Goal: Task Accomplishment & Management: Manage account settings

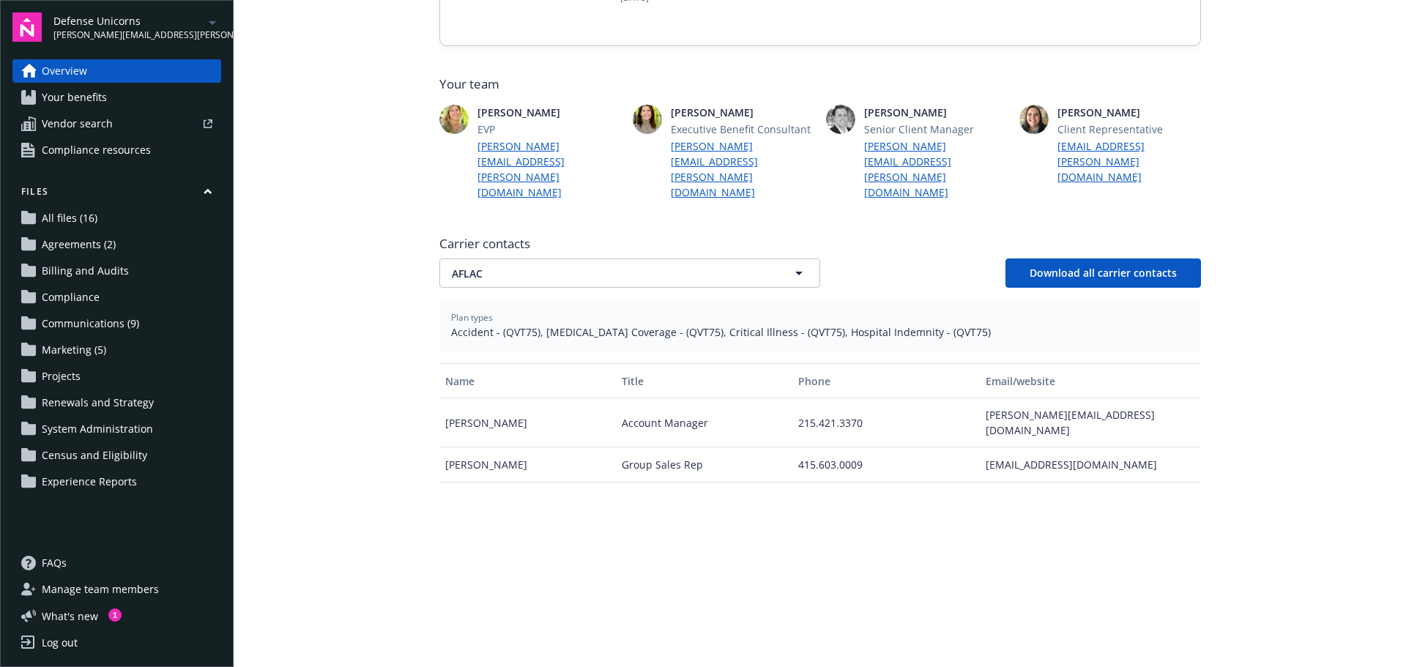
scroll to position [366, 0]
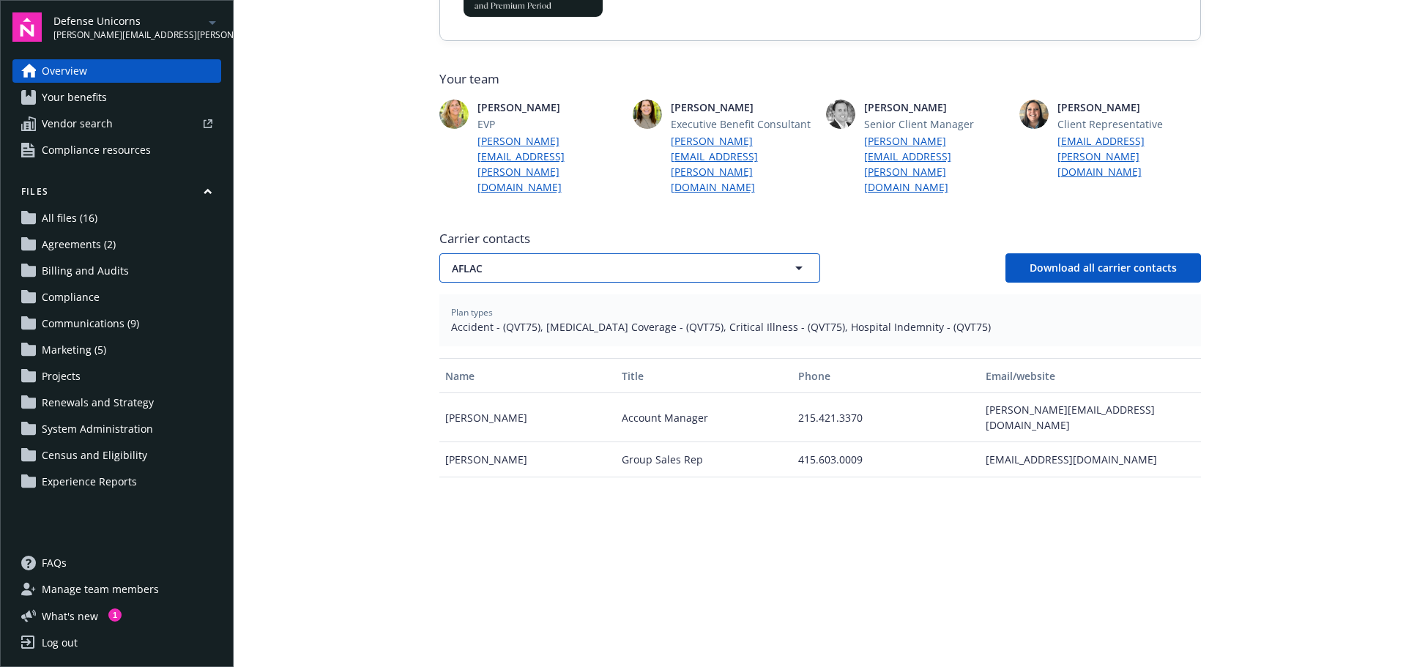
click at [648, 261] on span "AFLAC" at bounding box center [604, 268] width 305 height 15
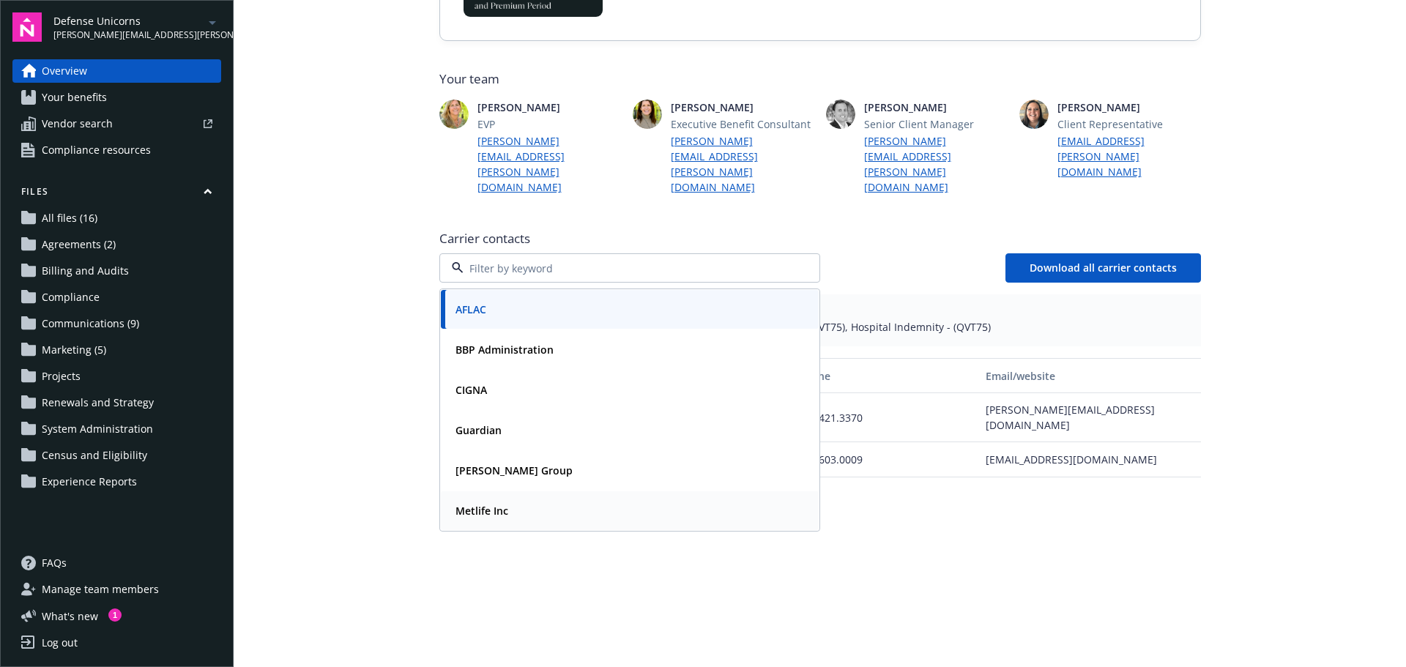
click at [479, 491] on div "Metlife Inc" at bounding box center [630, 510] width 378 height 39
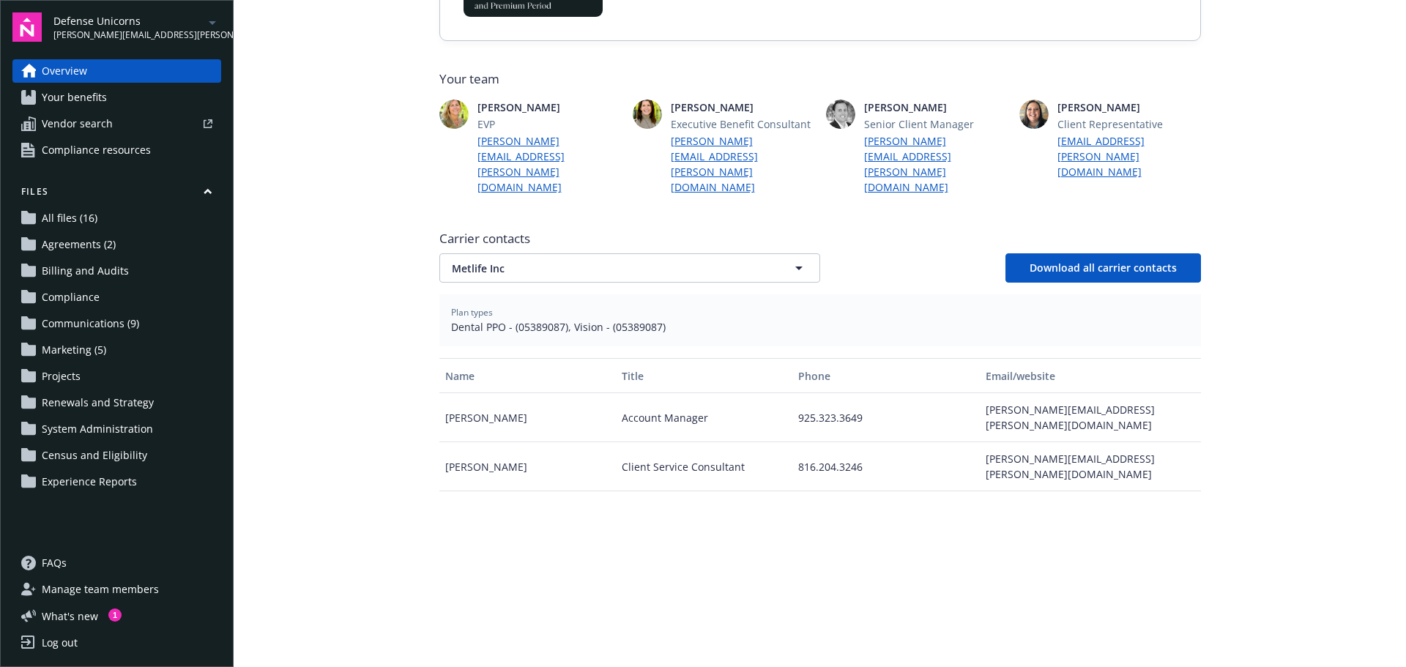
click at [544, 319] on span "Dental PPO - (05389087), Vision - (05389087)" at bounding box center [820, 326] width 738 height 15
copy span "05389087"
click at [362, 273] on main "Welcome to Navigator Project plan Newfront news View all news COBRA High Five P…" at bounding box center [820, 333] width 1172 height 667
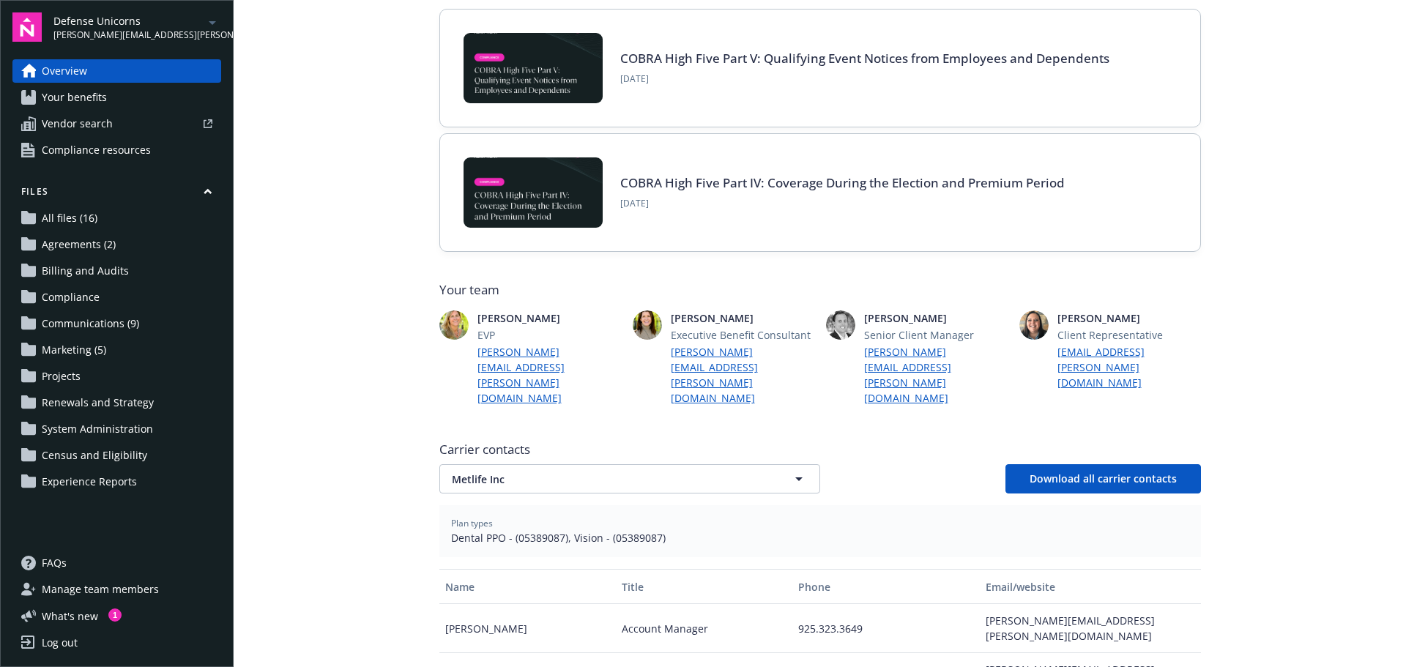
scroll to position [0, 0]
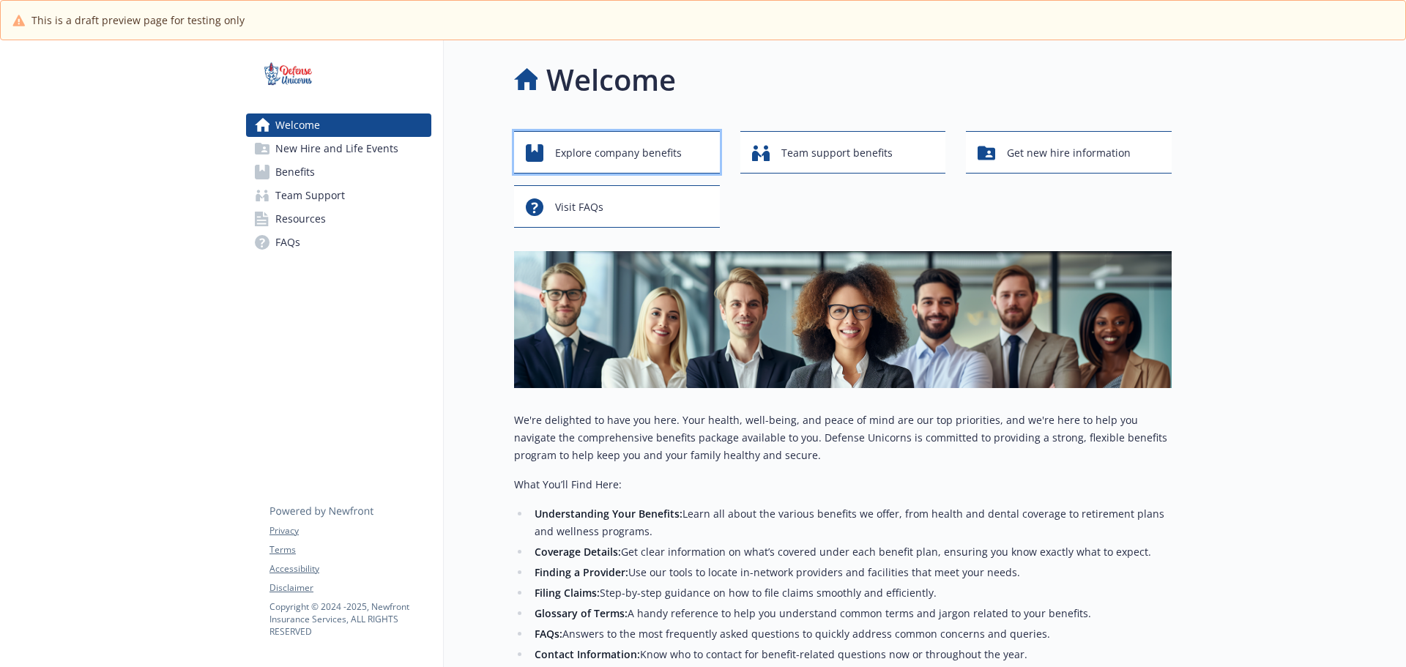
click at [576, 145] on span "Explore company benefits" at bounding box center [618, 153] width 127 height 28
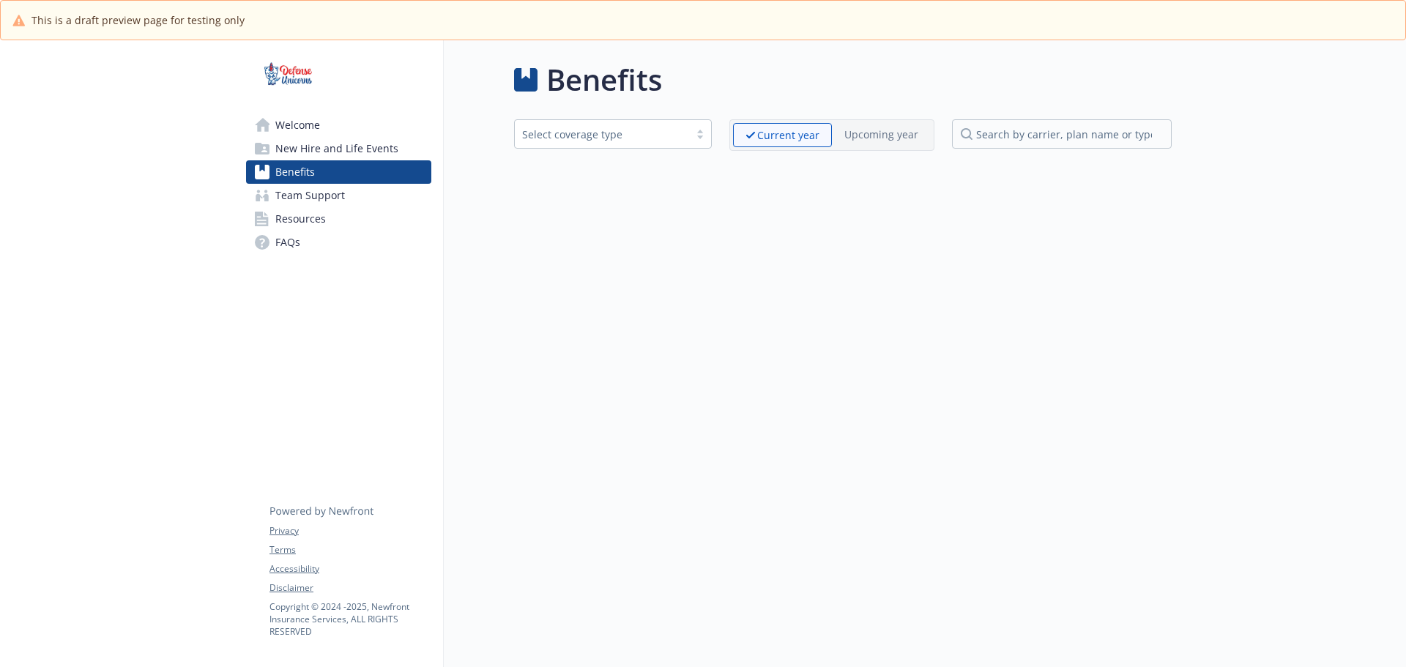
click at [589, 135] on div "Select coverage type" at bounding box center [602, 134] width 160 height 15
click at [839, 131] on div "Upcoming year" at bounding box center [881, 134] width 99 height 23
click at [852, 132] on p "Upcoming year" at bounding box center [881, 134] width 74 height 15
click at [806, 135] on p "Current year" at bounding box center [788, 134] width 62 height 15
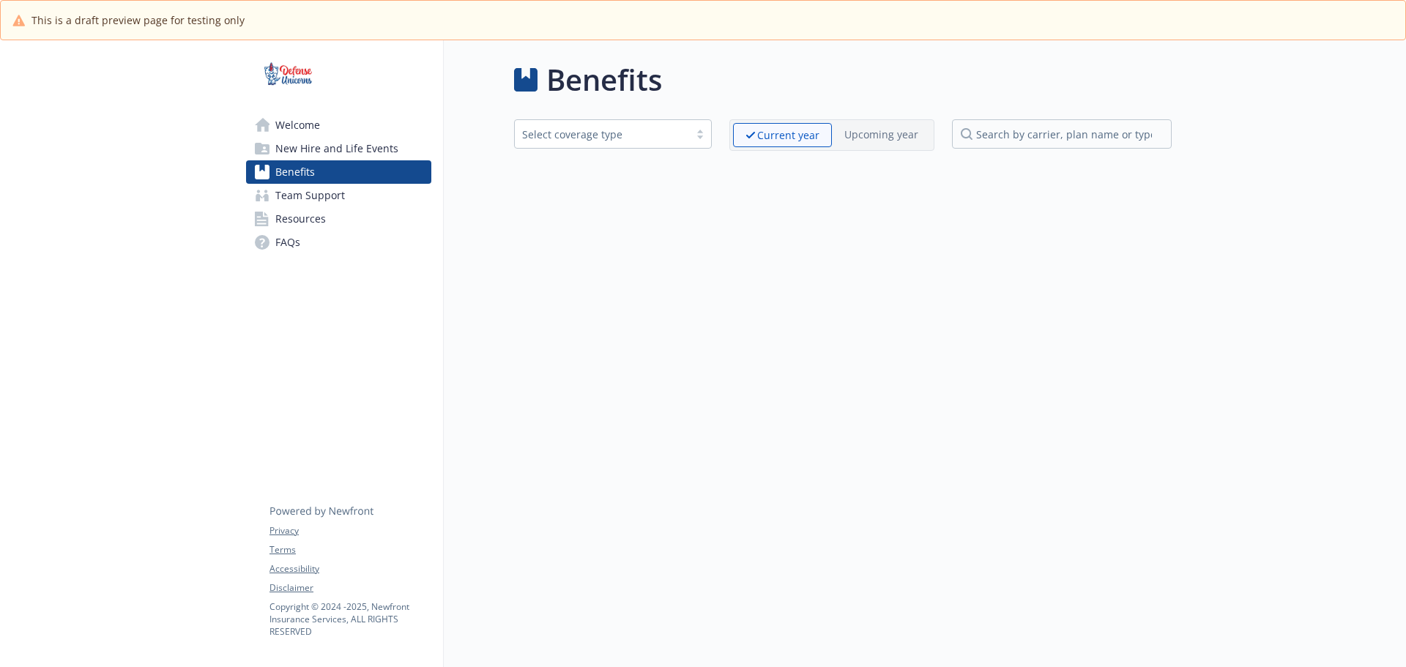
click at [589, 138] on div "Select coverage type" at bounding box center [602, 134] width 160 height 15
click at [602, 136] on div "Select coverage type" at bounding box center [602, 134] width 160 height 15
click at [602, 135] on div "Select coverage type" at bounding box center [602, 134] width 160 height 15
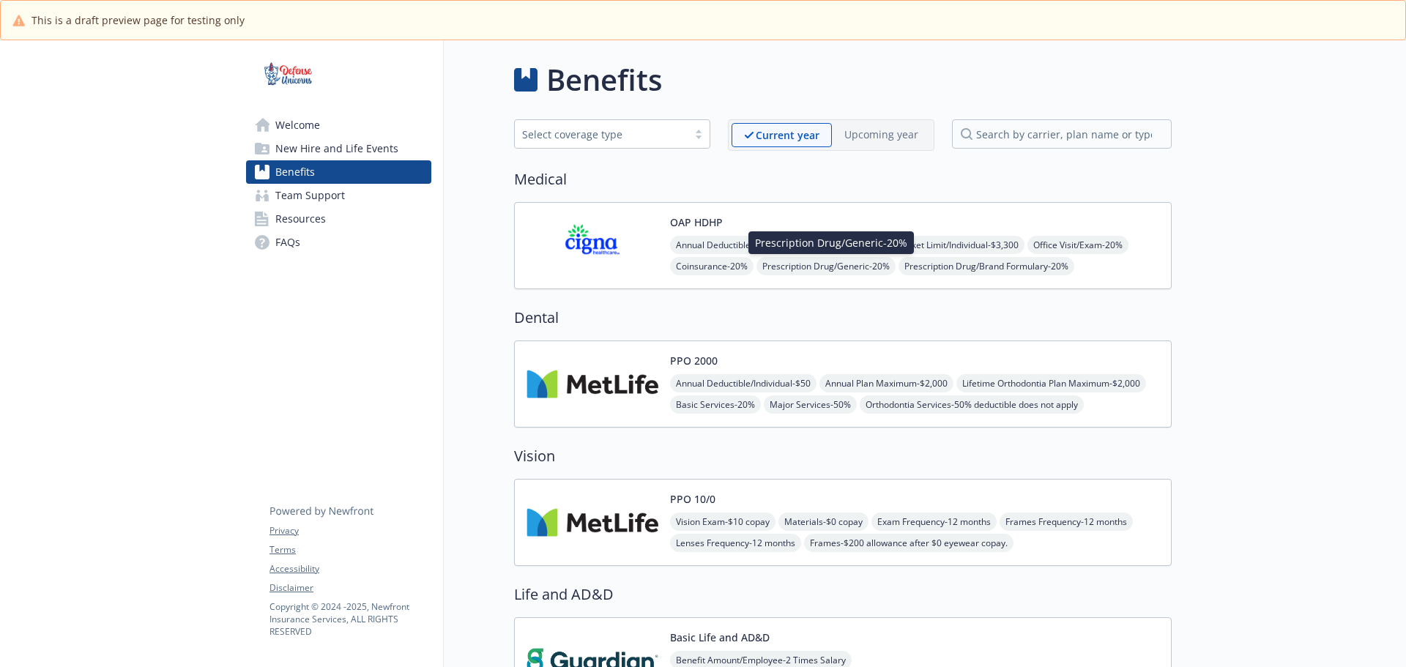
click at [854, 272] on span "Prescription Drug/Generic - 20%" at bounding box center [825, 266] width 139 height 18
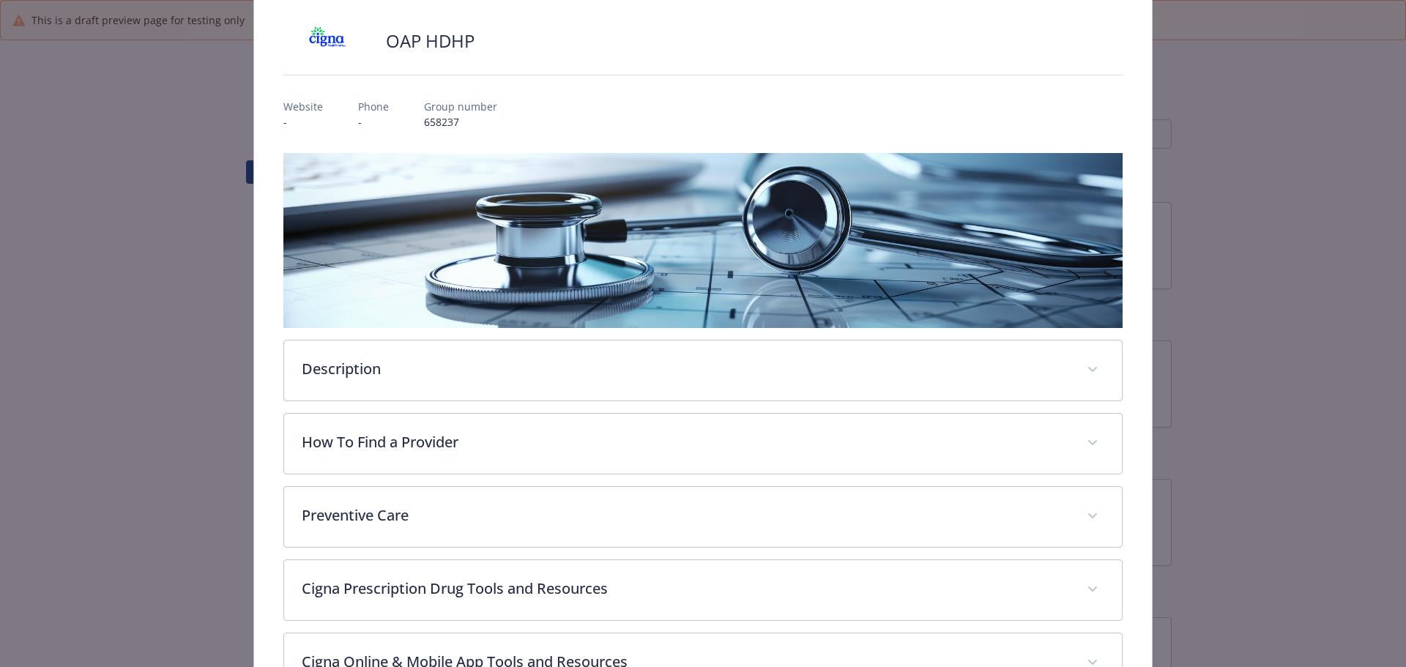
scroll to position [117, 0]
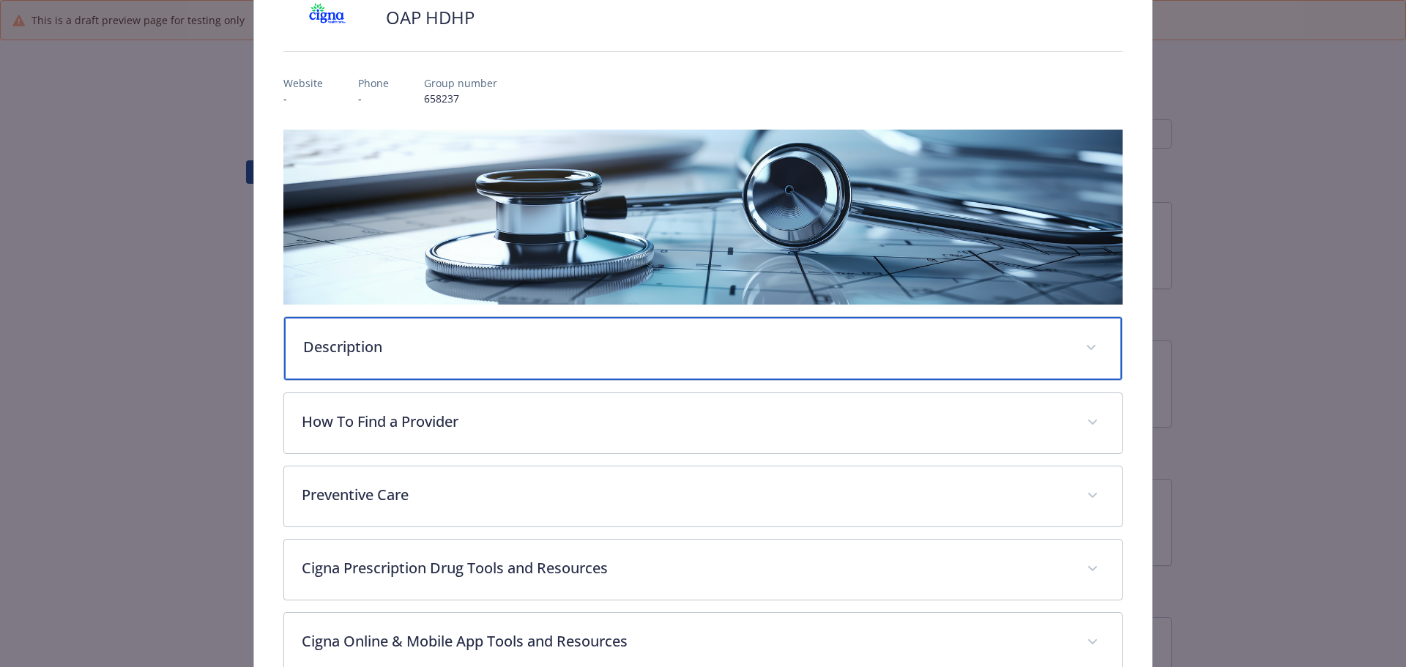
click at [629, 362] on div "Description" at bounding box center [703, 348] width 838 height 63
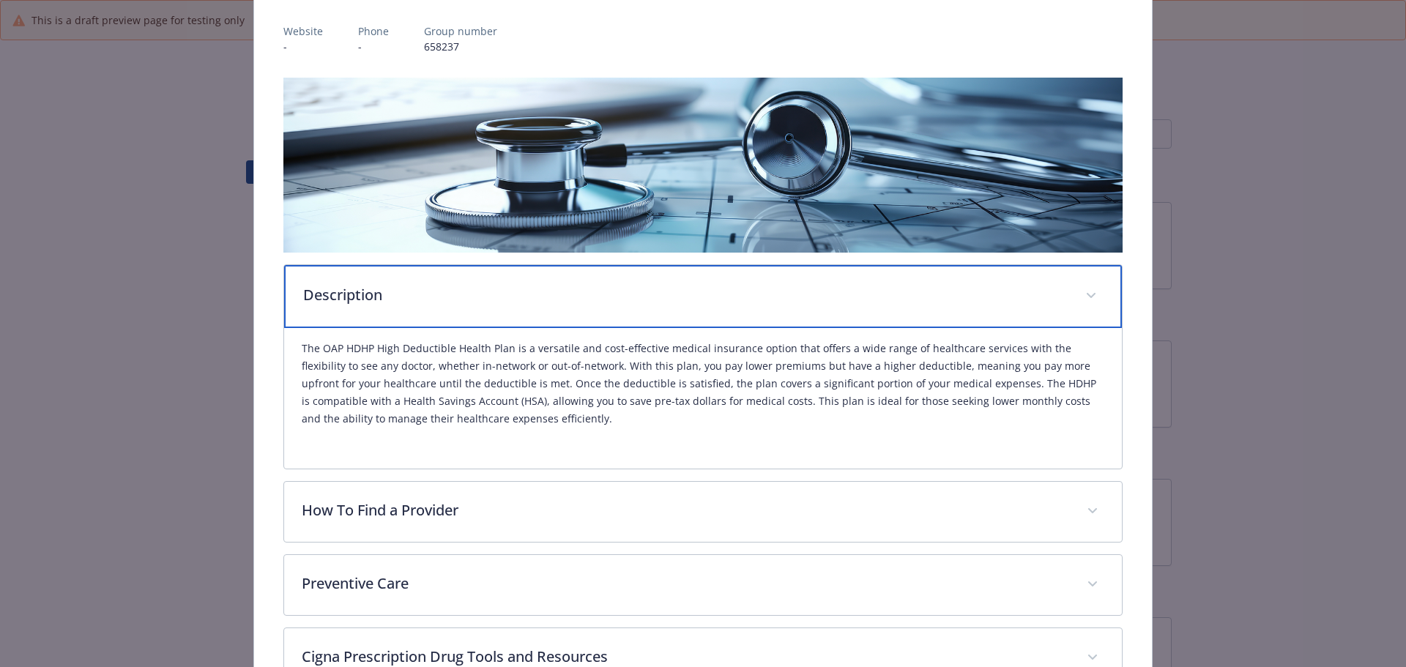
scroll to position [190, 0]
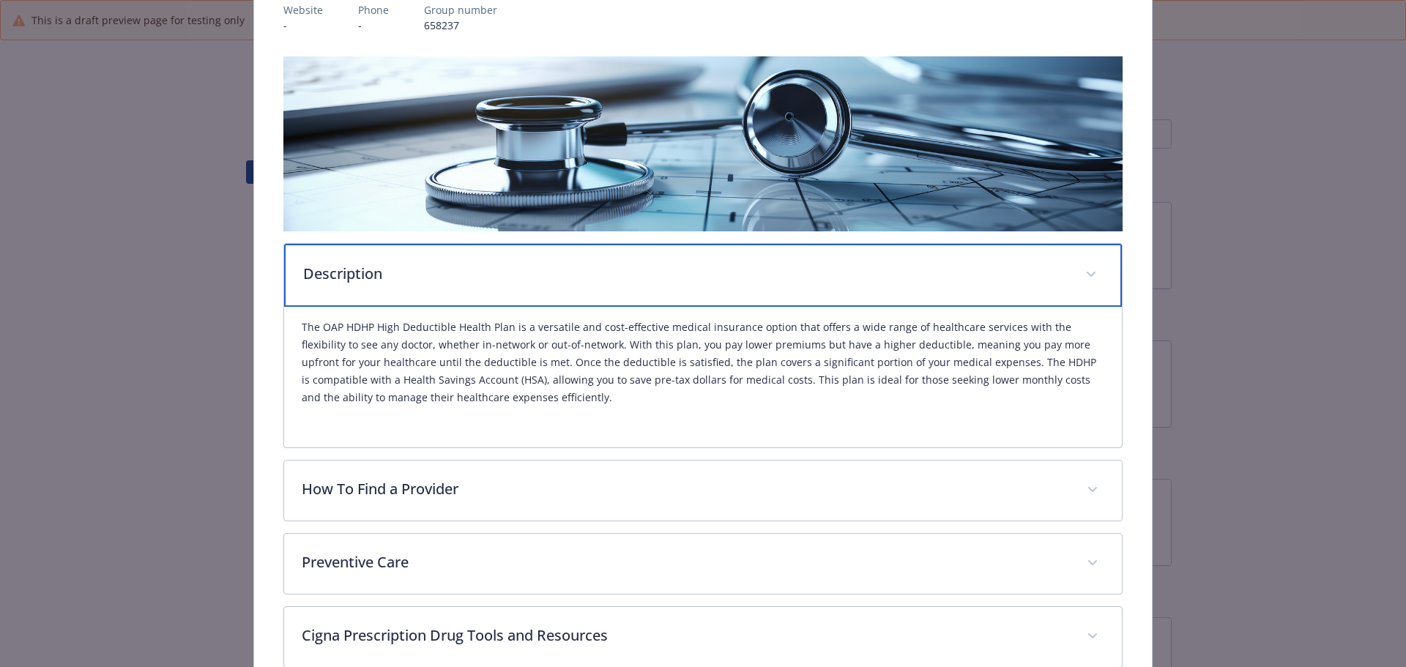
click at [646, 288] on div "Description" at bounding box center [703, 275] width 838 height 63
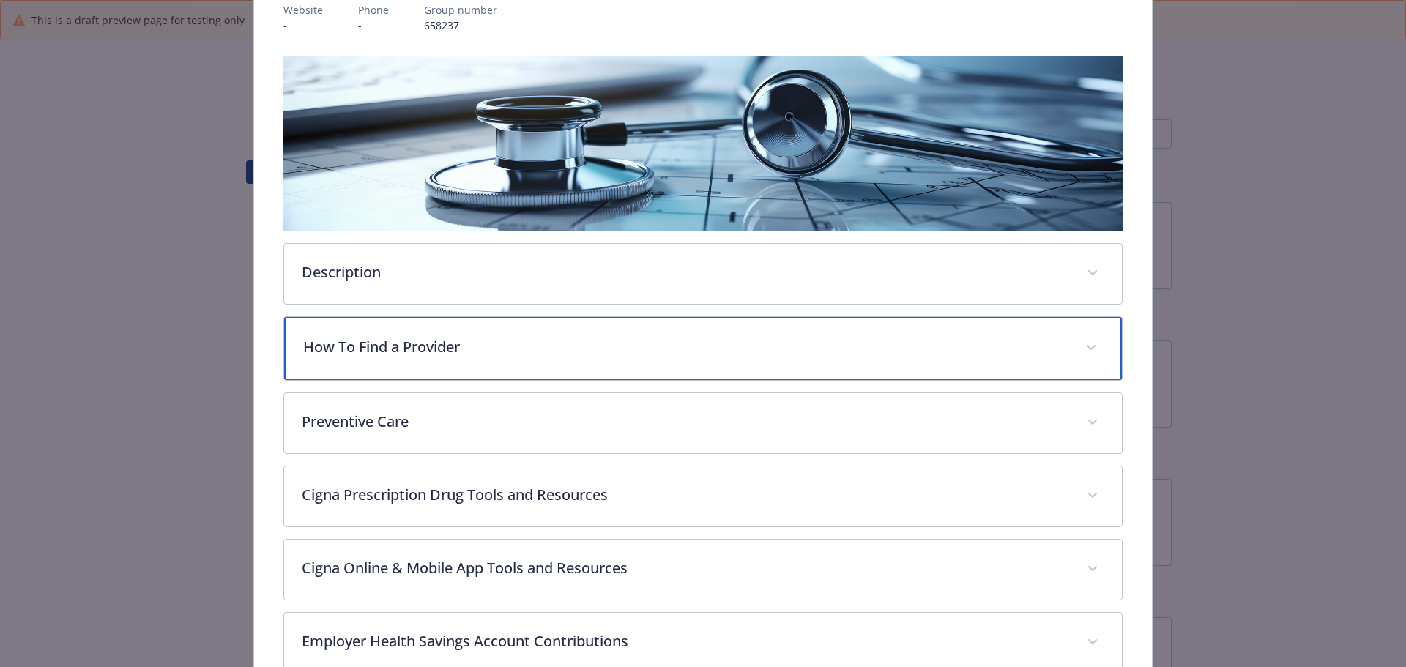
click at [604, 343] on p "How To Find a Provider" at bounding box center [685, 347] width 765 height 22
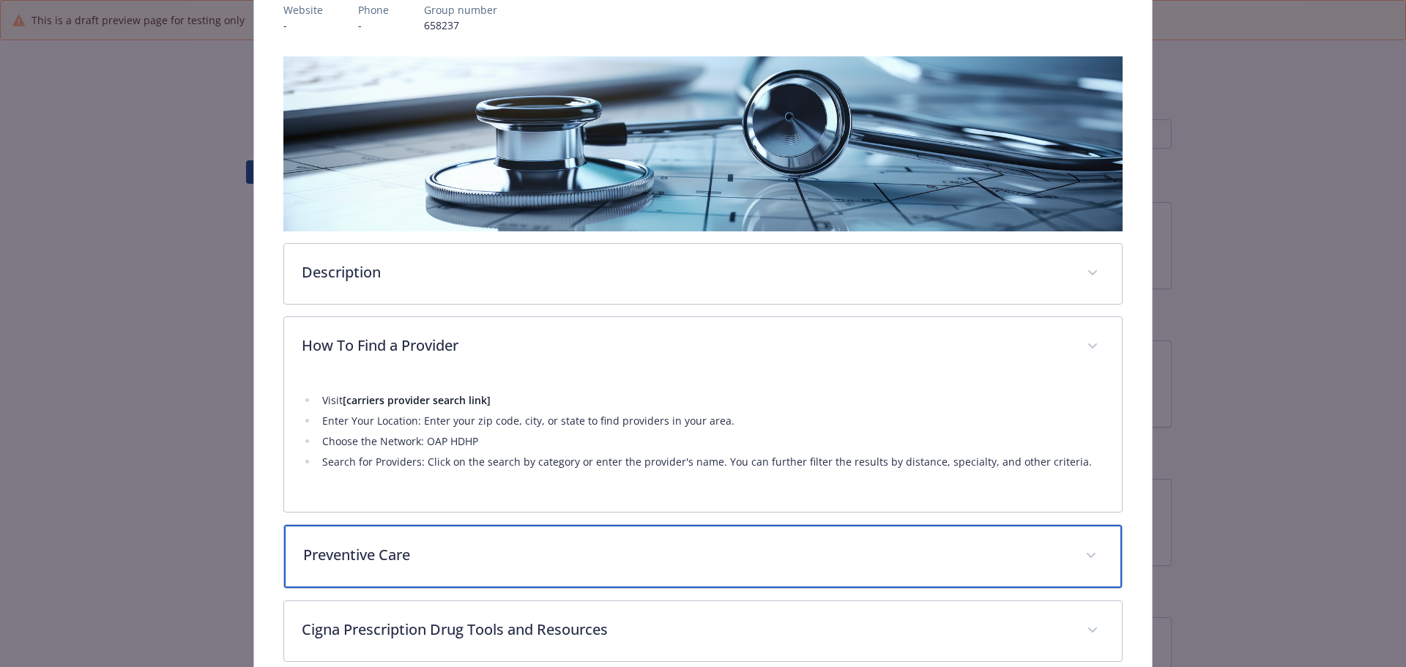
click at [746, 568] on div "Preventive Care" at bounding box center [703, 556] width 838 height 63
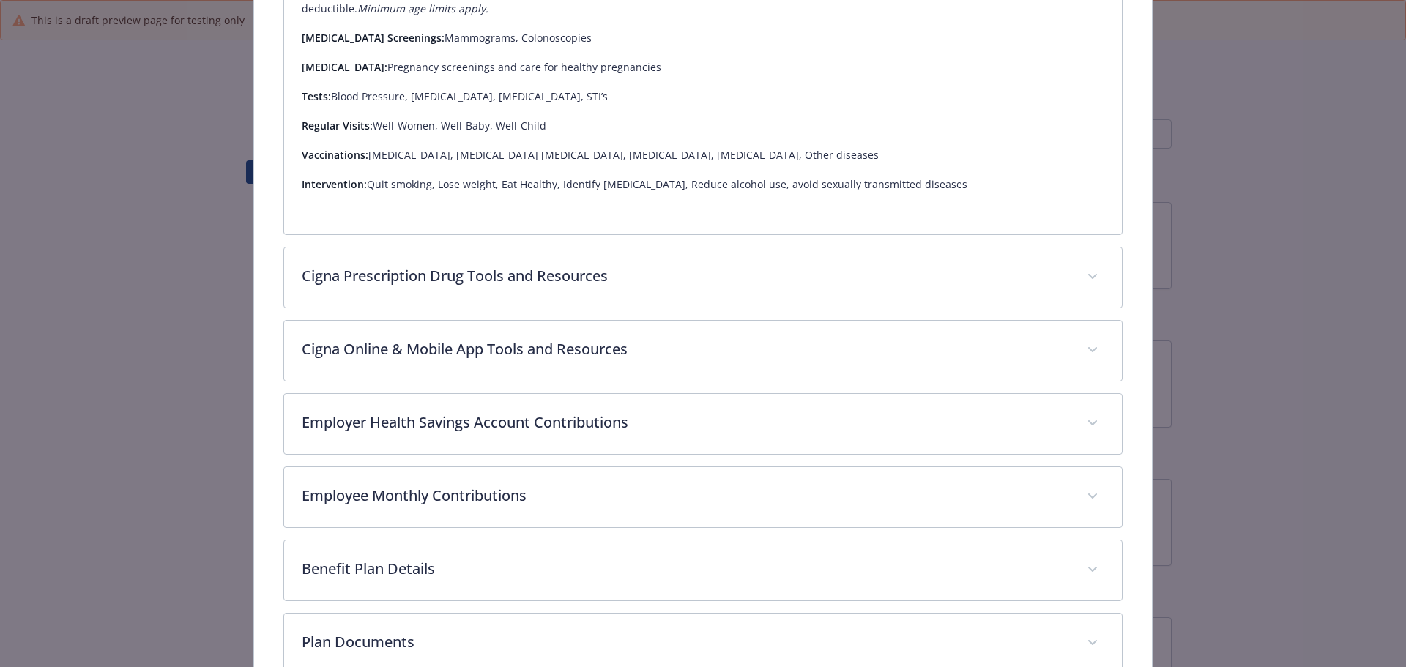
scroll to position [925, 0]
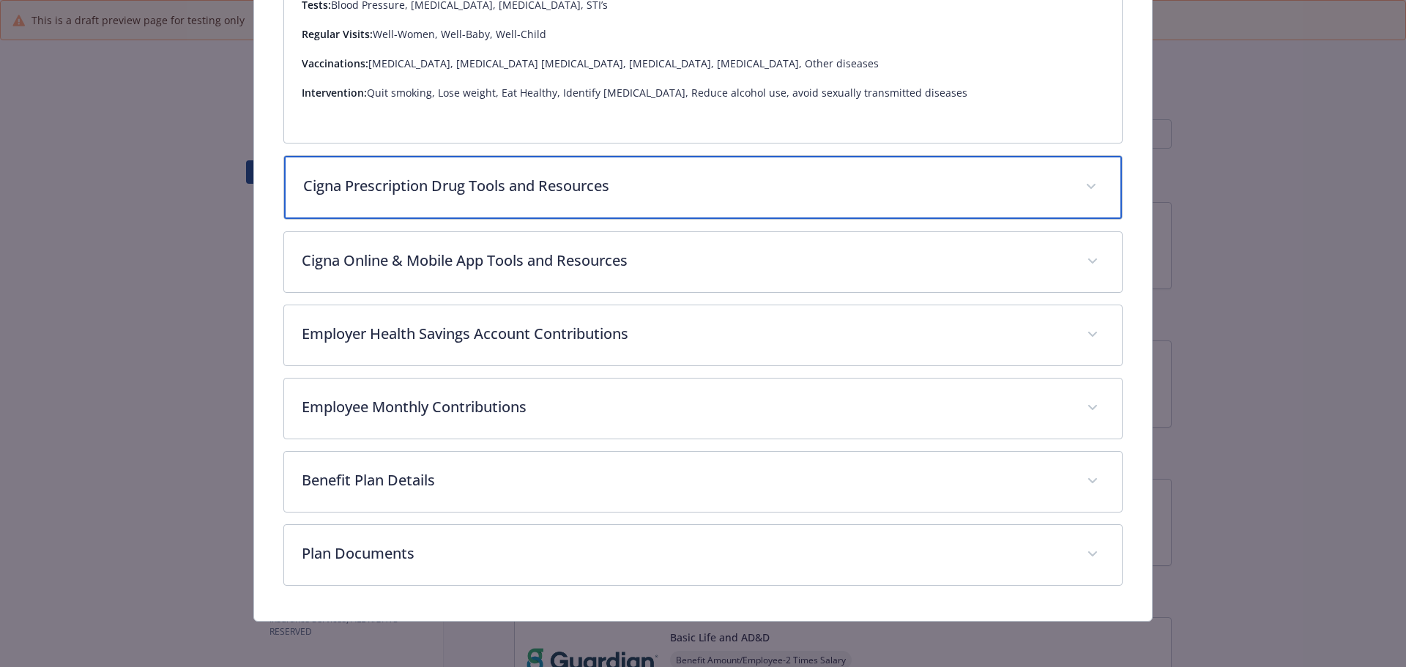
click at [677, 203] on div "Cigna Prescription Drug Tools and Resources" at bounding box center [703, 187] width 838 height 63
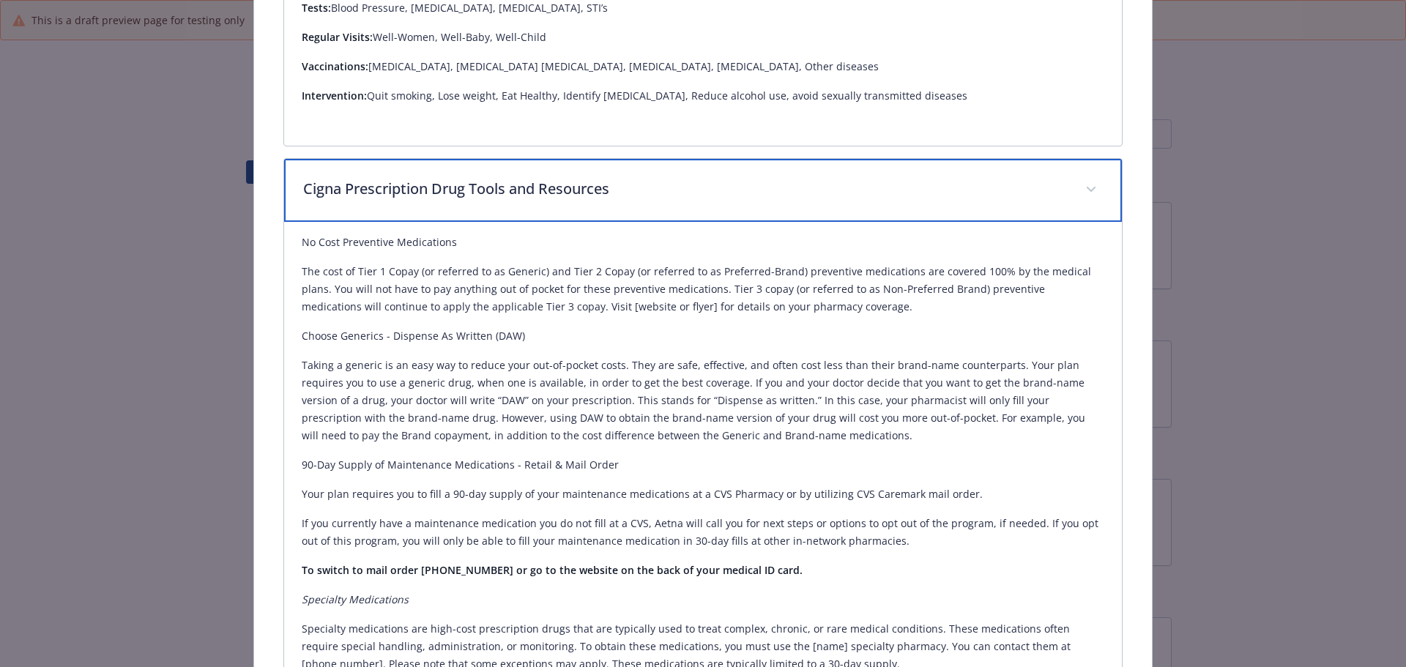
click at [687, 196] on p "Cigna Prescription Drug Tools and Resources" at bounding box center [685, 189] width 765 height 22
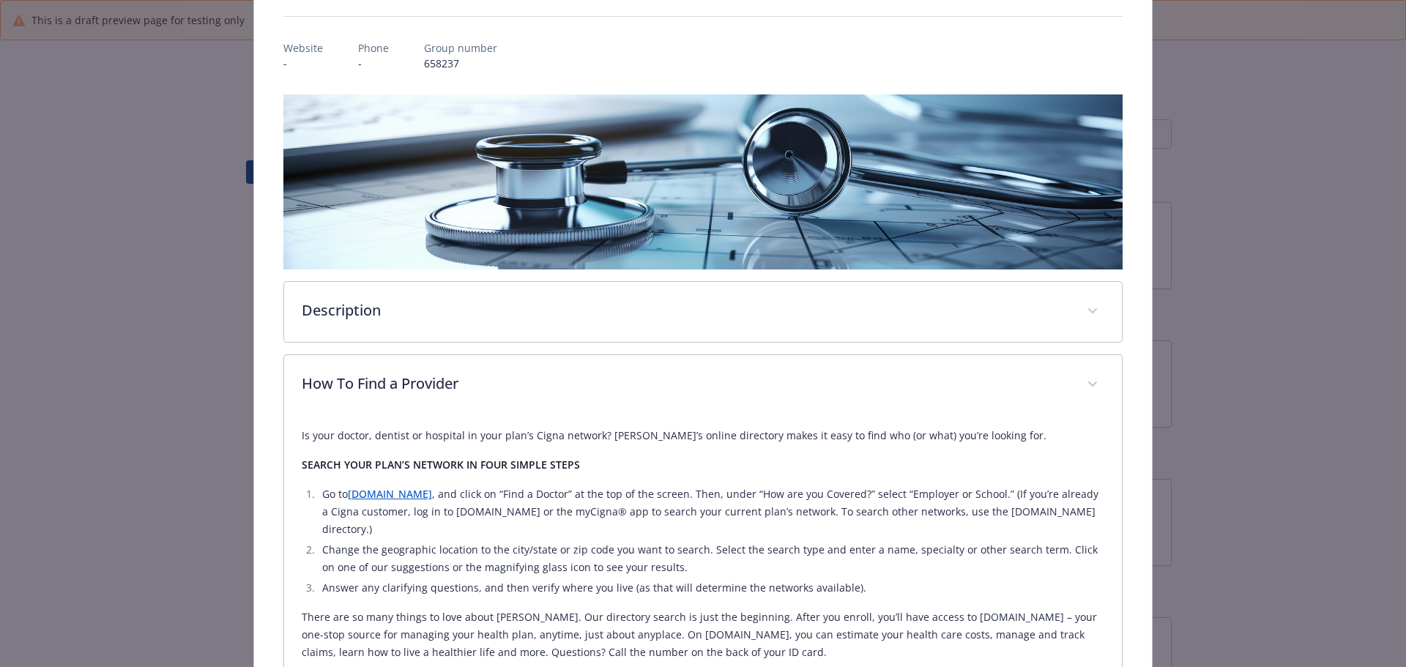
scroll to position [366, 0]
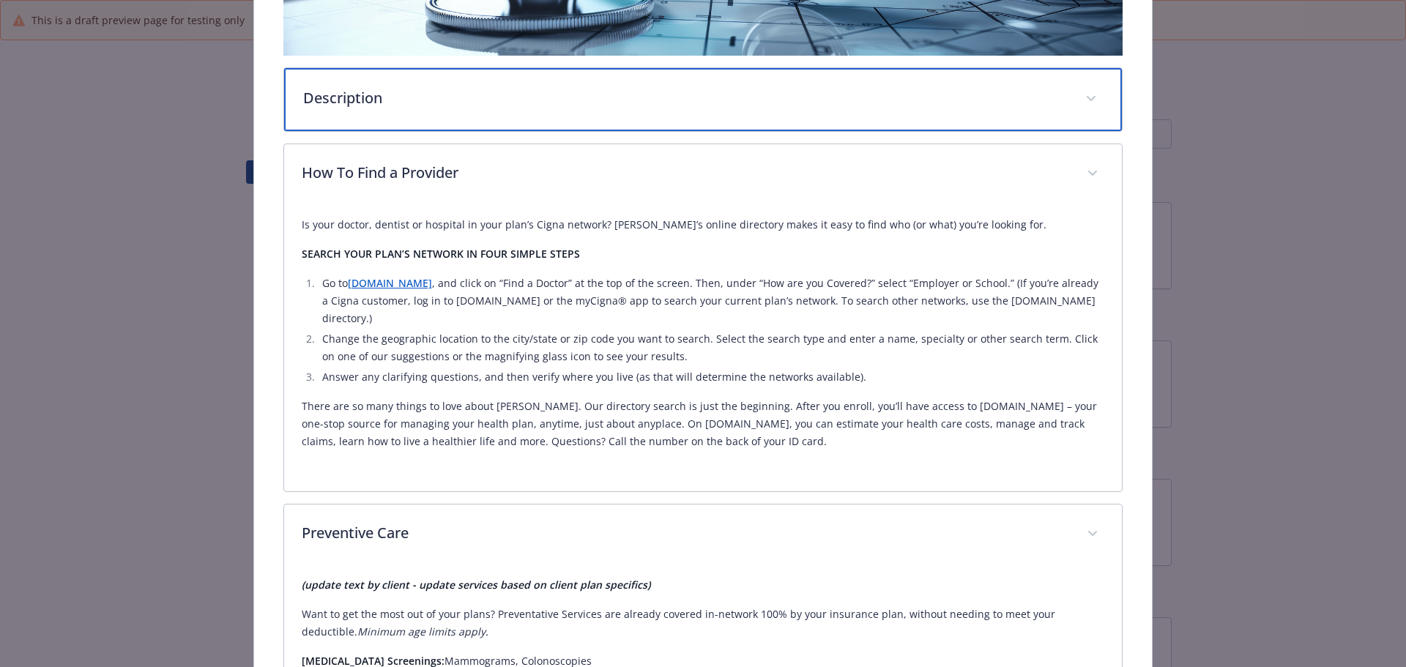
click at [731, 90] on p "Description" at bounding box center [685, 98] width 765 height 22
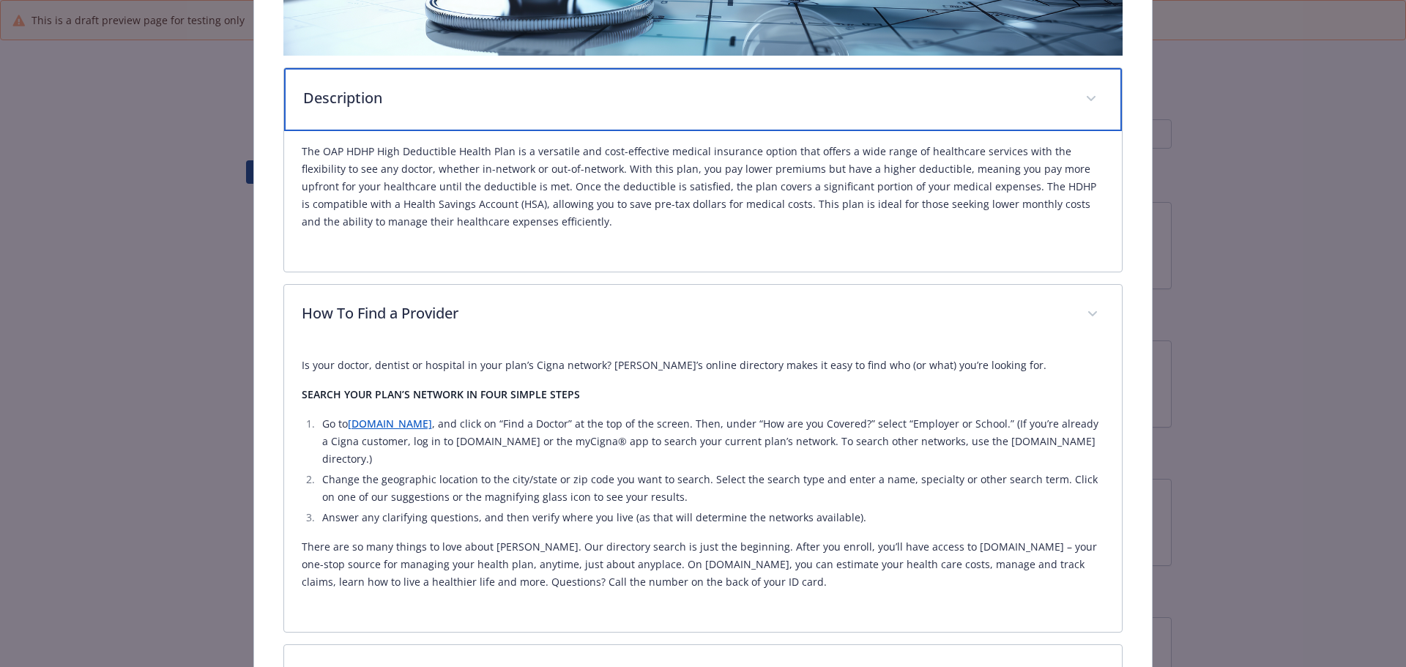
click at [731, 90] on p "Description" at bounding box center [685, 98] width 765 height 22
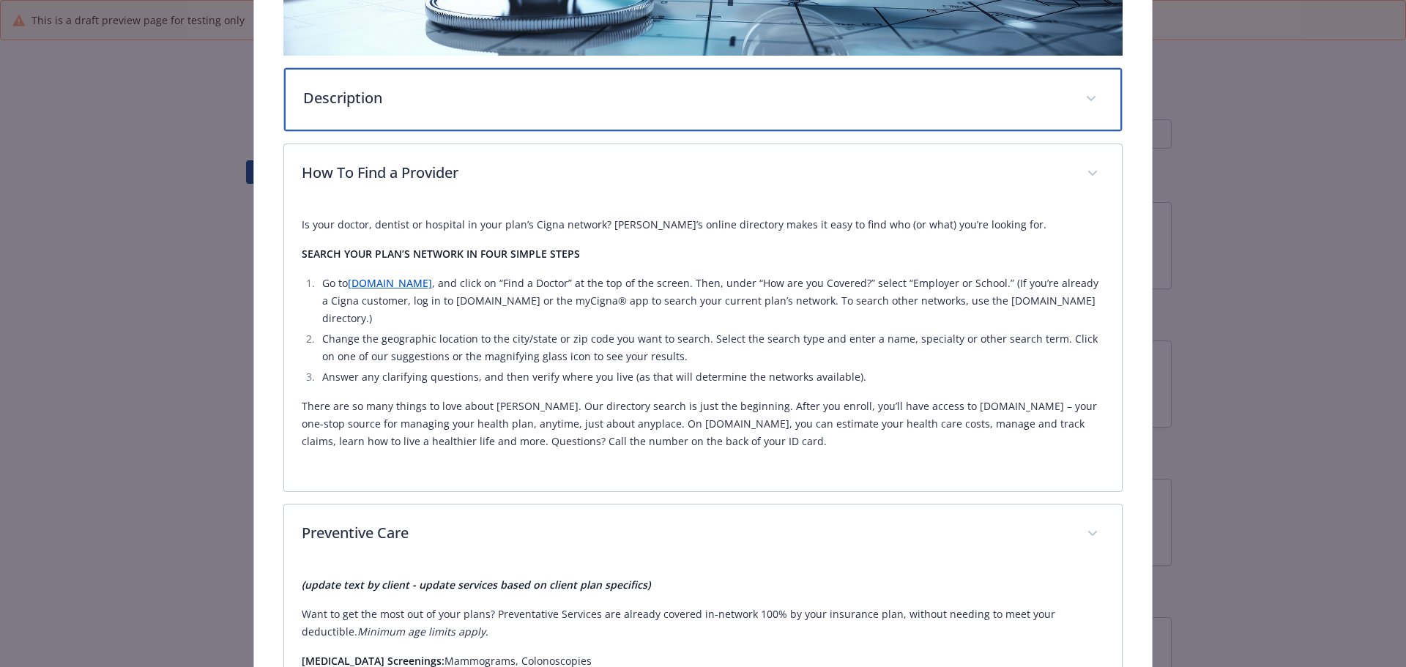
click at [729, 111] on div "Description" at bounding box center [703, 99] width 838 height 63
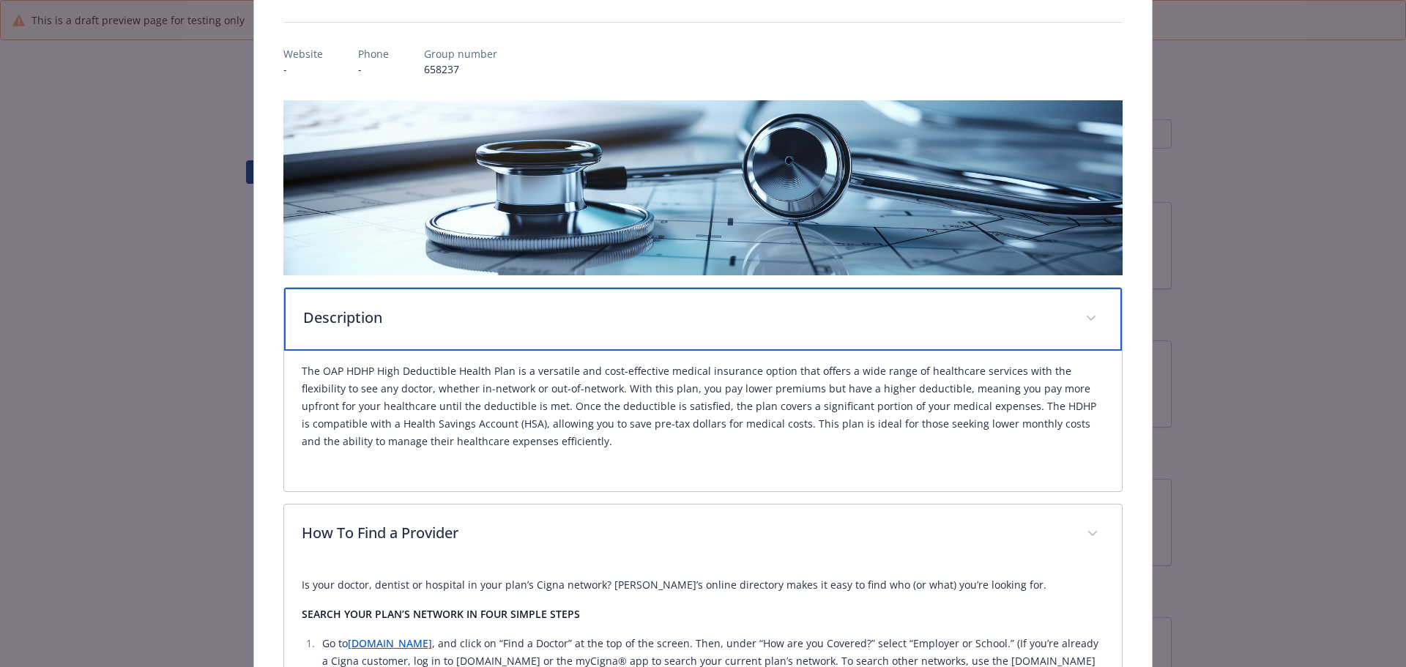
scroll to position [0, 0]
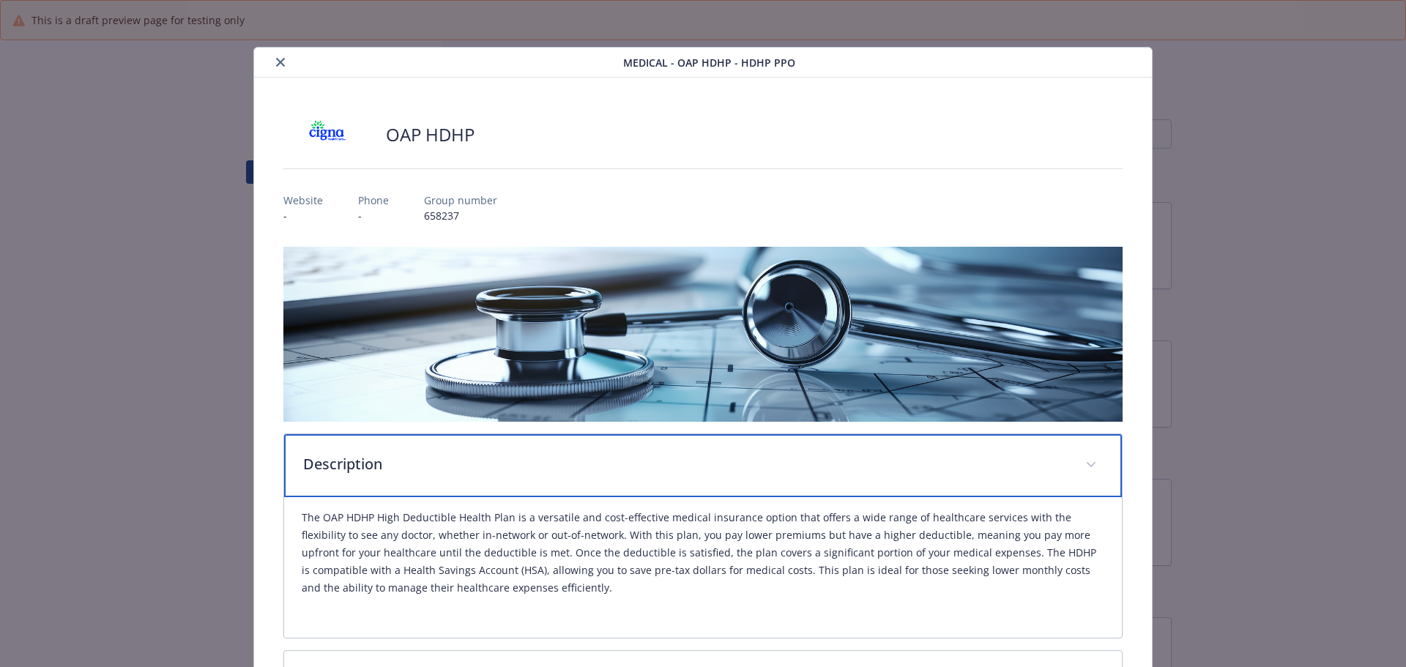
click at [618, 470] on p "Description" at bounding box center [685, 464] width 765 height 22
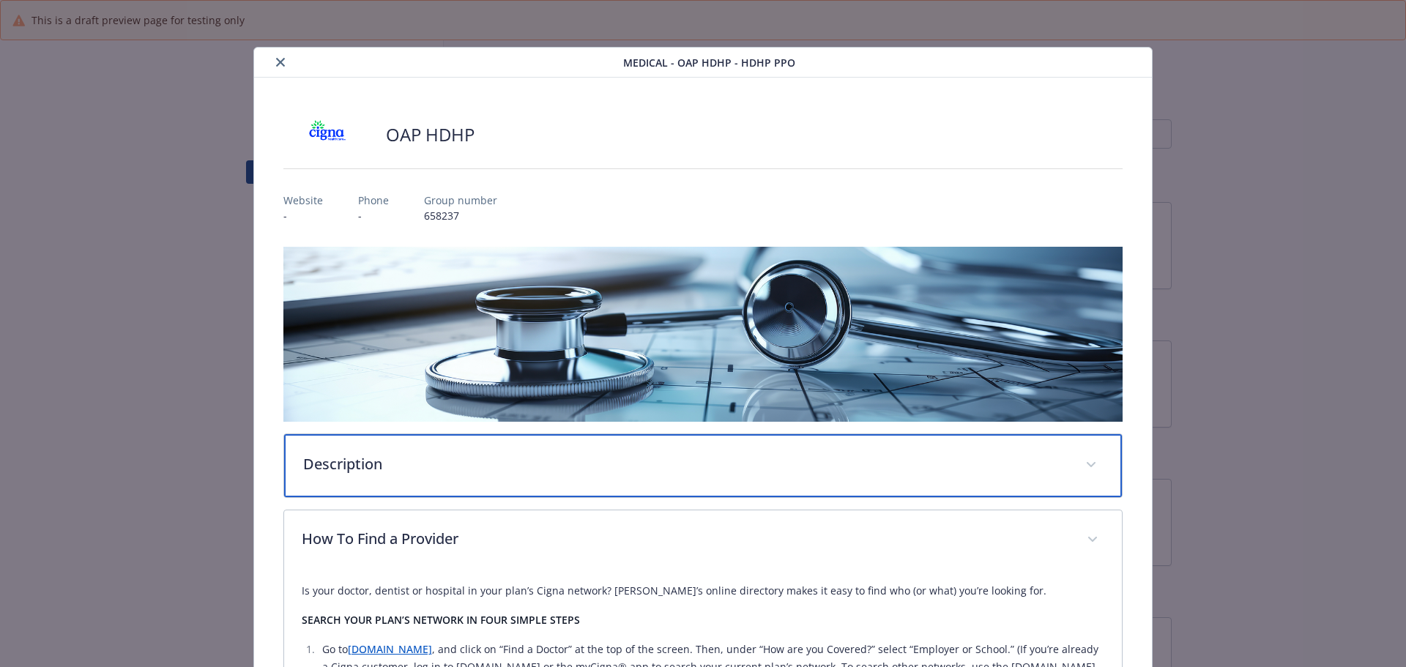
click at [618, 470] on p "Description" at bounding box center [685, 464] width 765 height 22
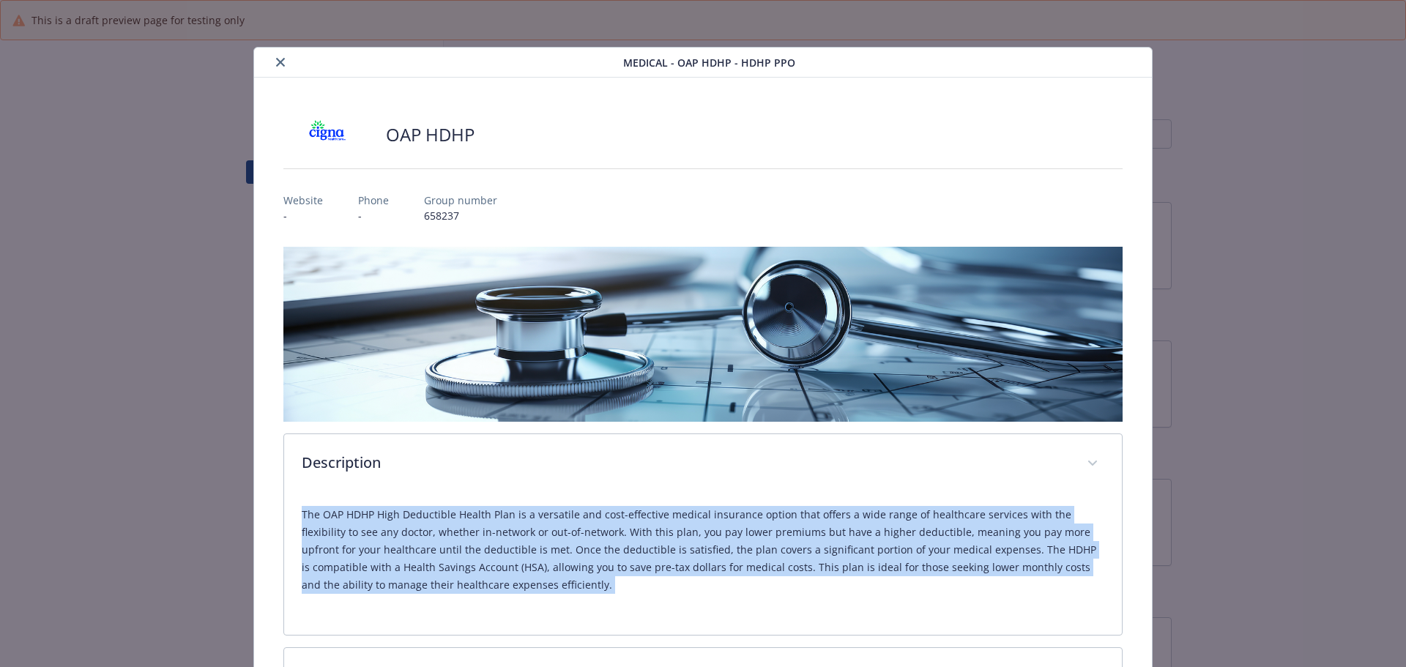
click at [620, 542] on p "The OAP HDHP High Deductible Health Plan is a versatile and cost-effective medi…" at bounding box center [703, 550] width 803 height 88
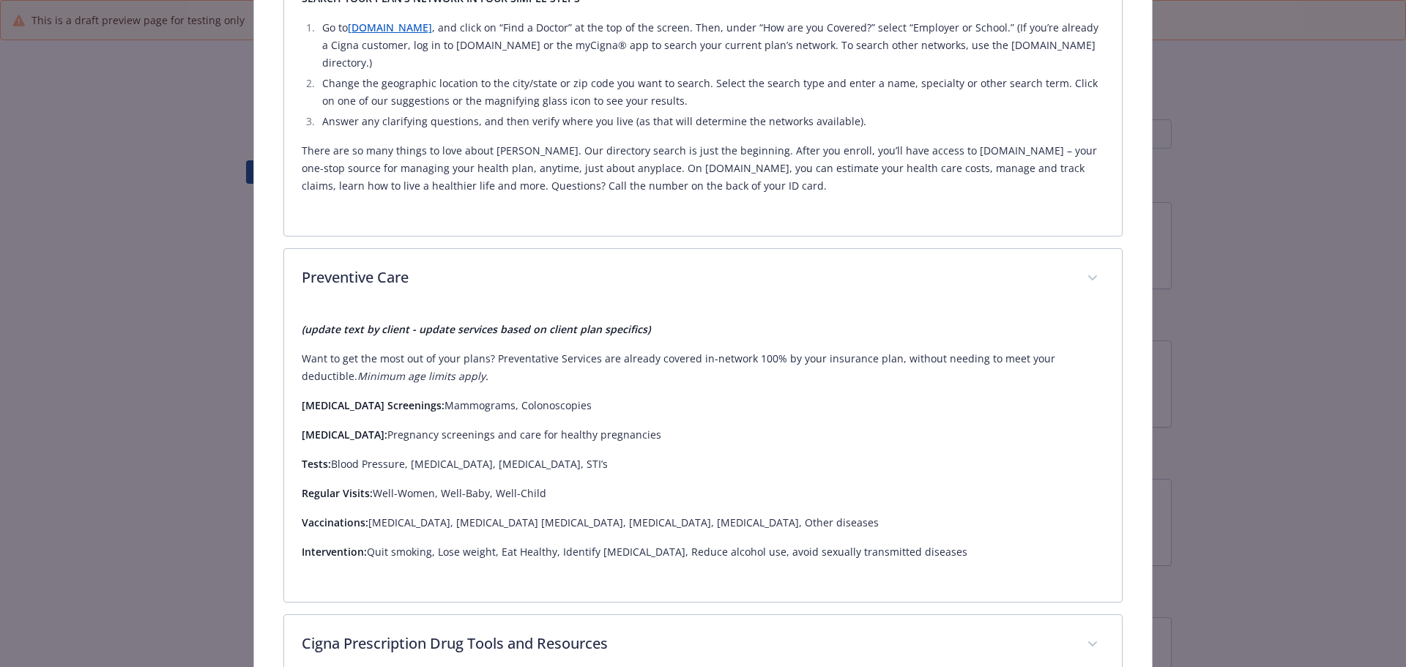
scroll to position [952, 0]
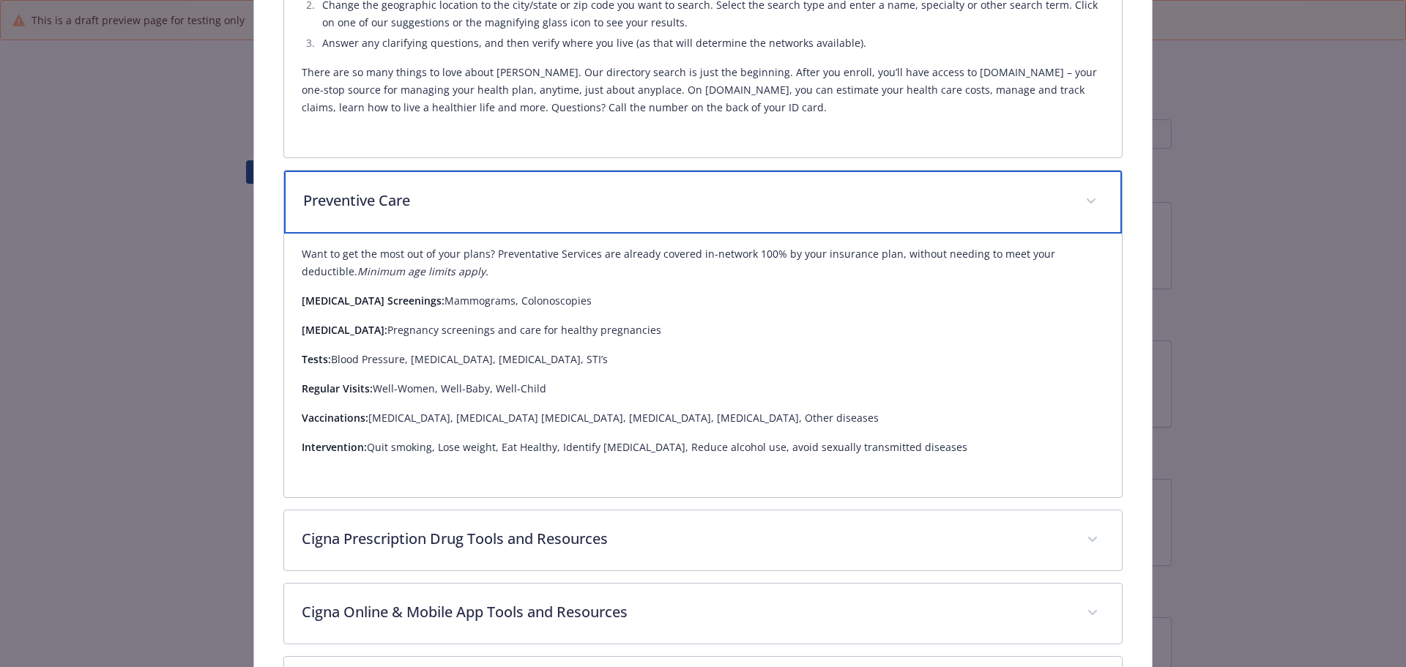
click at [740, 201] on div "Preventive Care" at bounding box center [703, 202] width 838 height 63
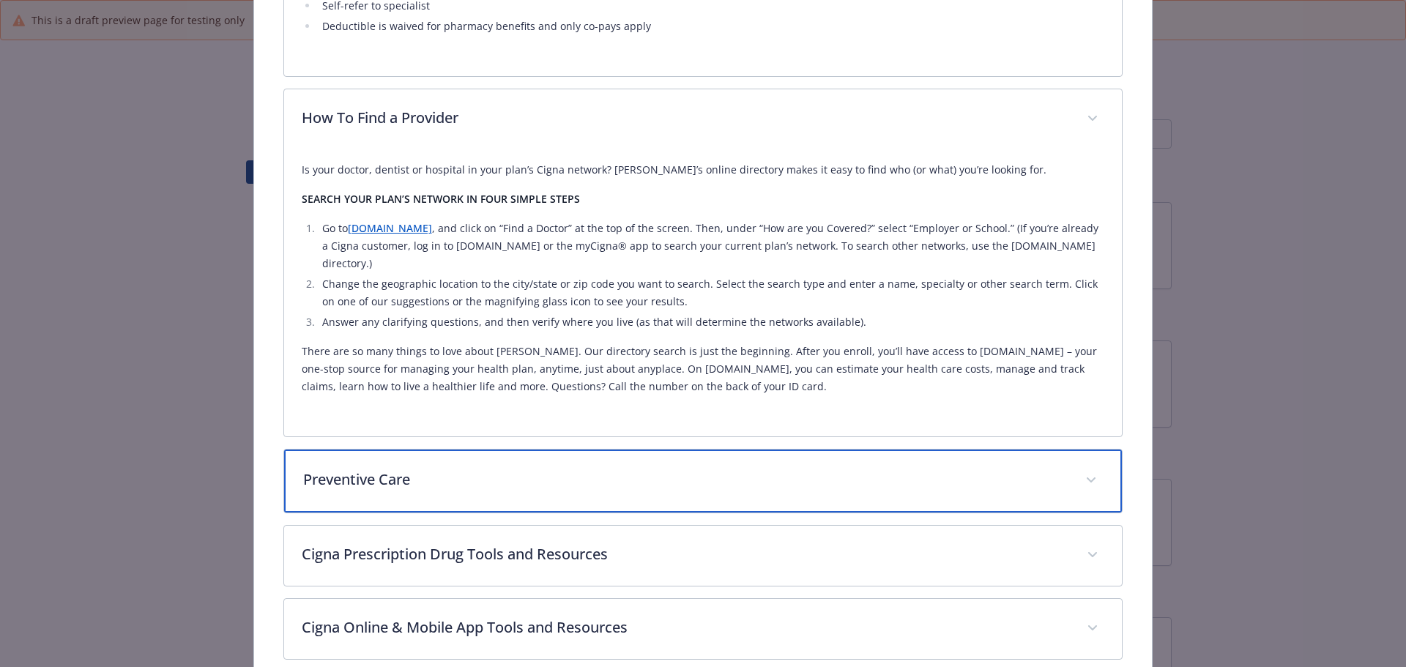
scroll to position [439, 0]
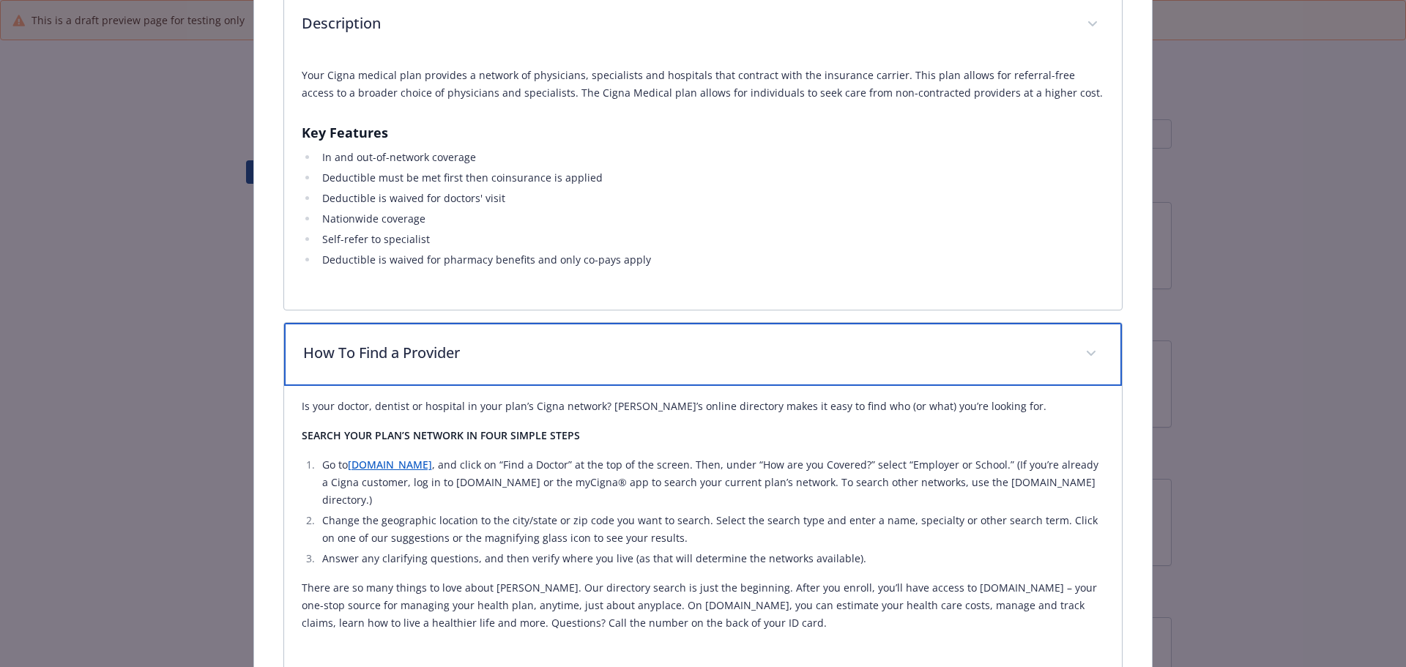
click at [496, 359] on p "How To Find a Provider" at bounding box center [685, 353] width 765 height 22
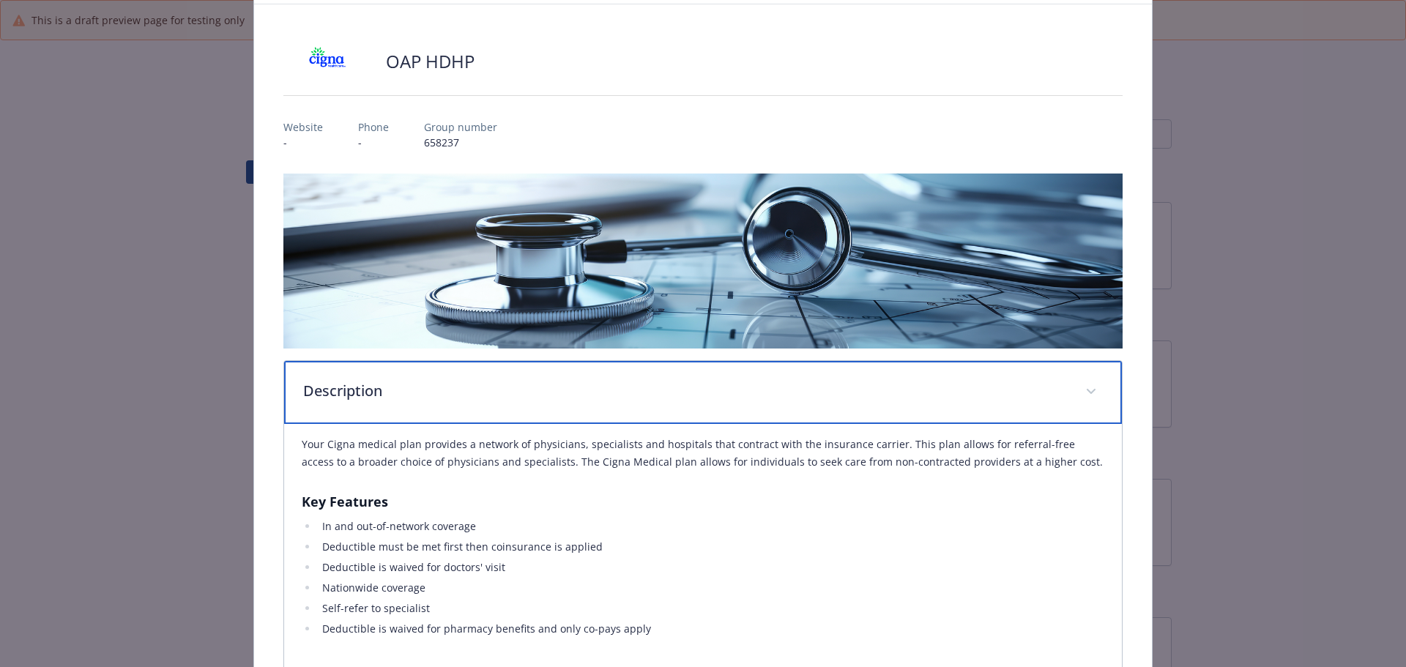
click at [473, 380] on p "Description" at bounding box center [685, 391] width 765 height 22
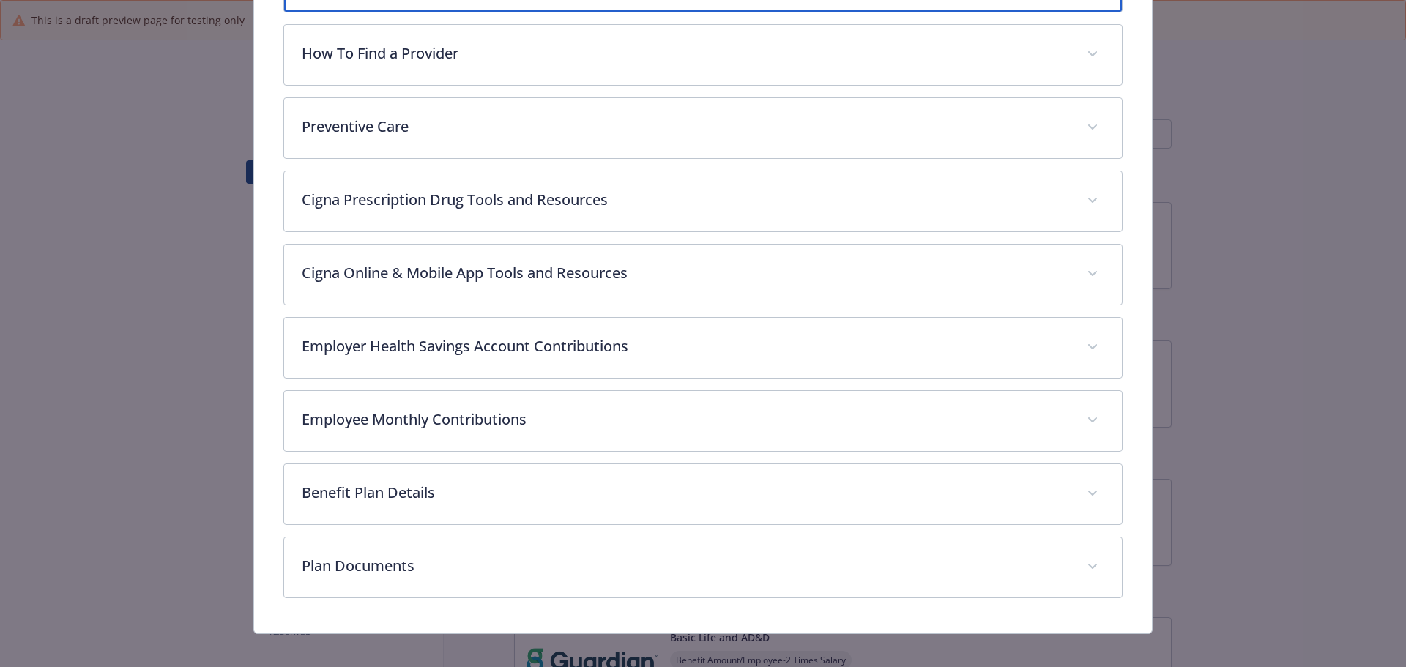
scroll to position [498, 0]
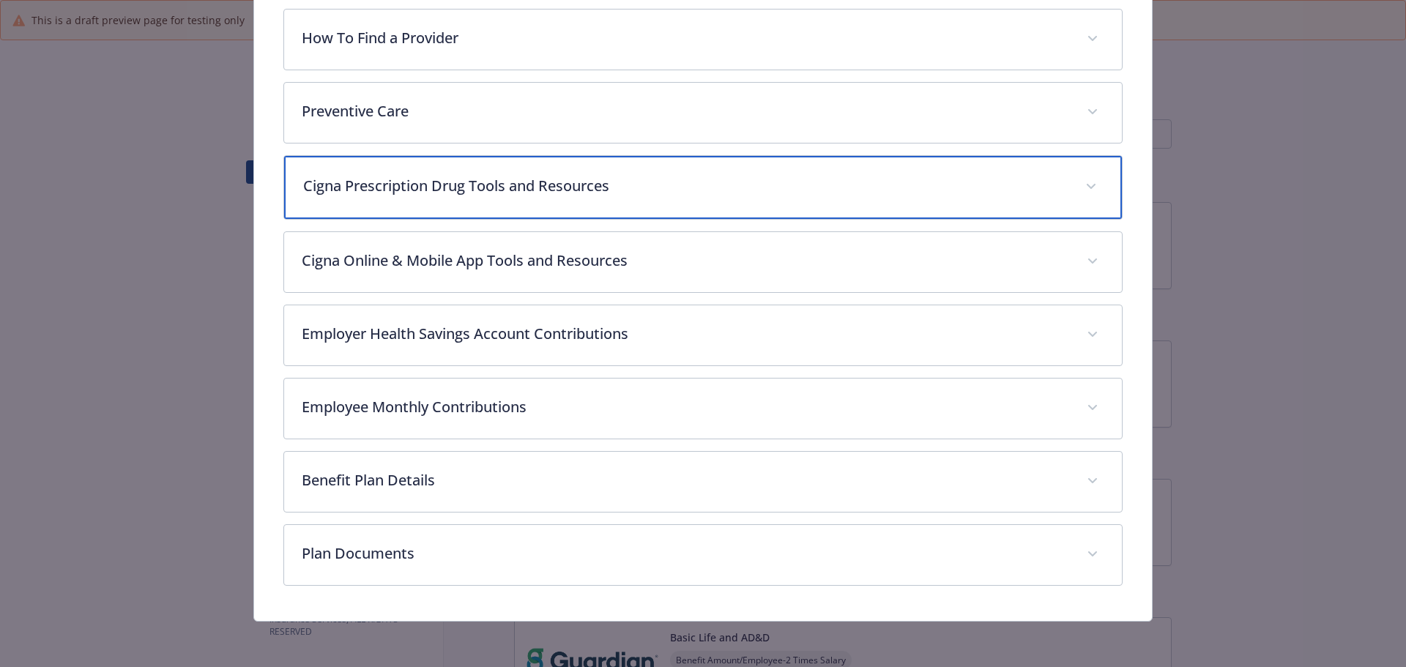
click at [511, 192] on p "Cigna Prescription Drug Tools and Resources" at bounding box center [685, 186] width 765 height 22
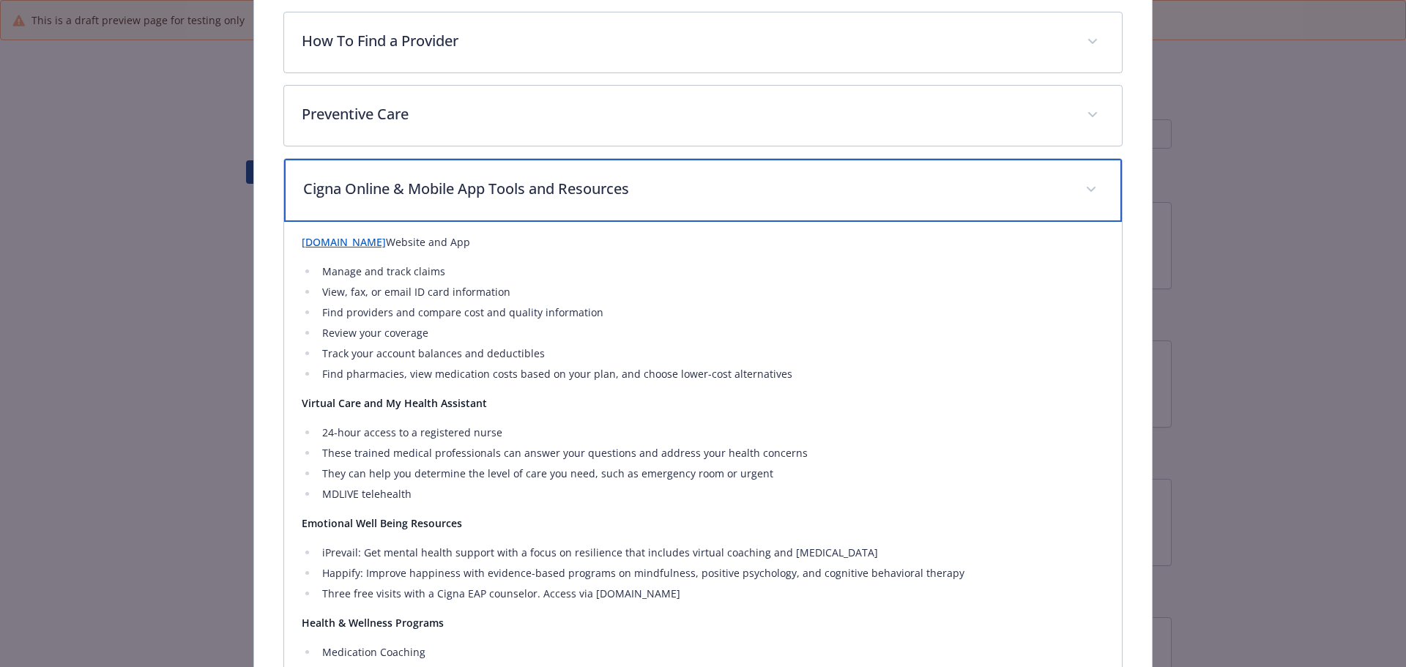
click at [695, 191] on p "Cigna Online & Mobile App Tools and Resources" at bounding box center [685, 189] width 765 height 22
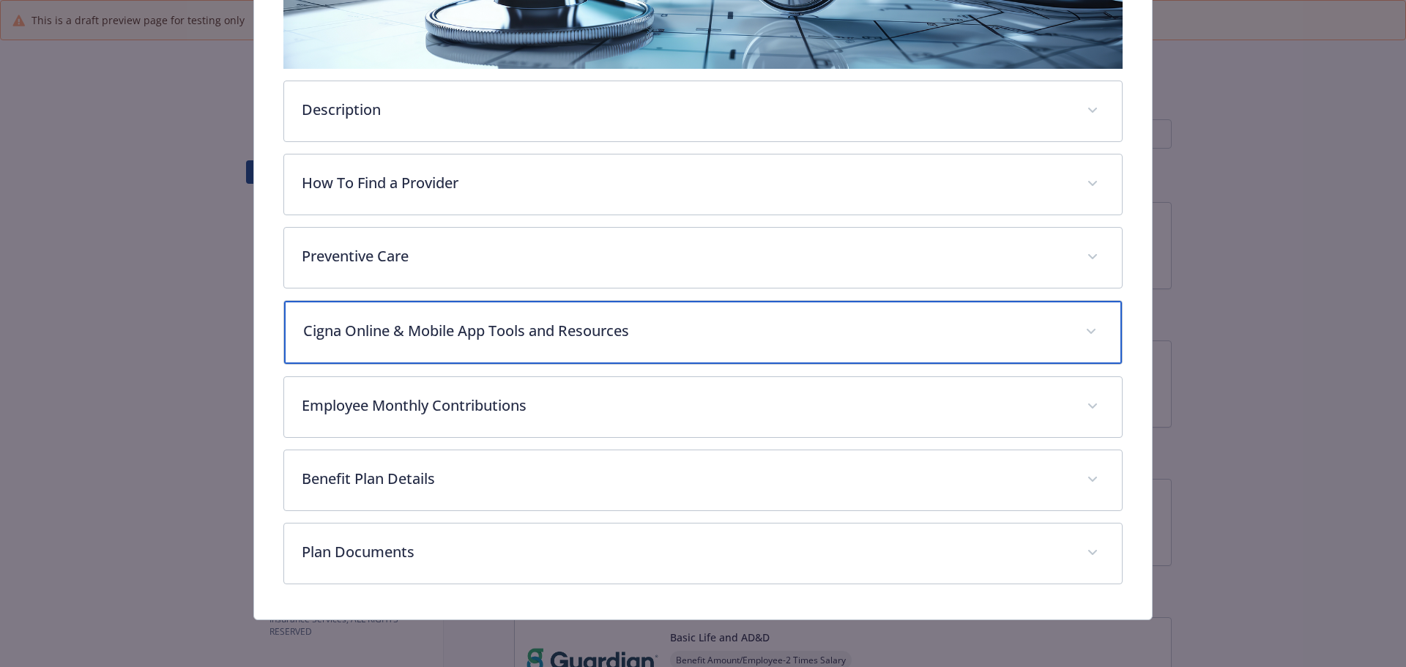
scroll to position [351, 0]
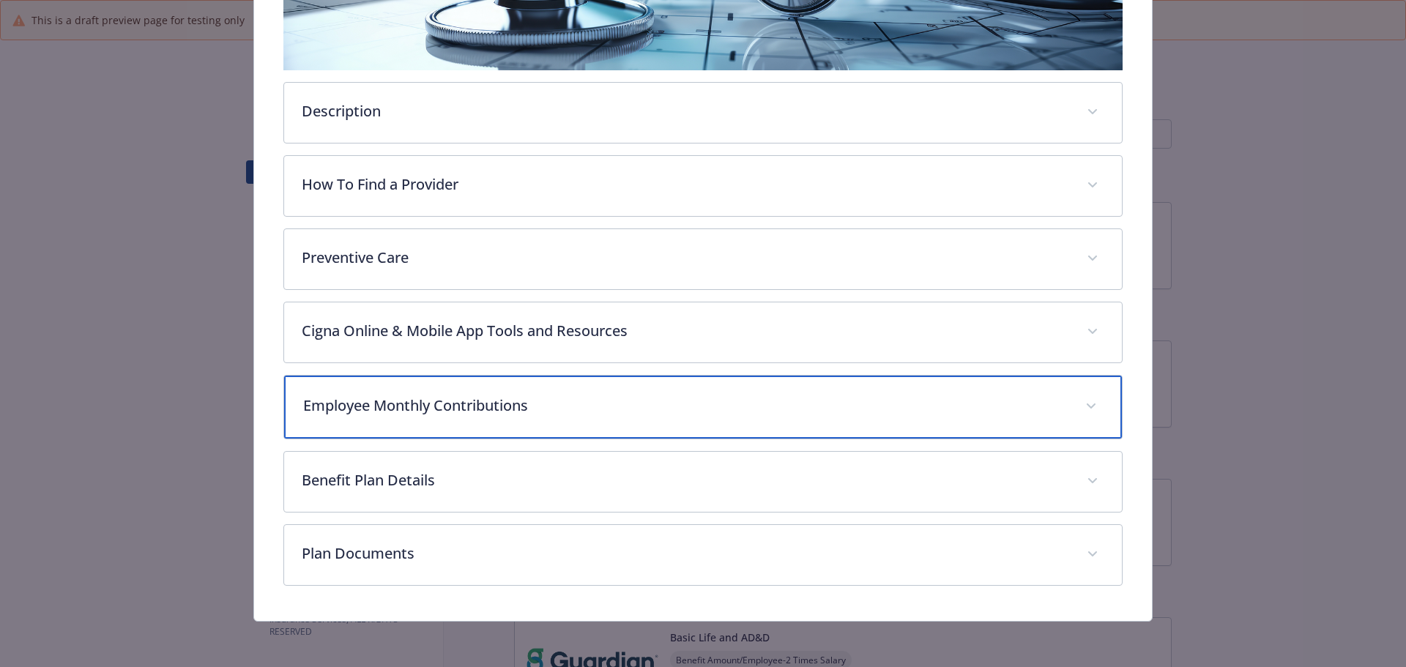
click at [546, 396] on p "Employee Monthly Contributions" at bounding box center [685, 406] width 765 height 22
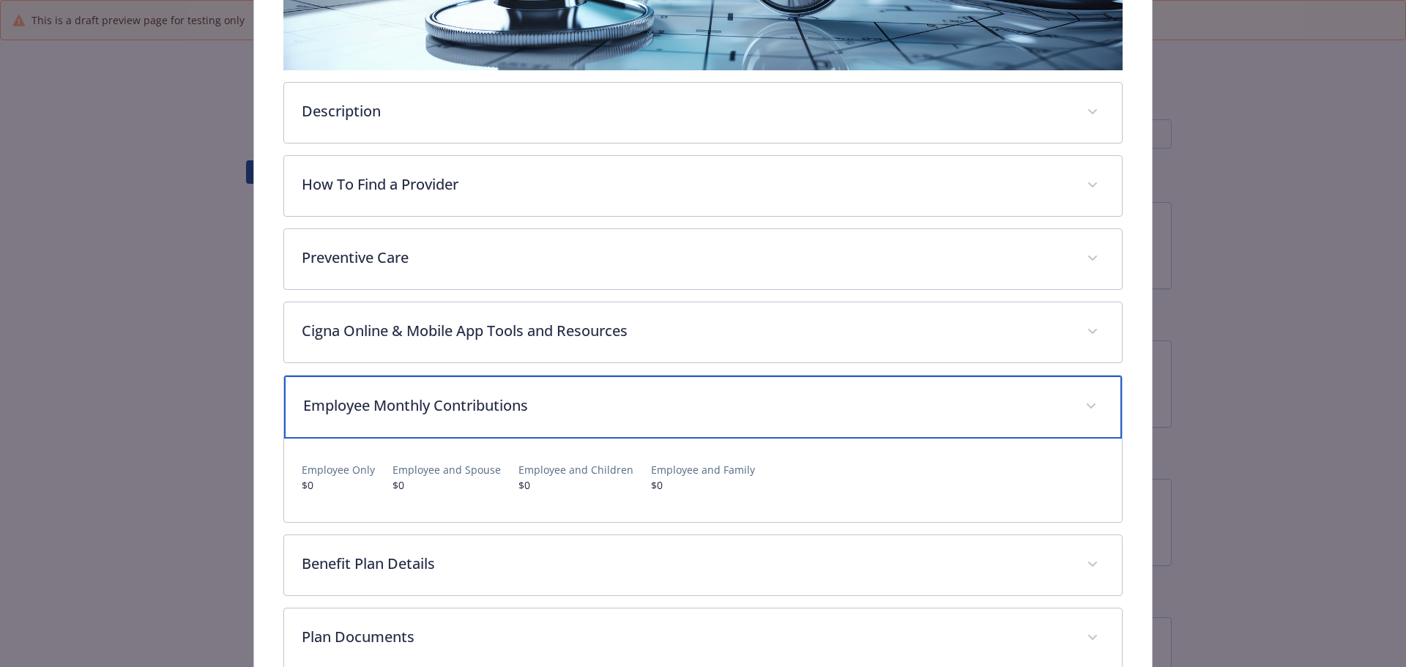
click at [551, 396] on p "Employee Monthly Contributions" at bounding box center [685, 406] width 765 height 22
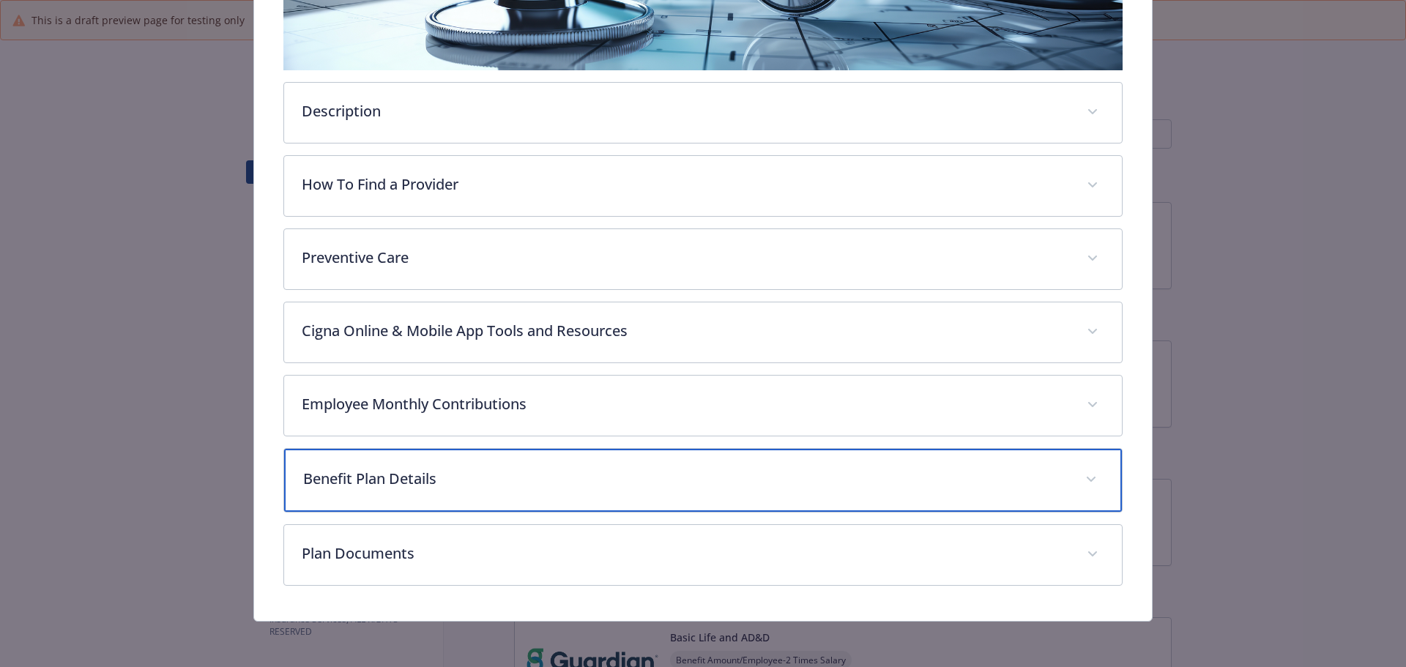
click at [542, 466] on div "Benefit Plan Details" at bounding box center [703, 480] width 838 height 63
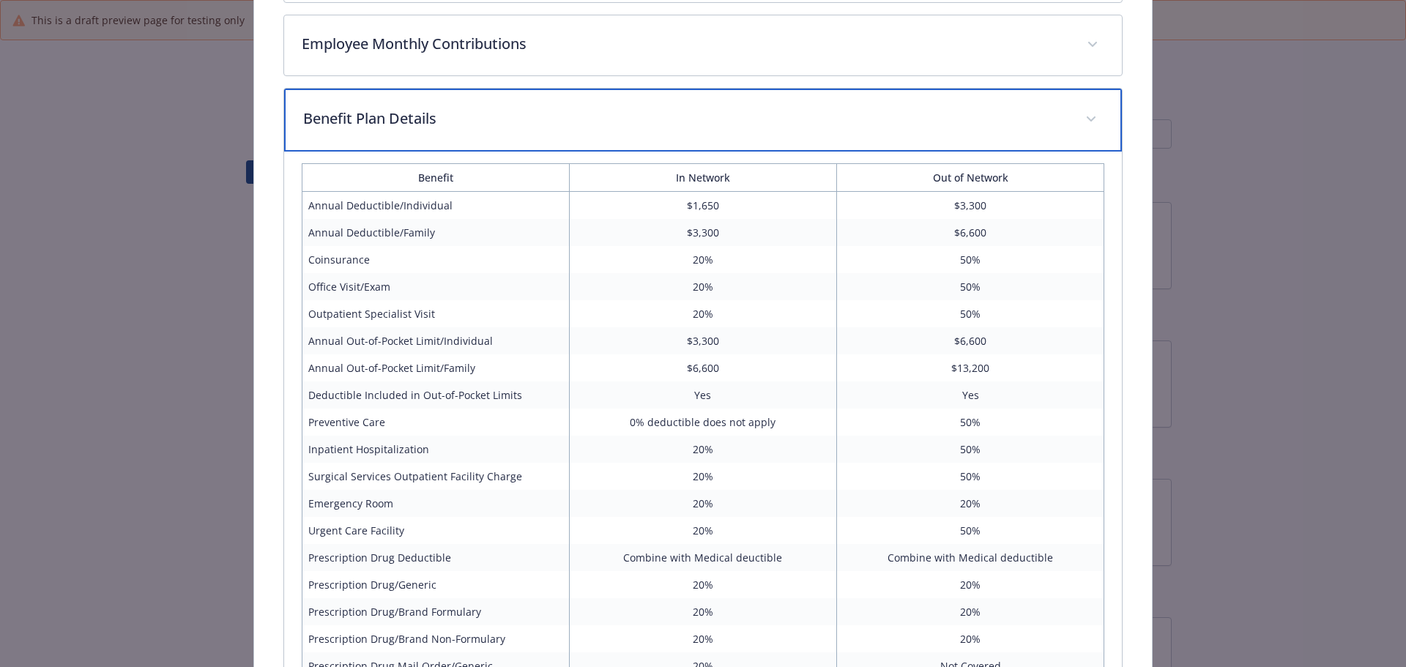
scroll to position [717, 0]
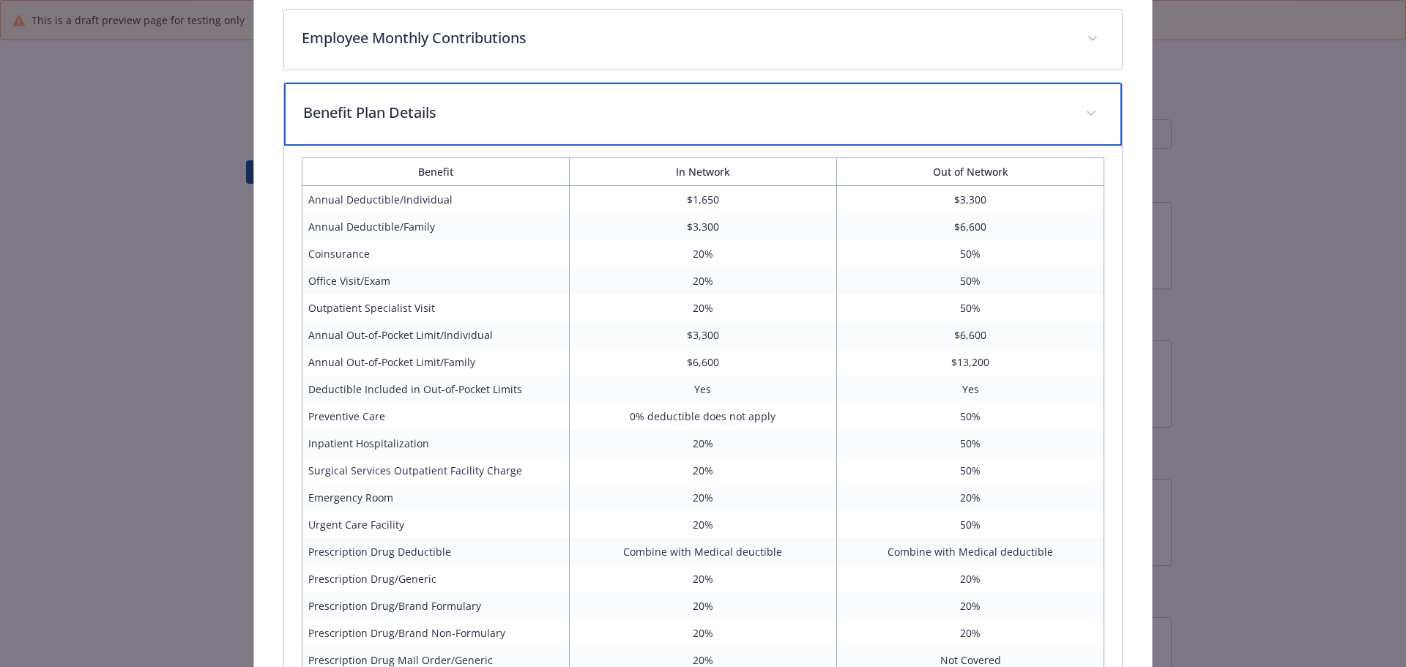
click at [635, 127] on div "Benefit Plan Details" at bounding box center [703, 114] width 838 height 63
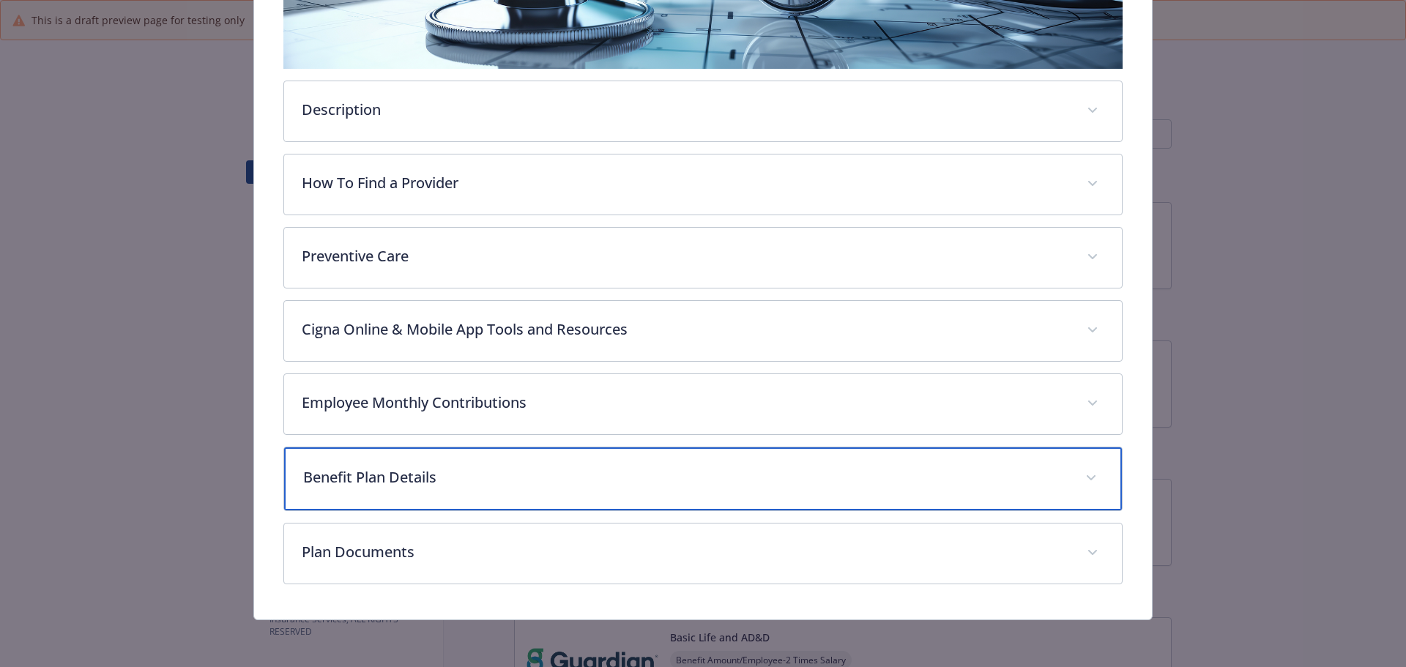
scroll to position [351, 0]
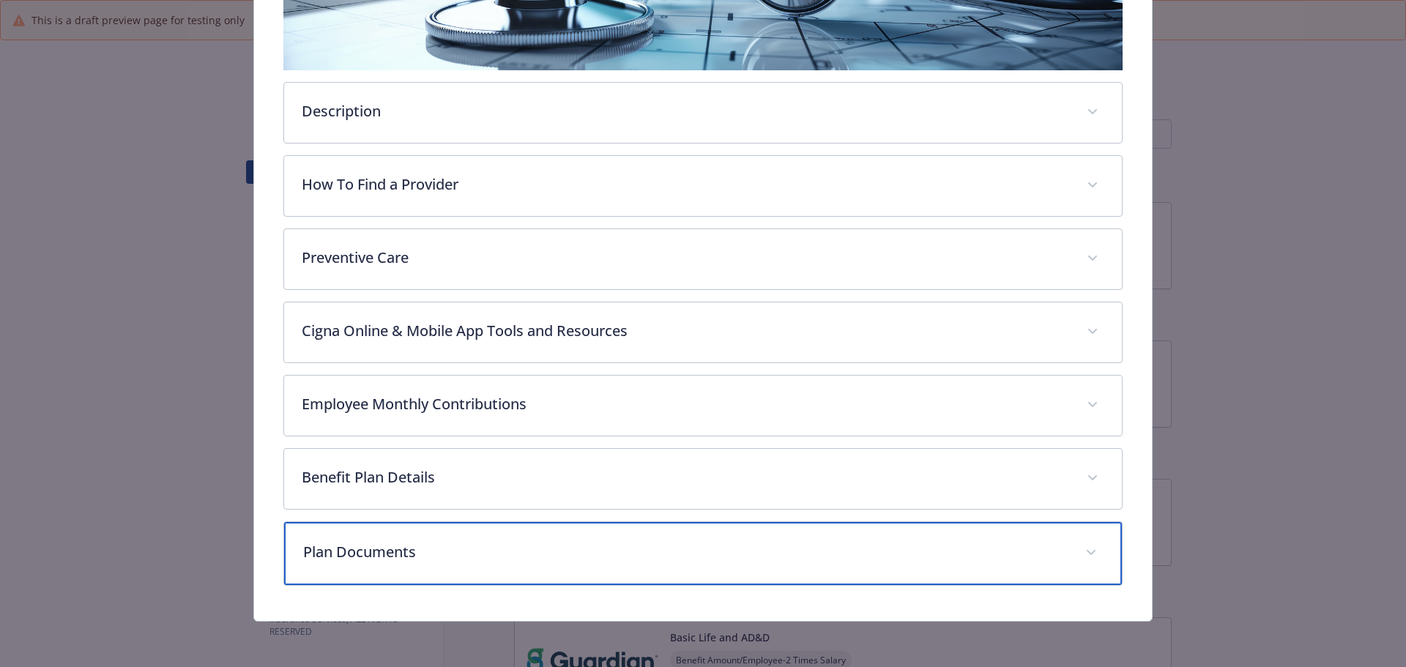
click at [494, 546] on p "Plan Documents" at bounding box center [685, 552] width 765 height 22
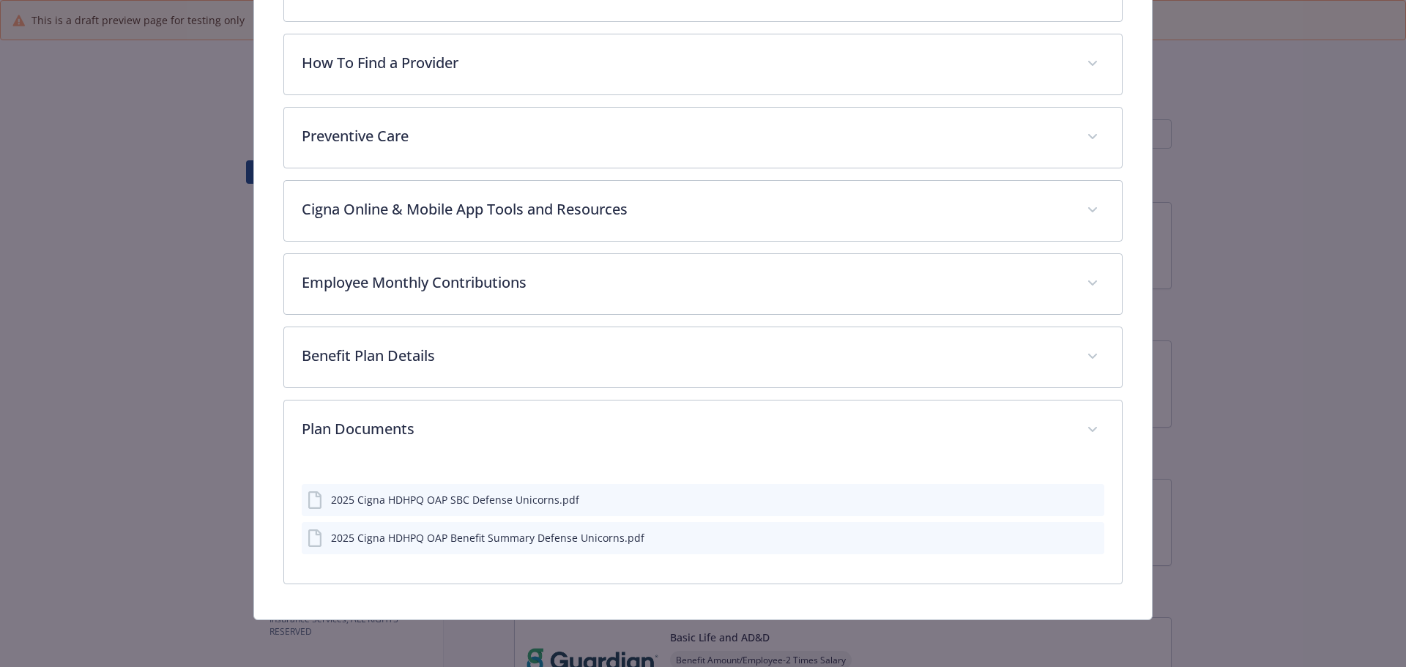
scroll to position [471, 0]
click at [1083, 496] on icon "preview file" at bounding box center [1089, 500] width 13 height 10
click at [1083, 537] on icon "preview file" at bounding box center [1089, 538] width 13 height 10
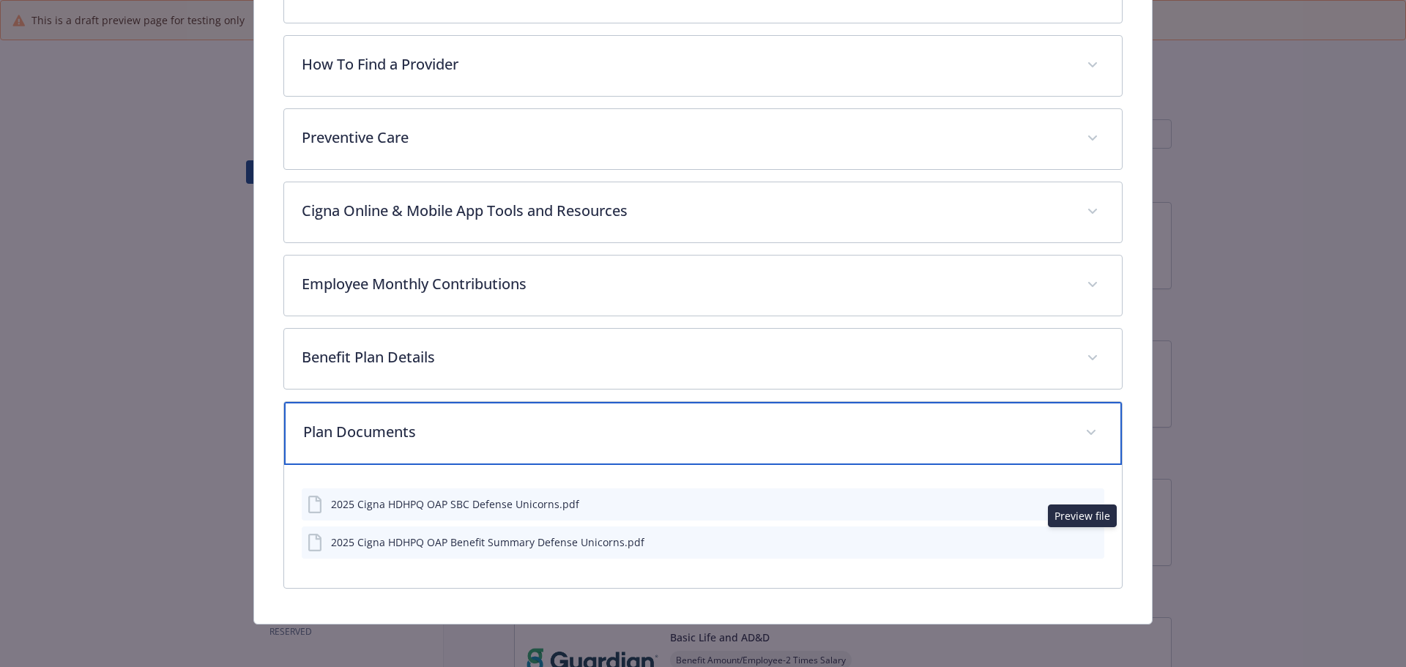
click at [747, 413] on div "Plan Documents" at bounding box center [703, 433] width 838 height 63
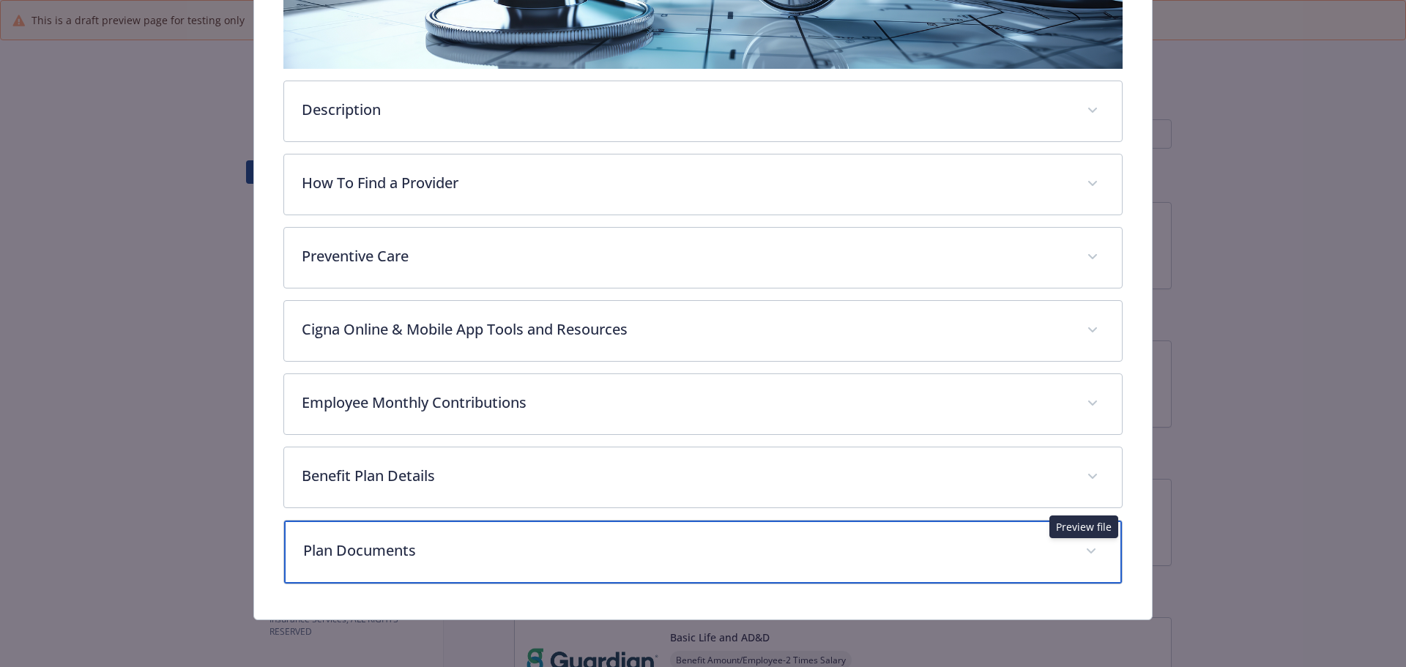
scroll to position [351, 0]
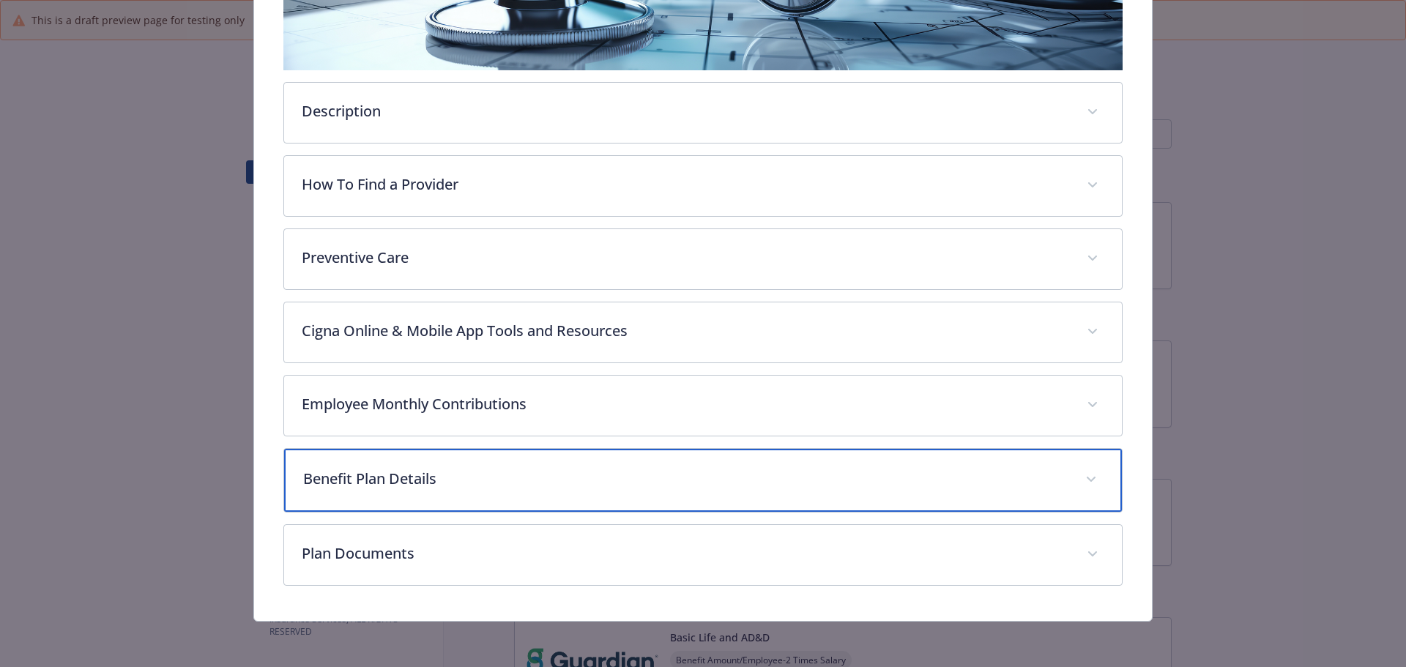
click at [709, 472] on p "Benefit Plan Details" at bounding box center [685, 479] width 765 height 22
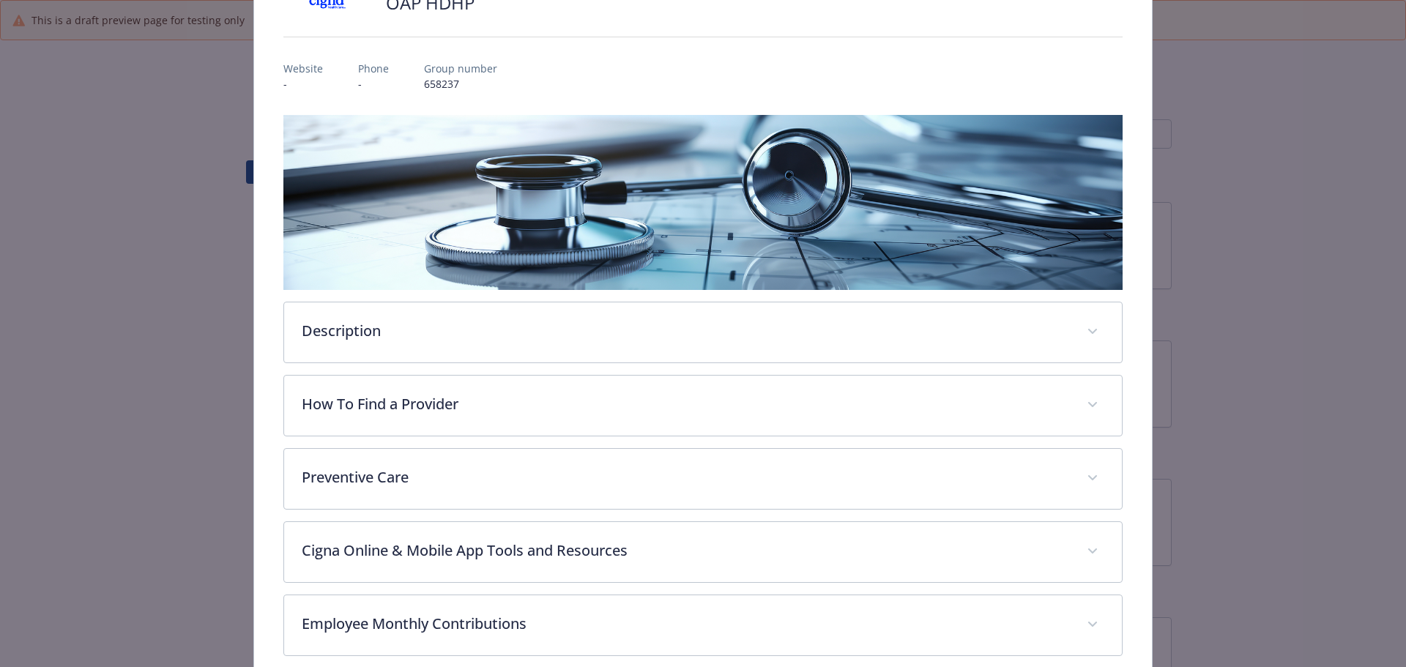
scroll to position [717, 0]
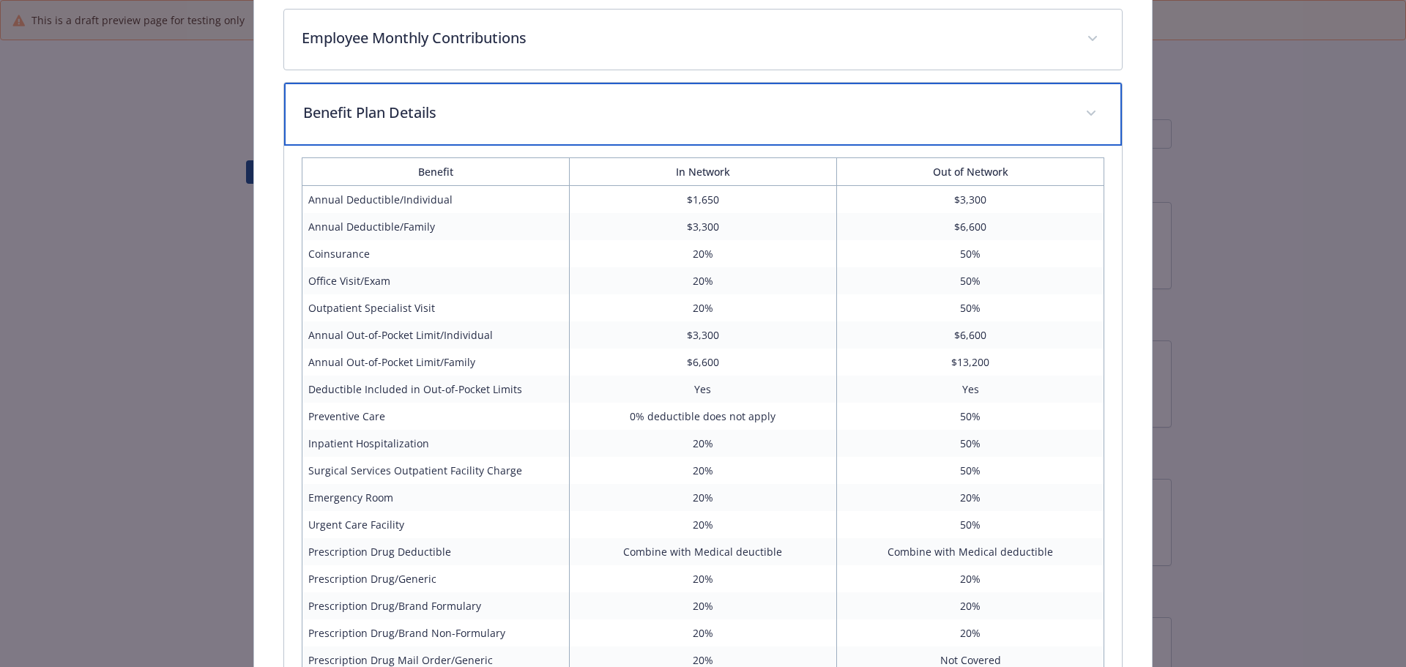
click at [717, 112] on p "Benefit Plan Details" at bounding box center [685, 113] width 765 height 22
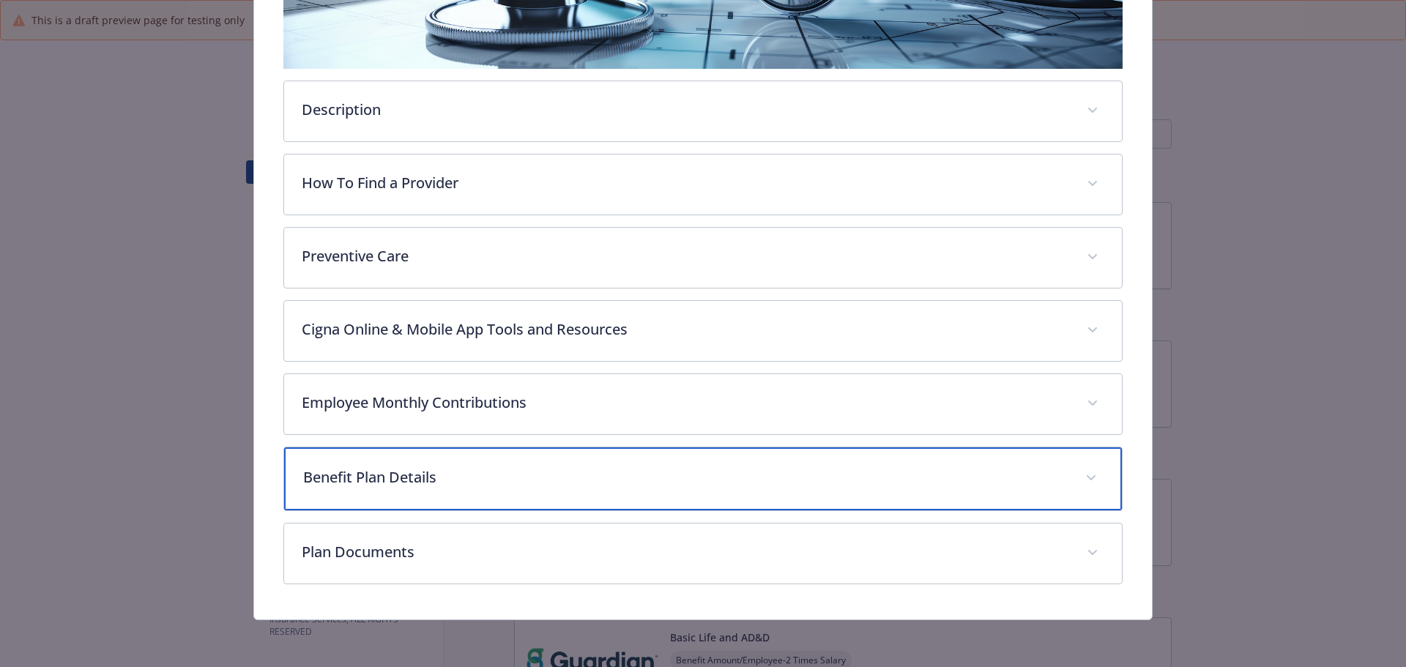
scroll to position [351, 0]
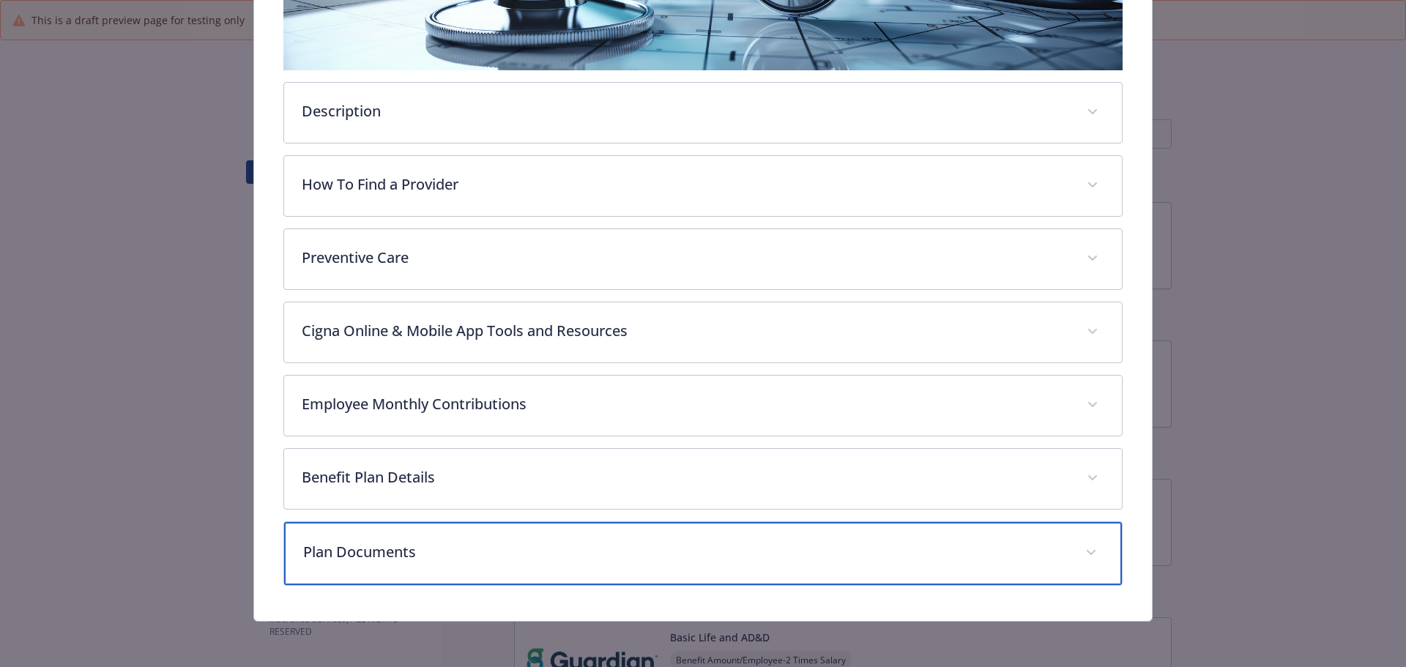
click at [657, 538] on div "Plan Documents" at bounding box center [703, 553] width 838 height 63
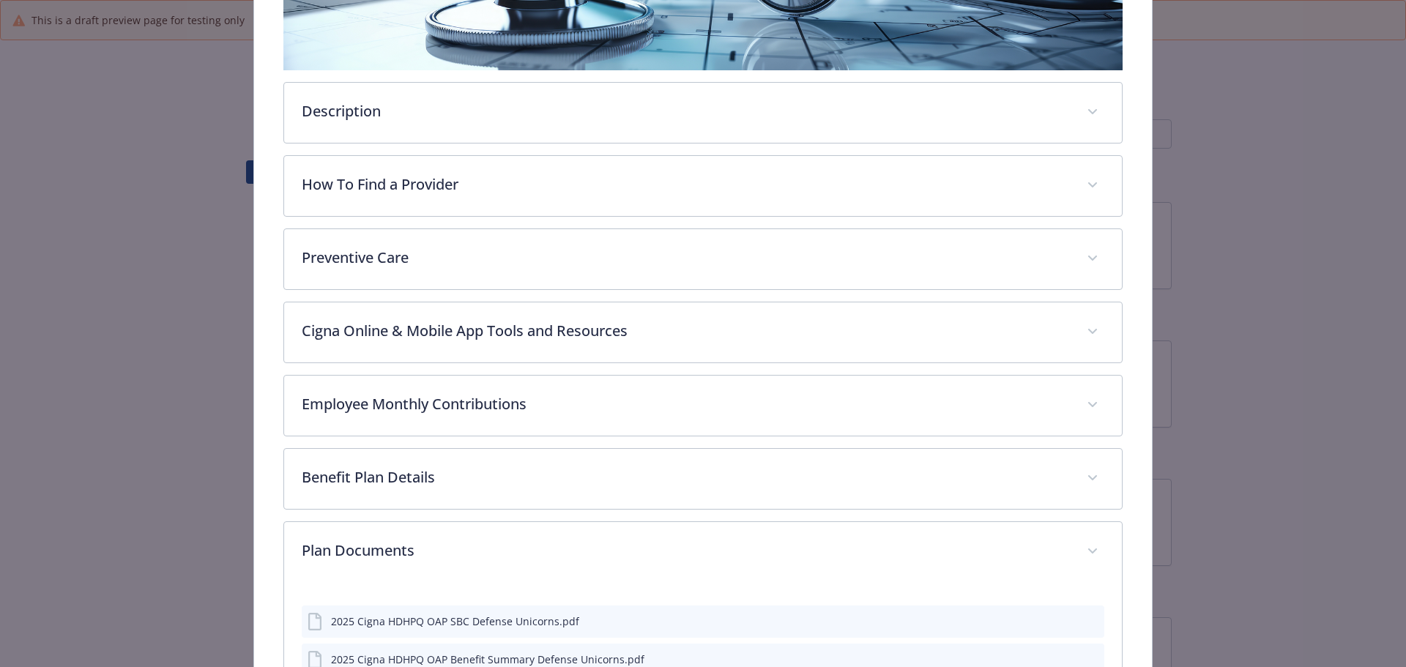
click at [1082, 627] on button "details for plan Medical - OAP HDHP - HDHP PPO" at bounding box center [1090, 620] width 16 height 15
click at [1083, 620] on icon "preview file" at bounding box center [1089, 620] width 13 height 10
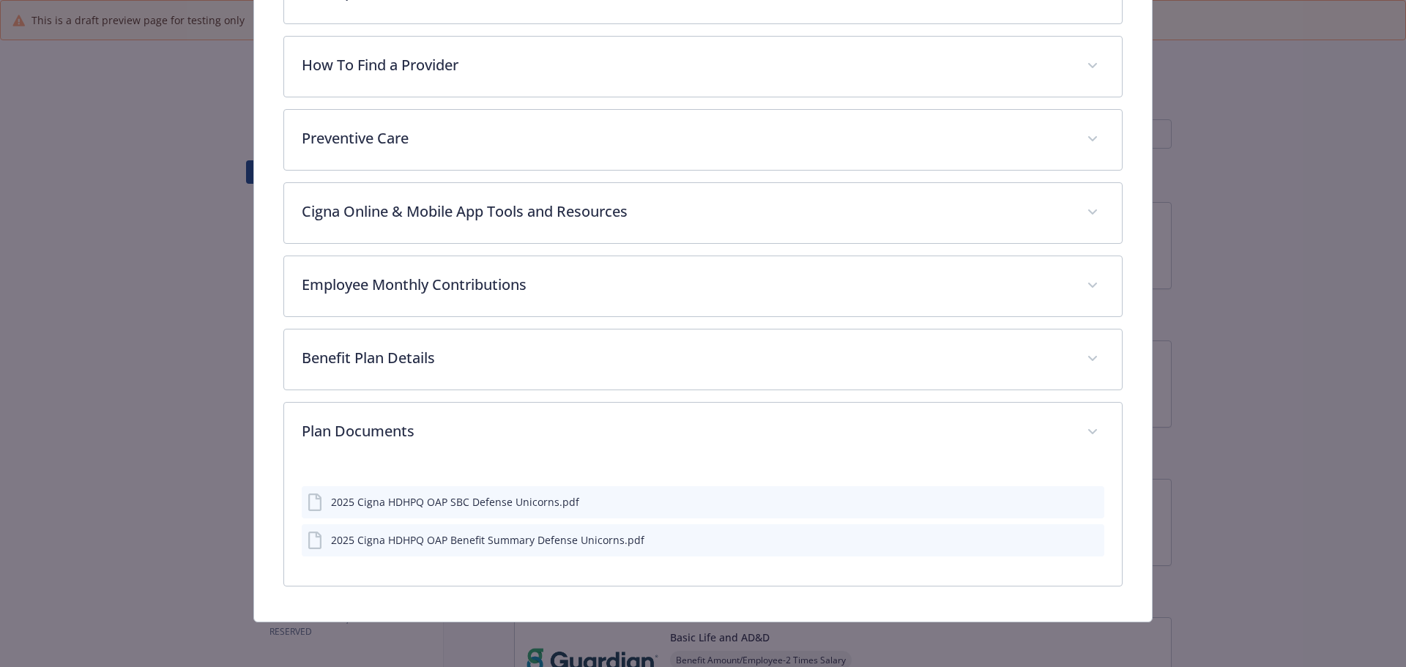
scroll to position [471, 0]
click at [580, 328] on div "Benefit Plan Details Benefit In Network Out of Network Annual Deductible/Indivi…" at bounding box center [703, 358] width 840 height 61
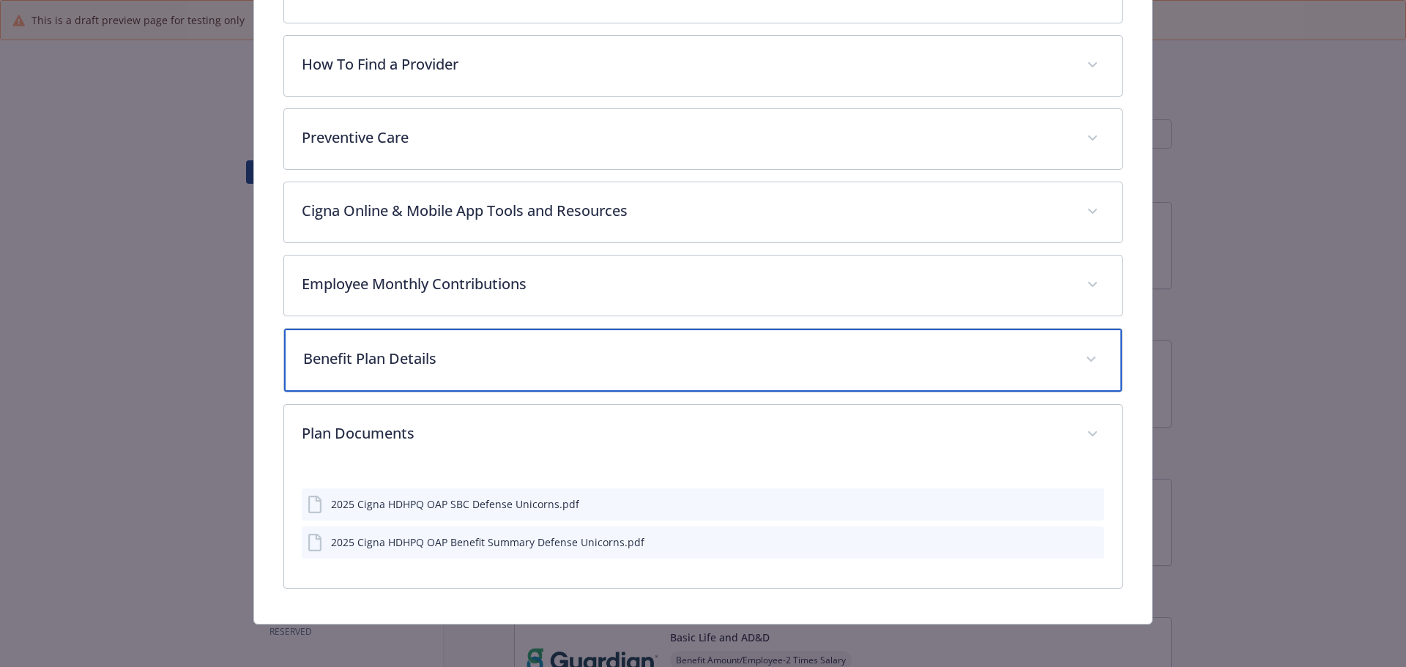
click at [577, 337] on div "Benefit Plan Details" at bounding box center [703, 360] width 838 height 63
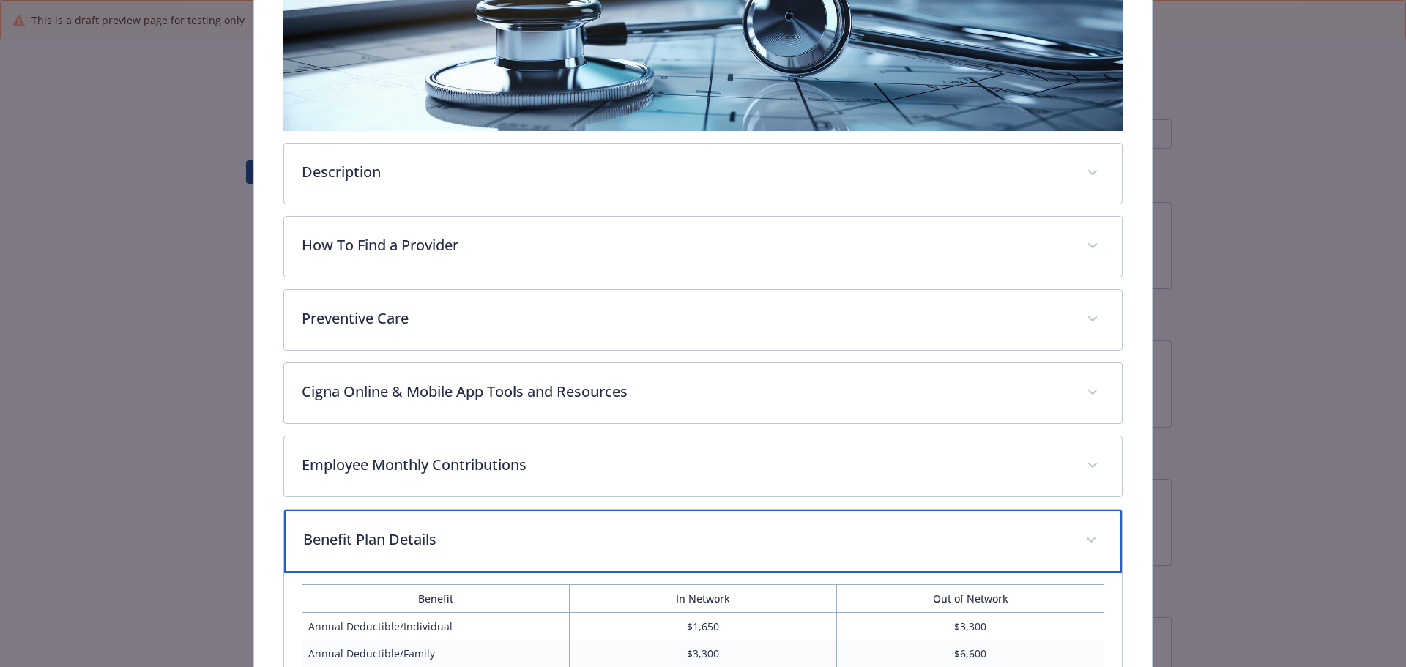
scroll to position [0, 0]
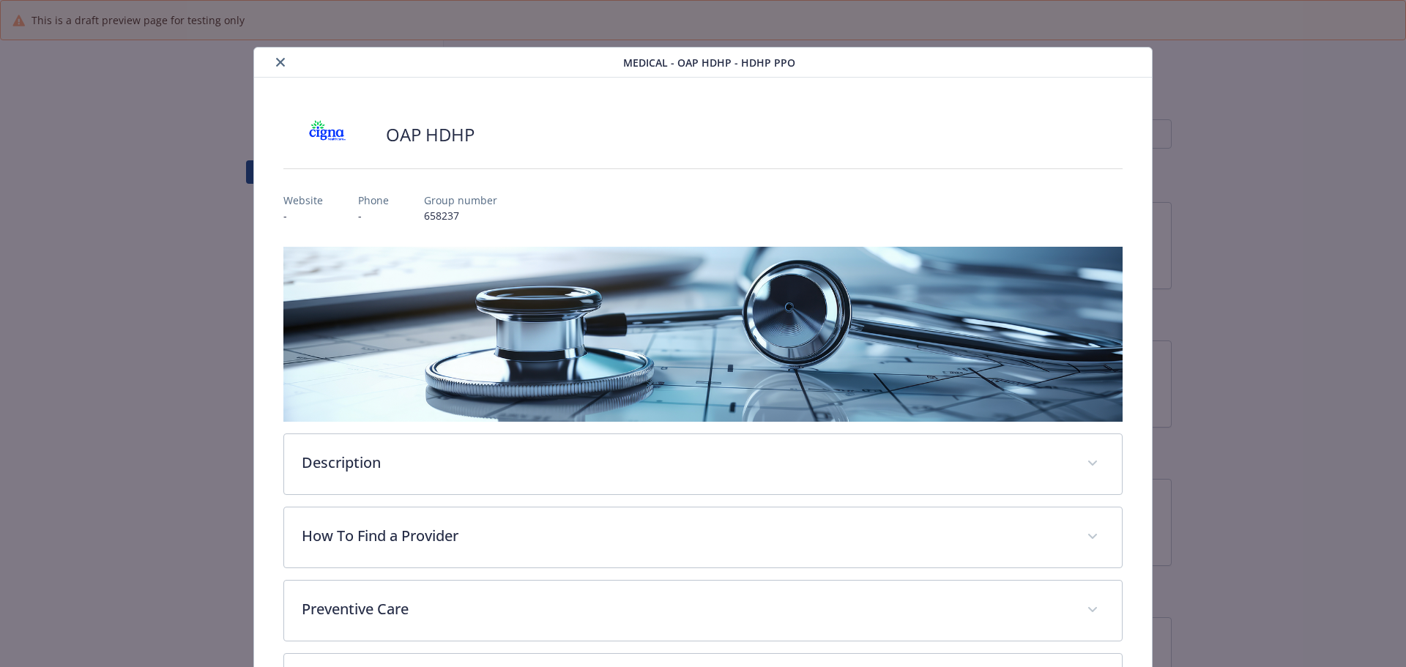
click at [280, 66] on icon "close" at bounding box center [280, 62] width 9 height 9
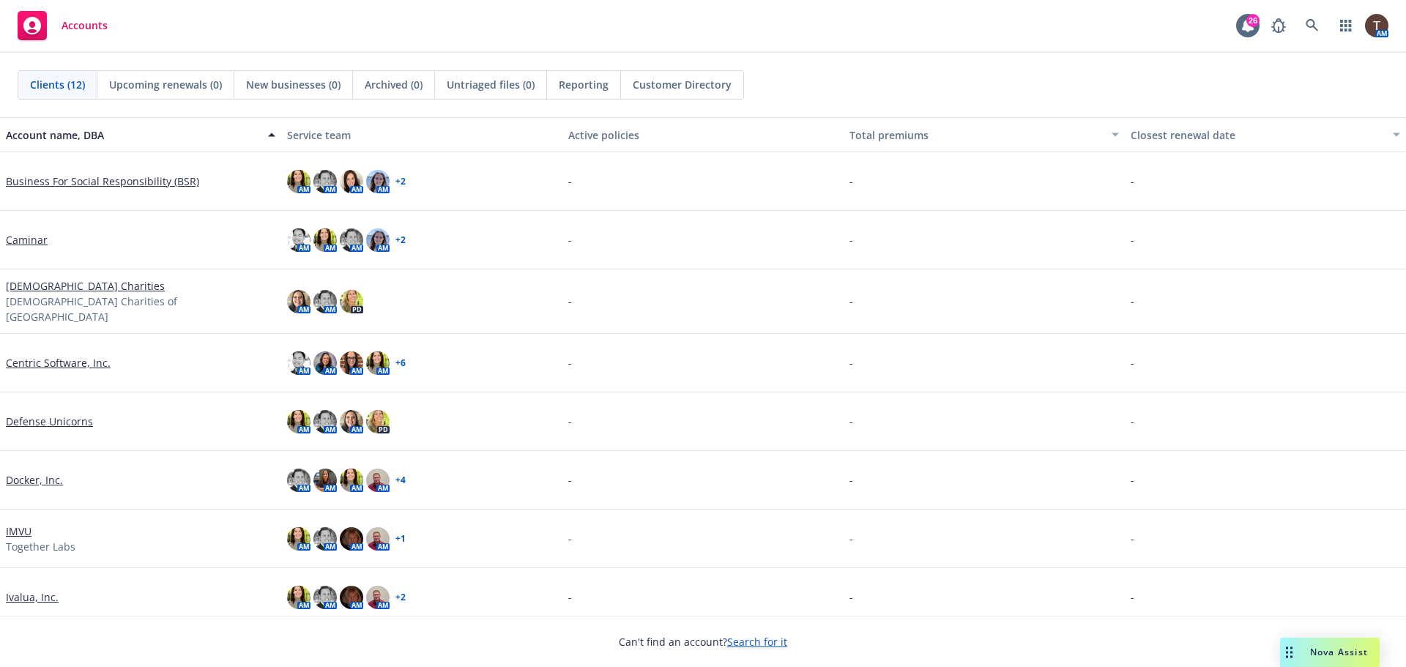
click at [56, 415] on link "Defense Unicorns" at bounding box center [49, 421] width 87 height 15
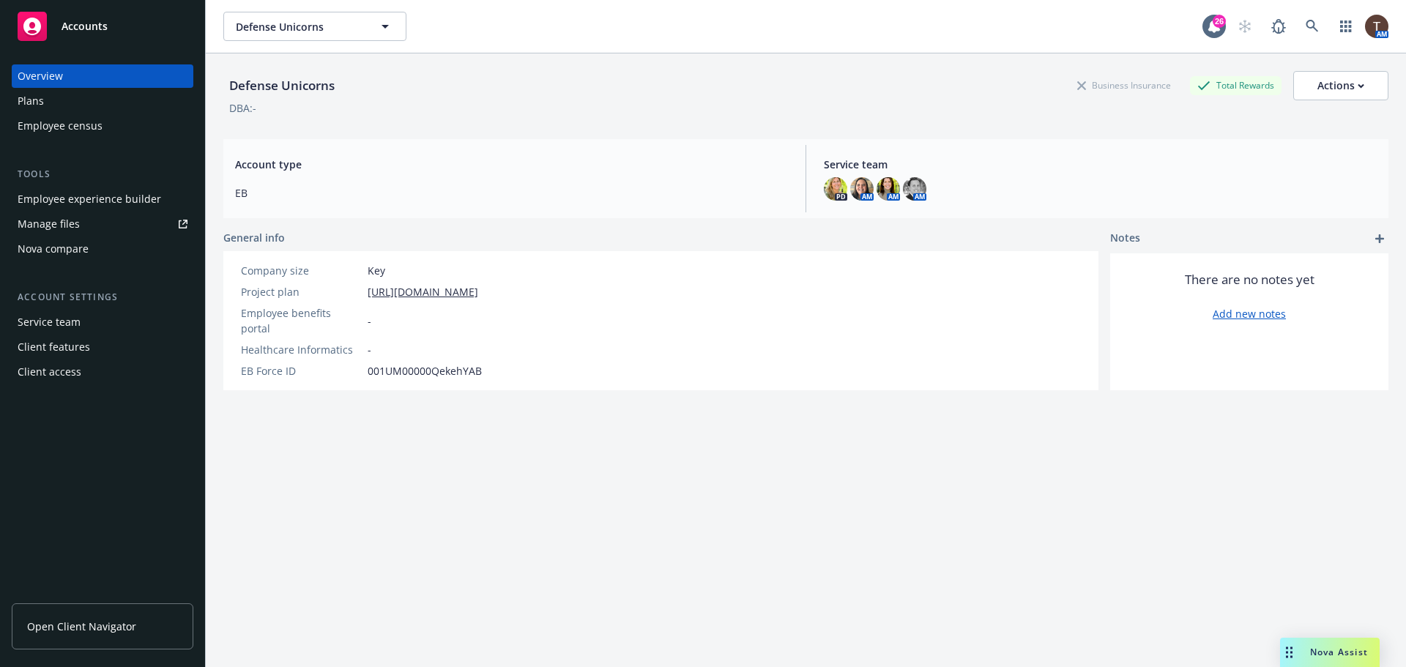
click at [84, 203] on div "Employee experience builder" at bounding box center [89, 198] width 143 height 23
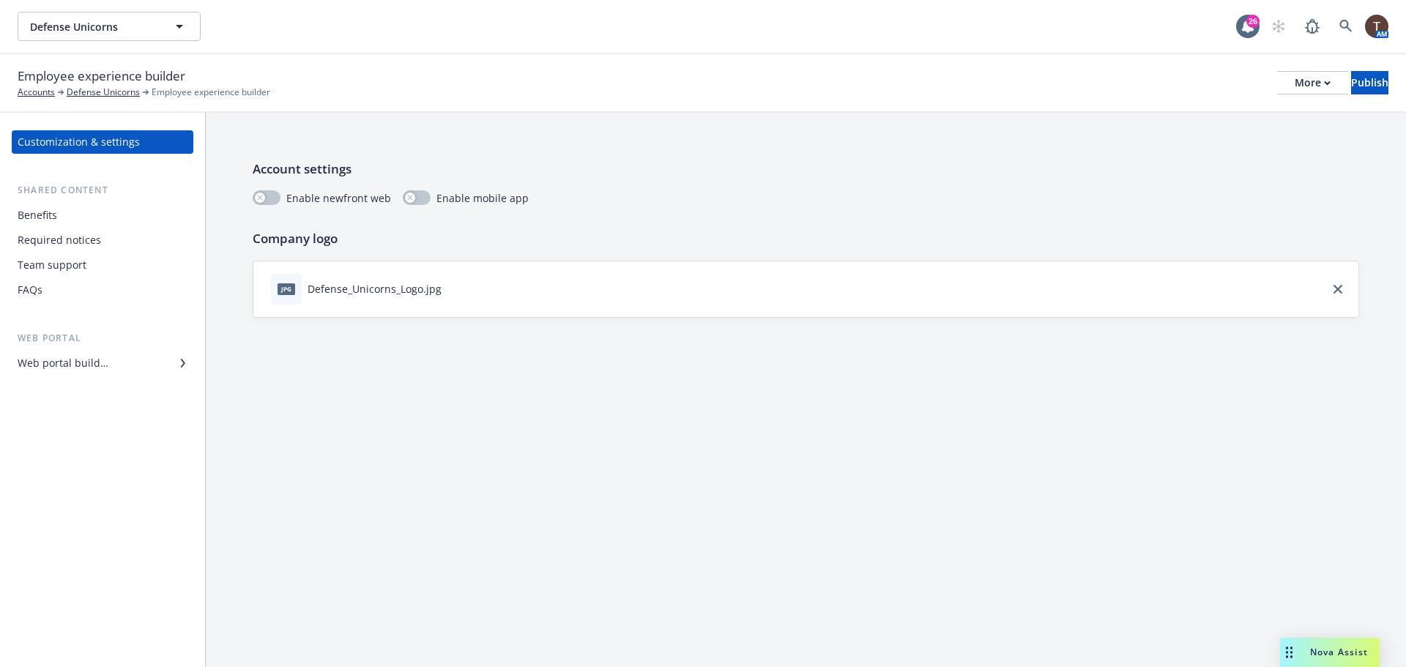
click at [131, 207] on div "Benefits" at bounding box center [103, 215] width 170 height 23
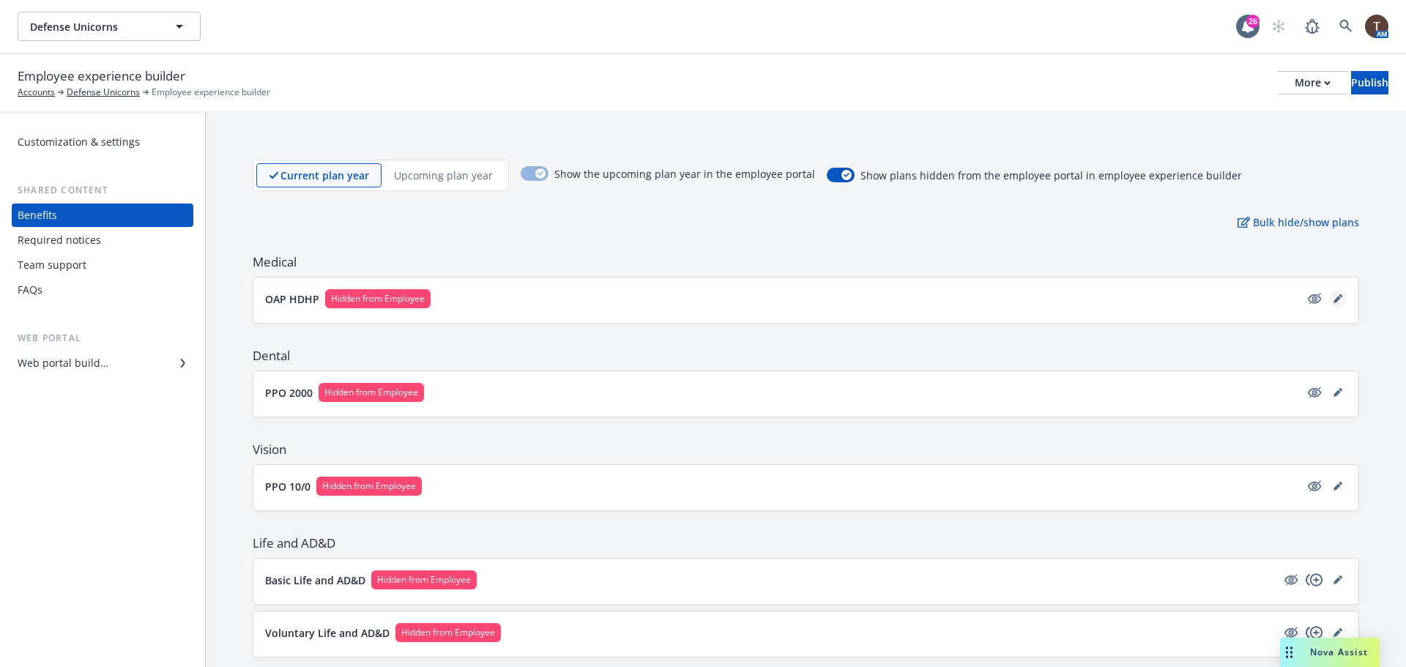
click at [1333, 301] on icon "editPencil" at bounding box center [1336, 299] width 7 height 7
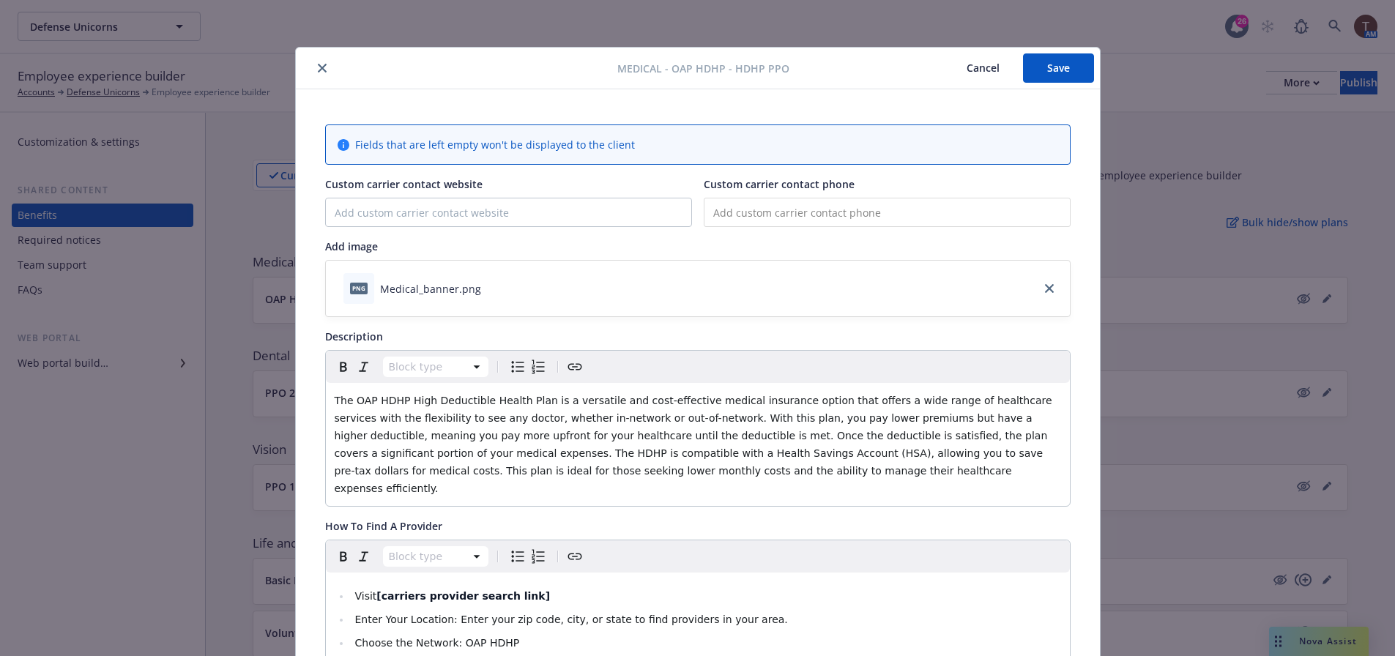
click at [998, 64] on button "Cancel" at bounding box center [983, 67] width 80 height 29
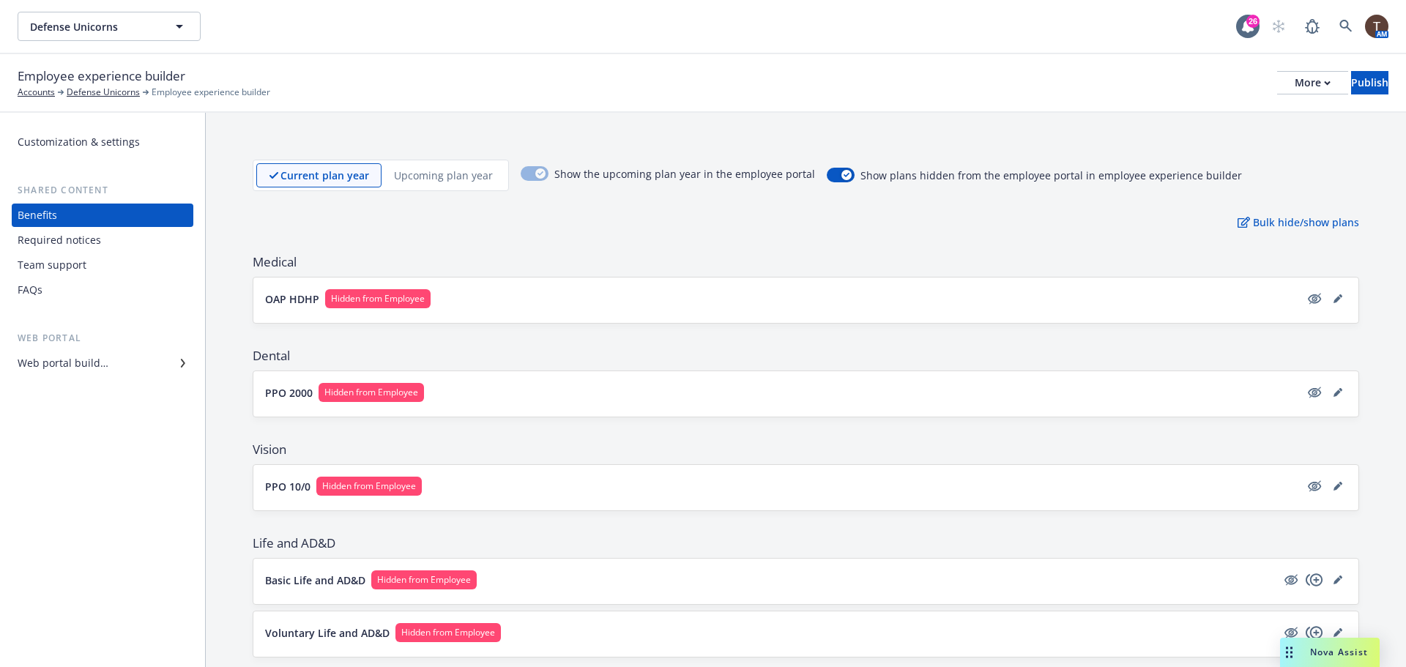
click at [414, 296] on span "Hidden from Employee" at bounding box center [378, 298] width 94 height 13
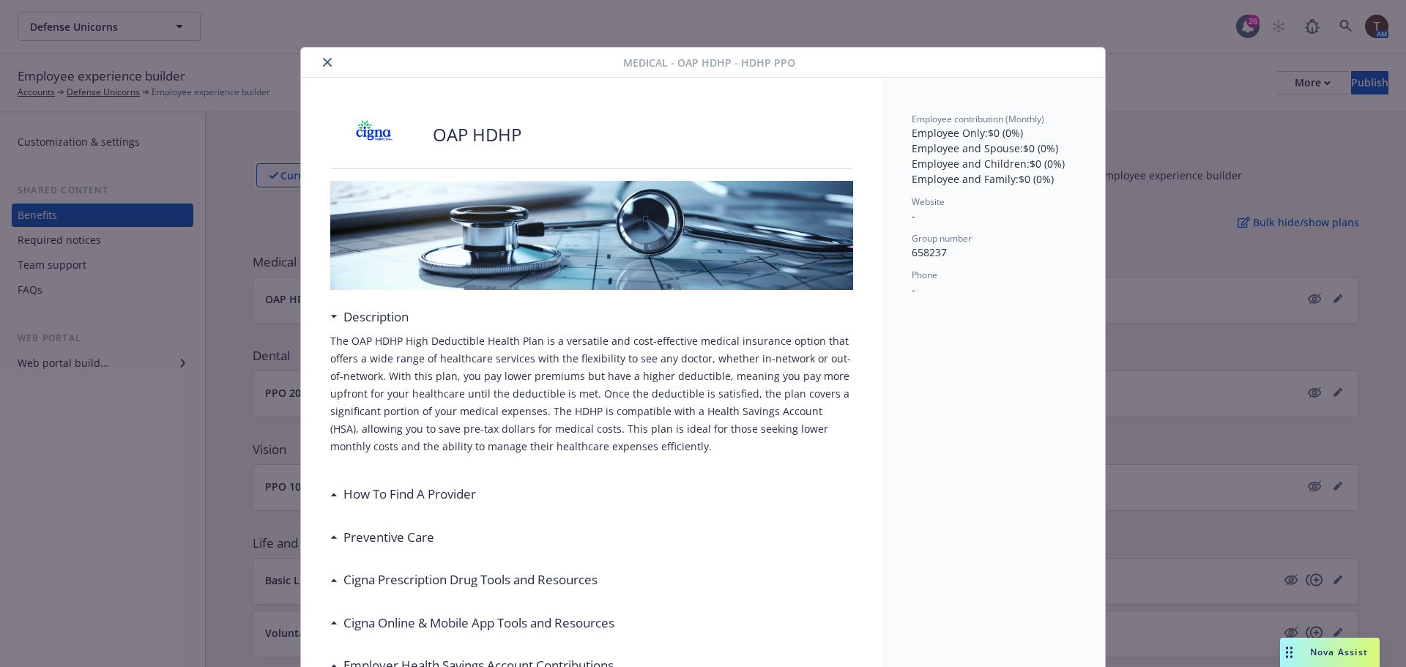
click at [321, 56] on button "close" at bounding box center [327, 62] width 18 height 18
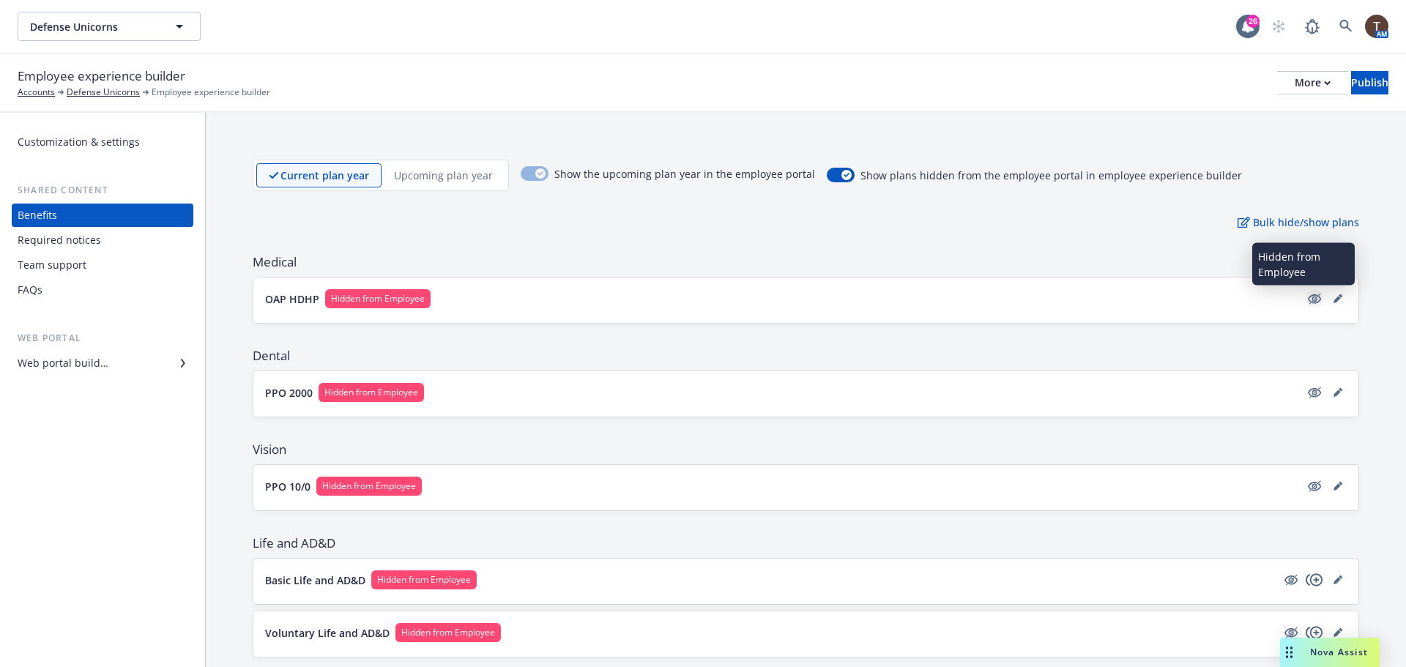
click at [1307, 299] on icon "hidden" at bounding box center [1313, 299] width 13 height 10
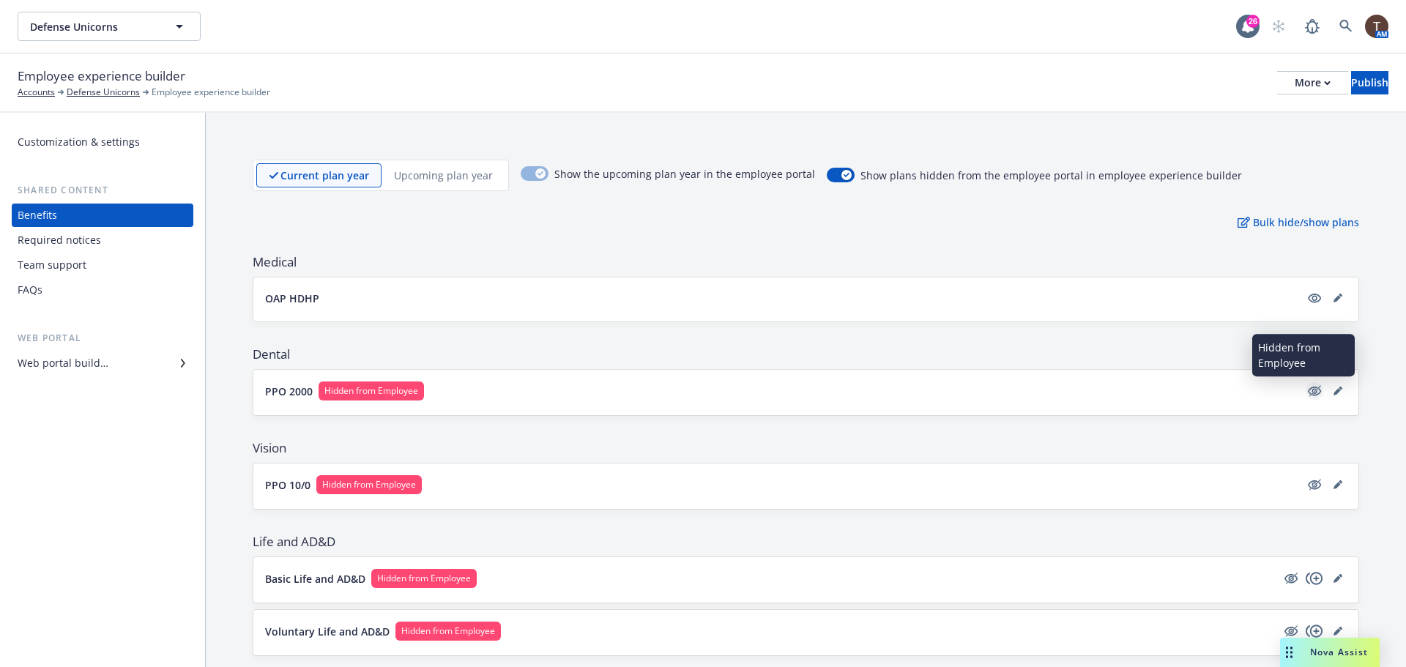
click at [1305, 387] on icon "hidden" at bounding box center [1314, 391] width 18 height 18
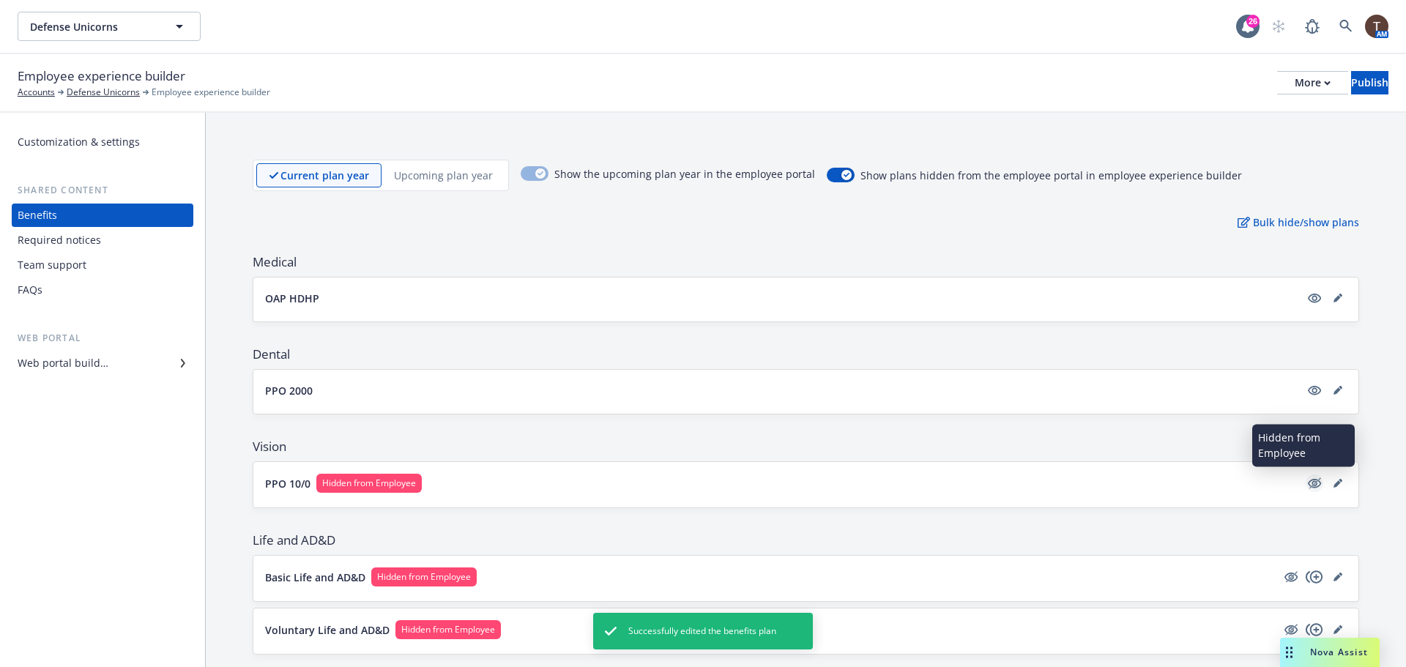
click at [1305, 485] on icon "hidden" at bounding box center [1314, 483] width 18 height 18
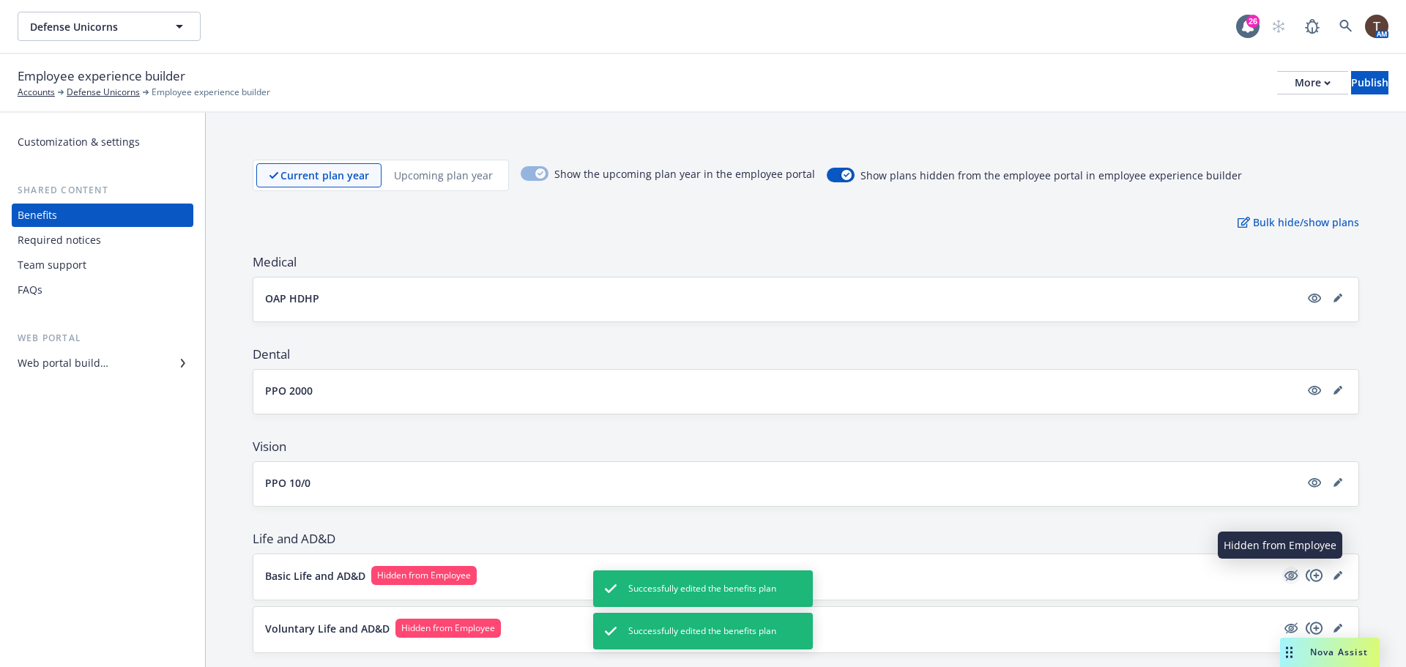
click at [1286, 577] on icon "hidden" at bounding box center [1292, 575] width 12 height 11
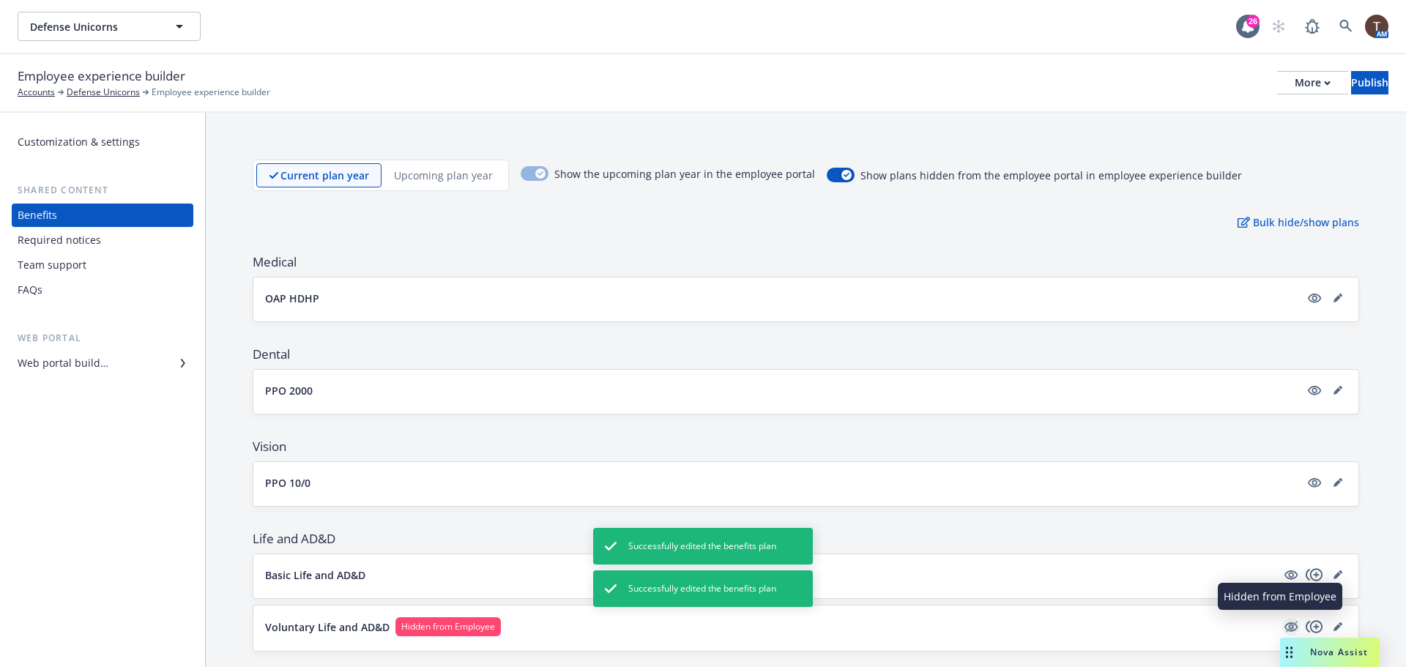
click at [1284, 628] on icon "hidden" at bounding box center [1290, 627] width 13 height 10
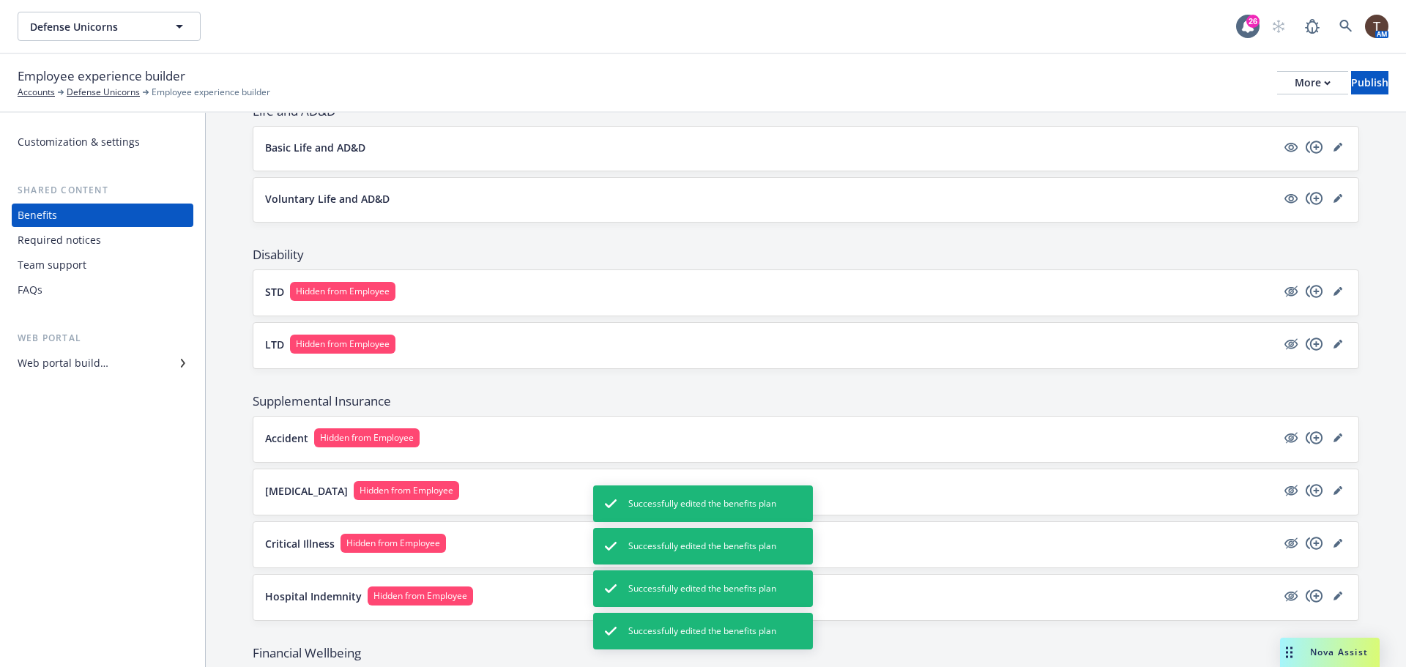
scroll to position [439, 0]
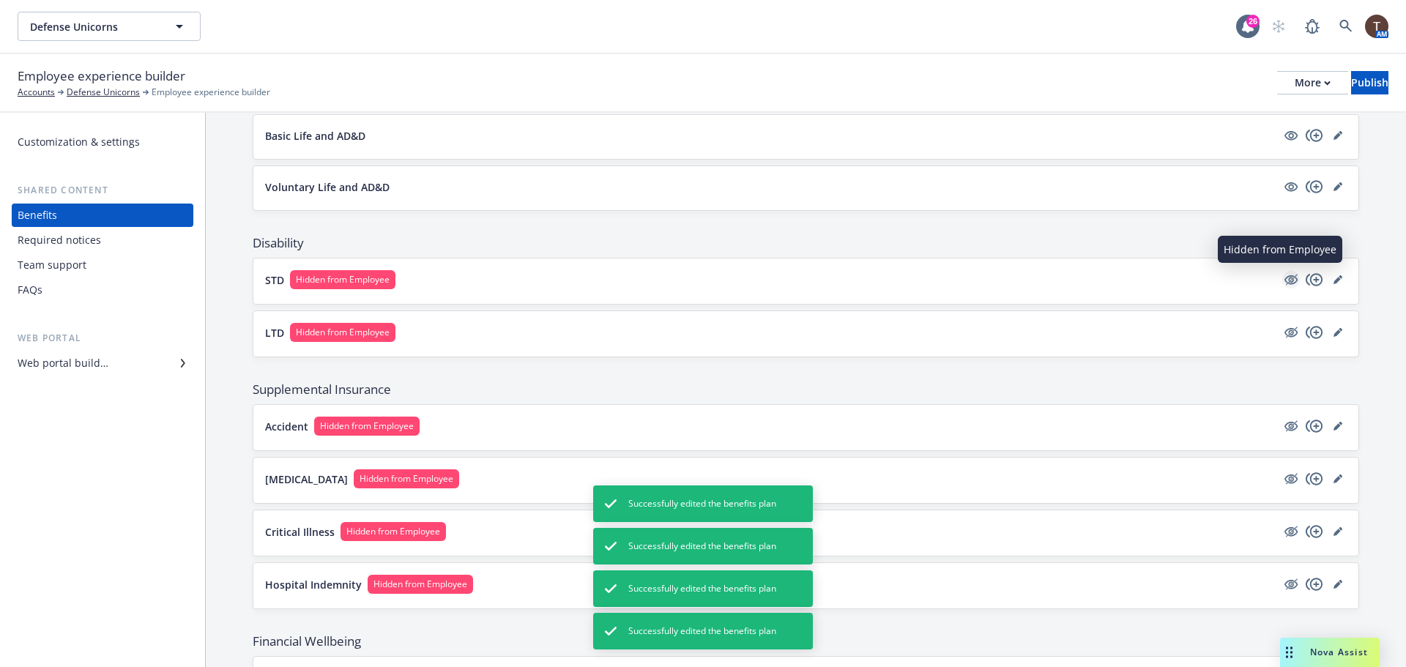
click at [1286, 282] on icon "hidden" at bounding box center [1292, 279] width 12 height 11
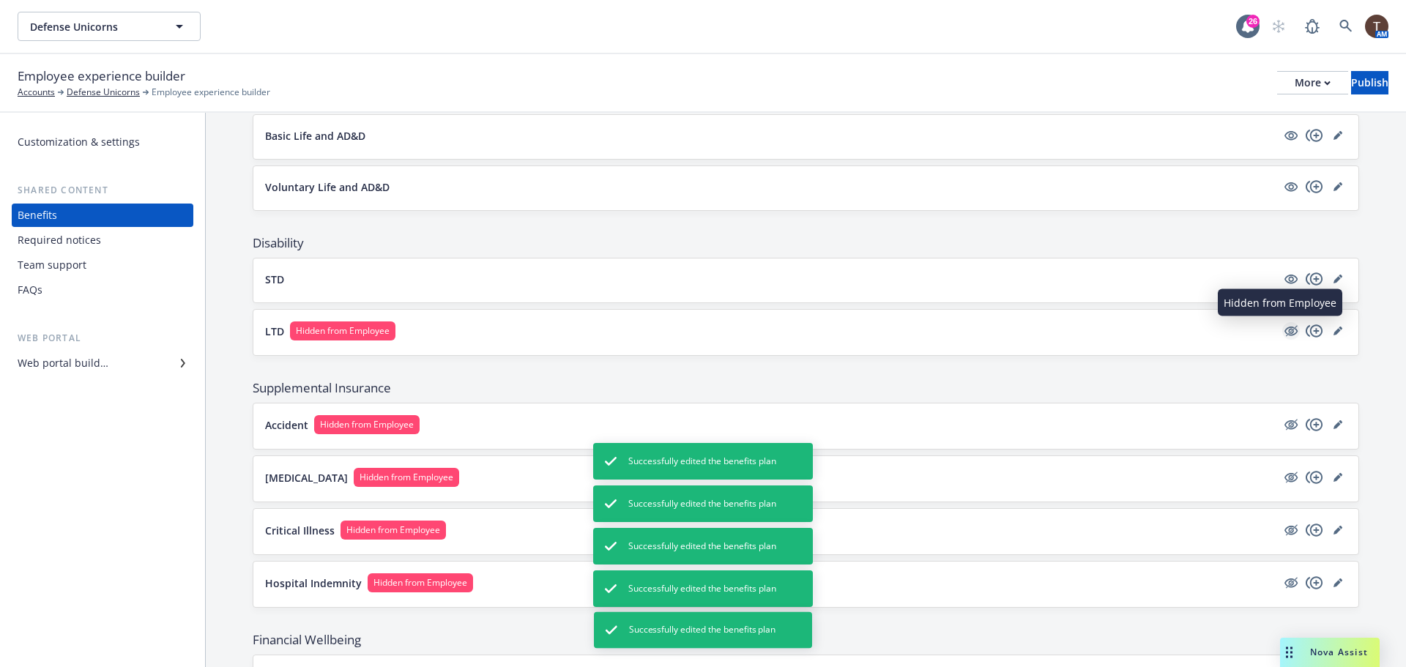
click at [1282, 329] on icon "hidden" at bounding box center [1291, 331] width 18 height 18
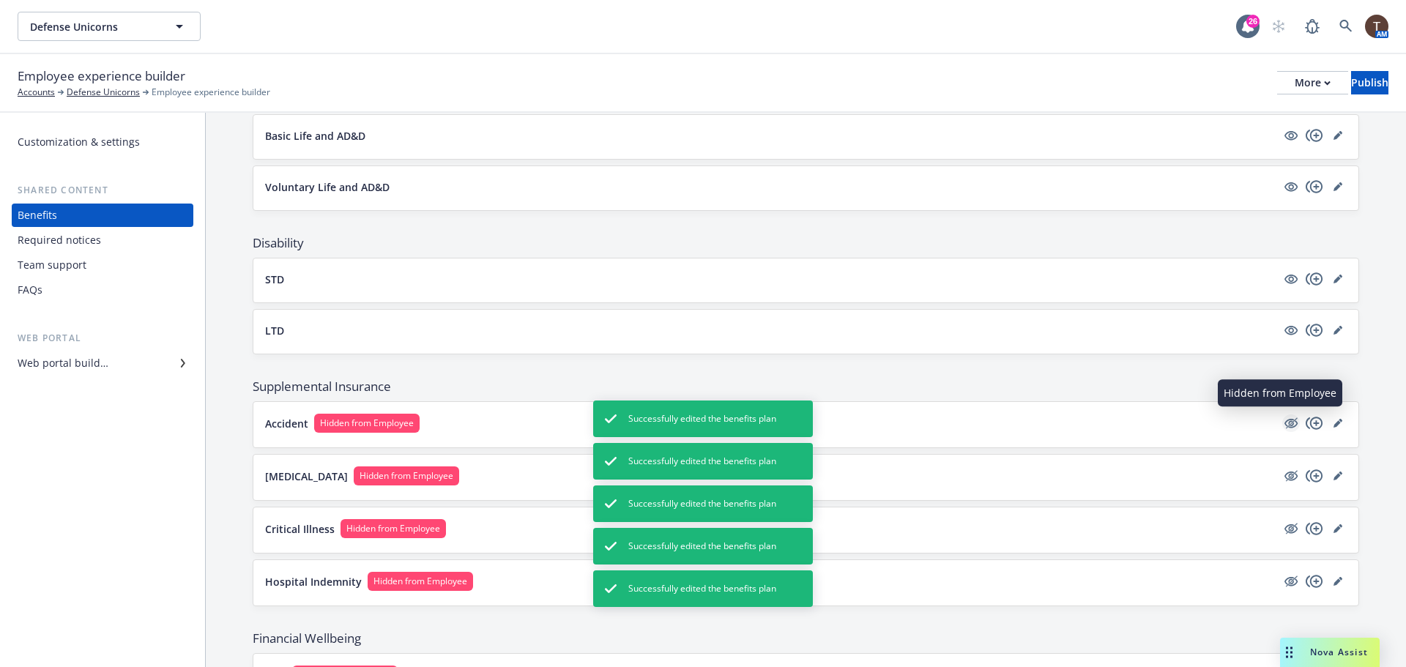
click at [1284, 421] on icon "hidden" at bounding box center [1290, 424] width 13 height 10
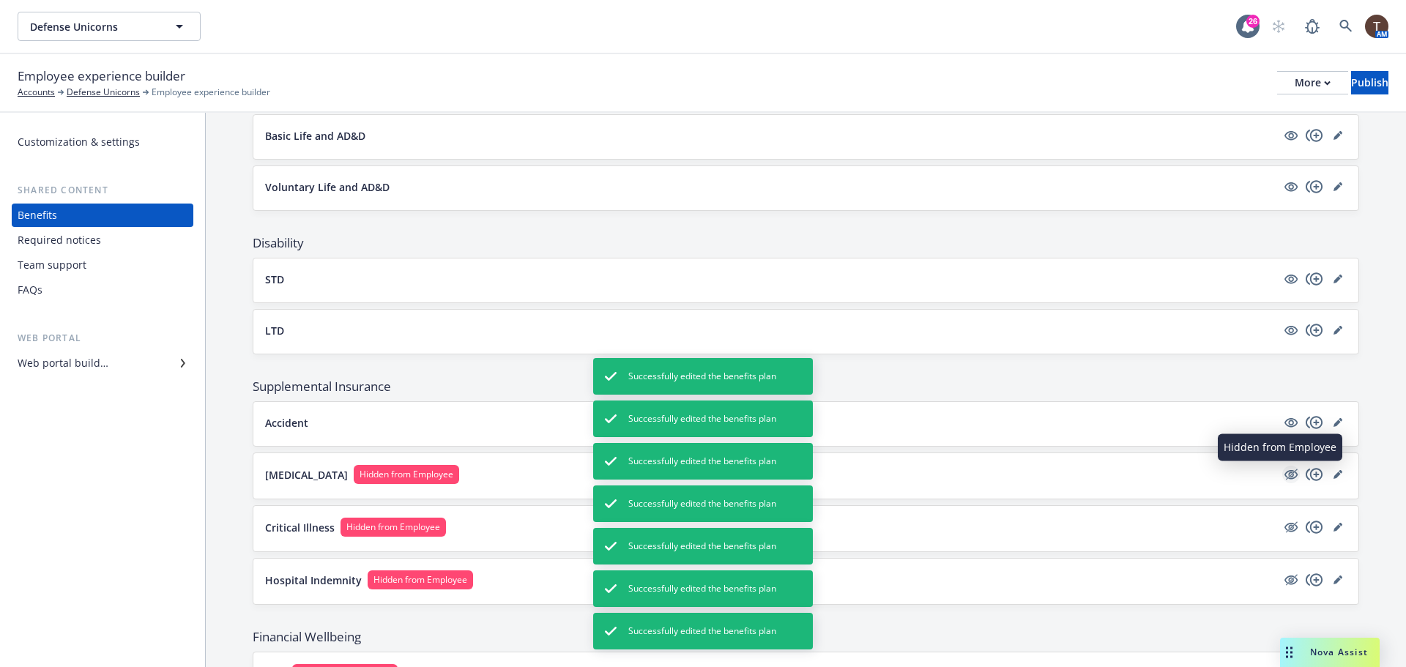
click at [1284, 475] on icon "hidden" at bounding box center [1290, 475] width 13 height 10
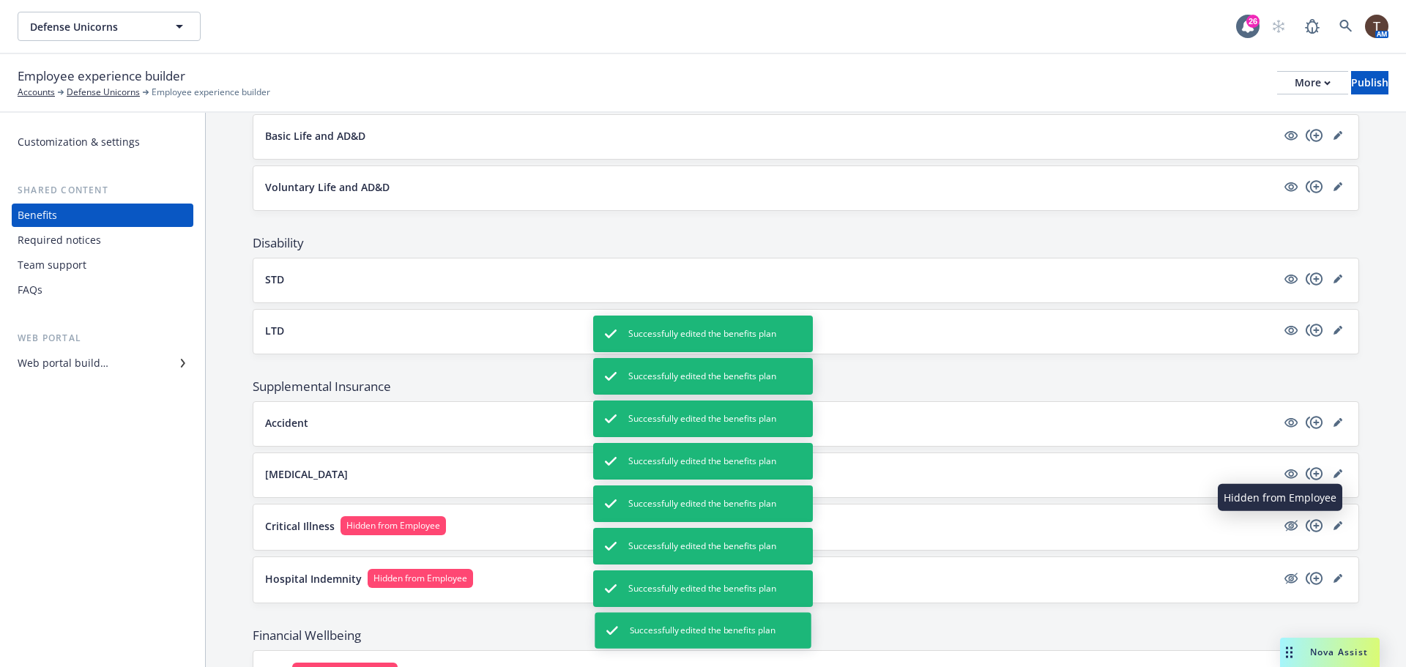
click at [1284, 522] on icon "hidden" at bounding box center [1290, 526] width 13 height 10
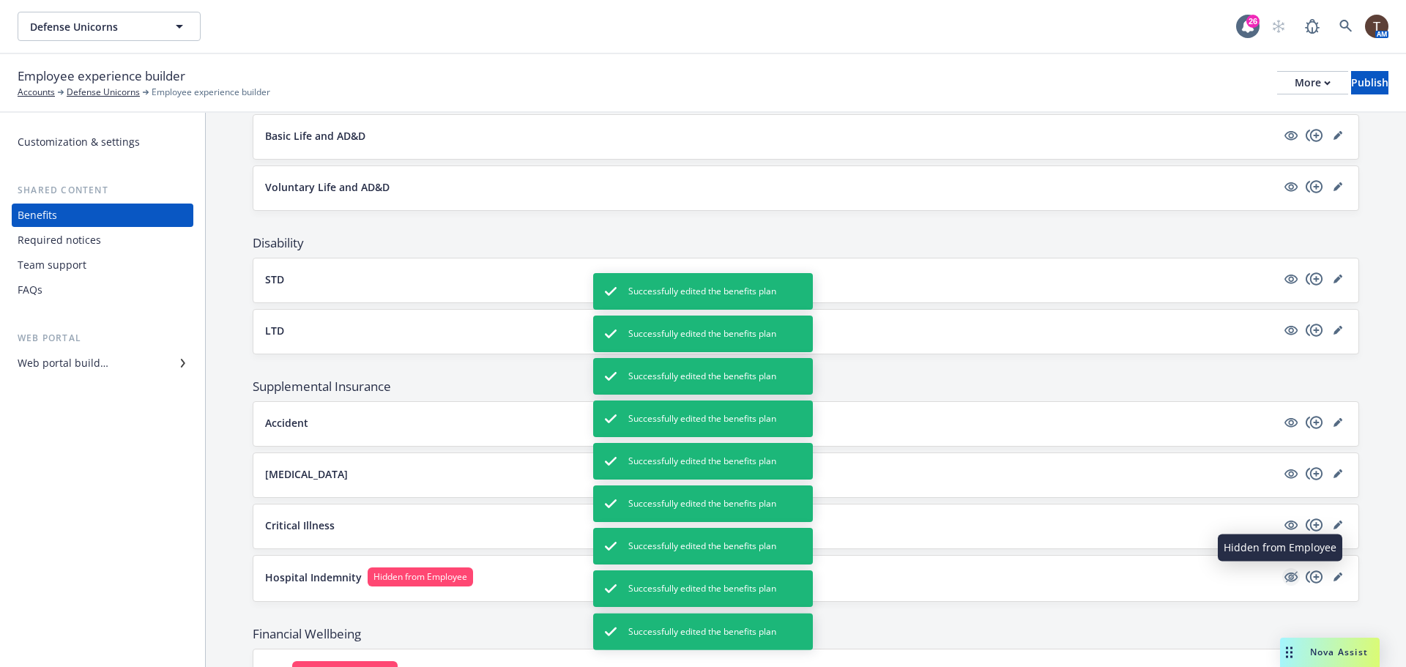
click at [1282, 570] on icon "hidden" at bounding box center [1291, 577] width 18 height 18
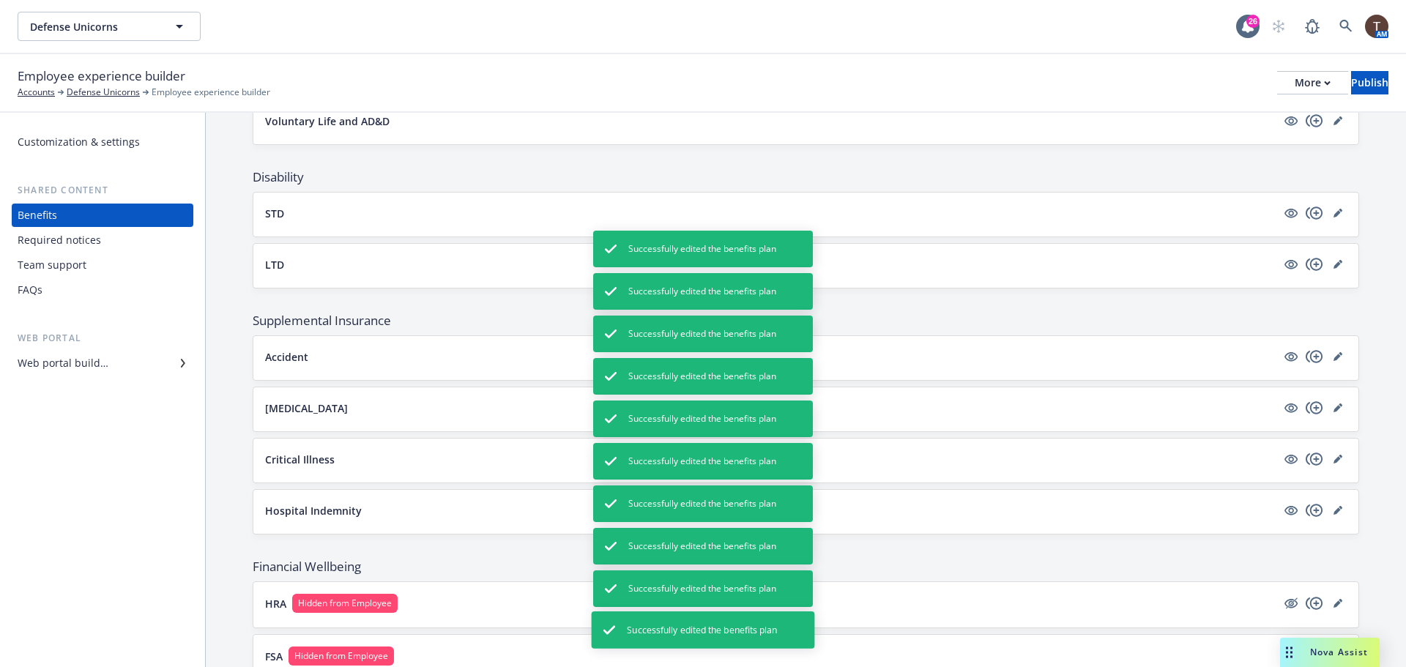
scroll to position [619, 0]
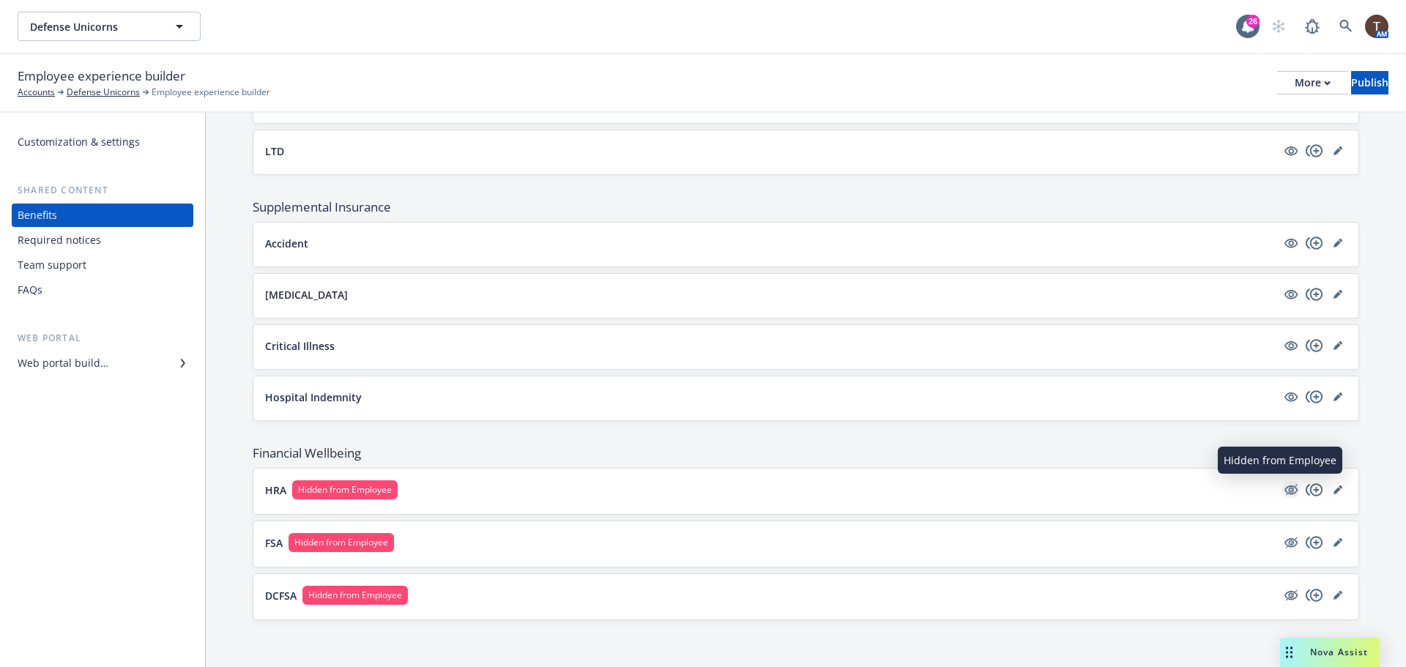
click at [1286, 492] on icon "hidden" at bounding box center [1292, 489] width 12 height 11
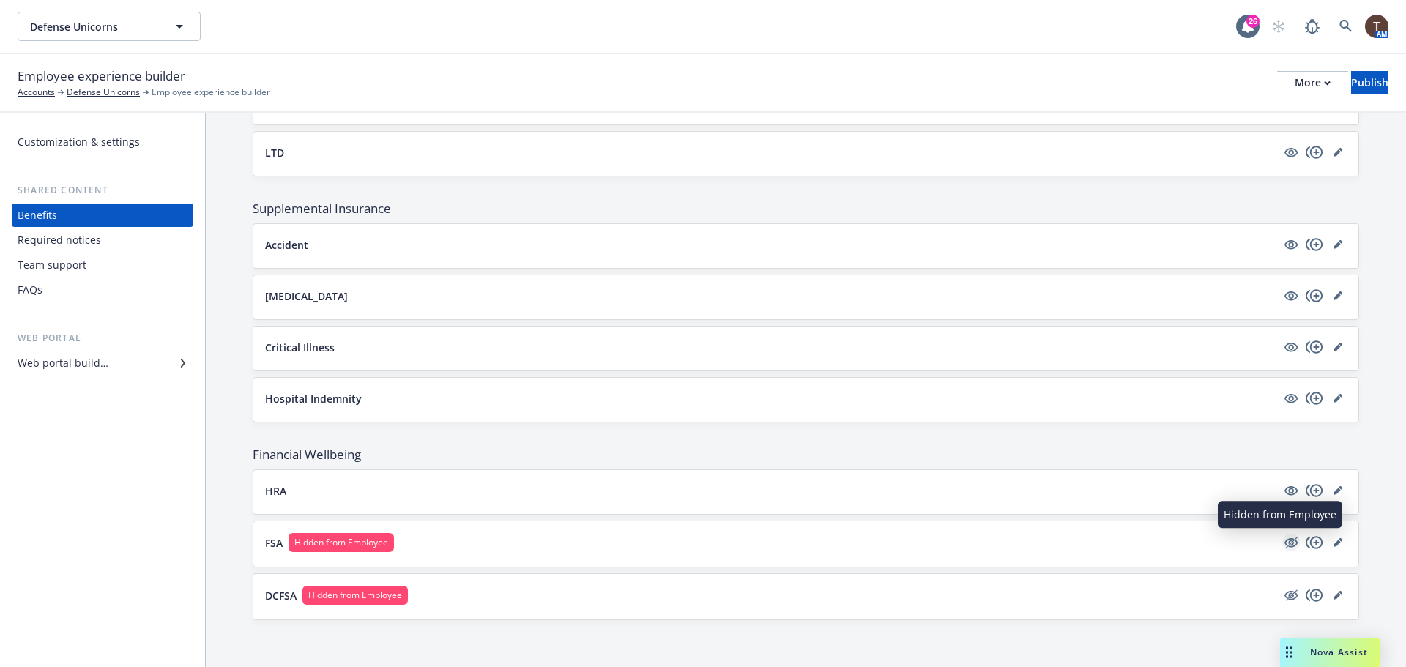
click at [1282, 542] on icon "hidden" at bounding box center [1291, 543] width 18 height 18
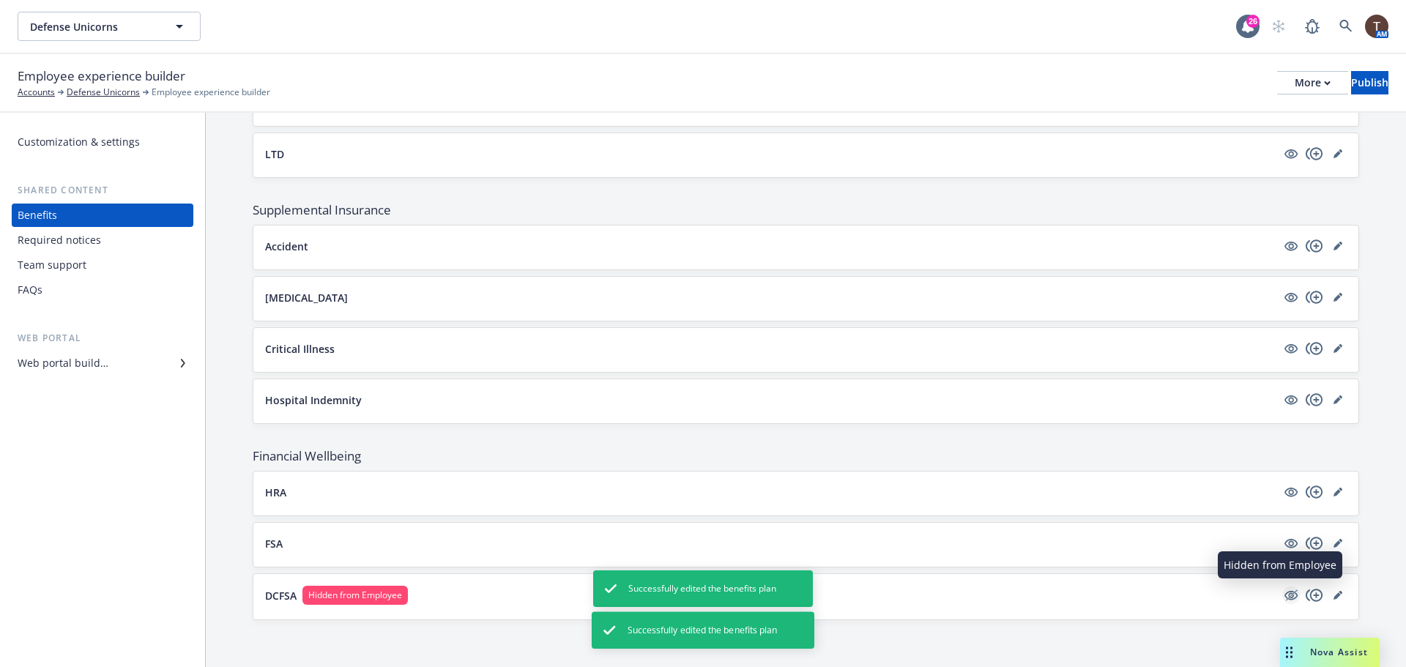
click at [1282, 590] on icon "hidden" at bounding box center [1291, 595] width 18 height 18
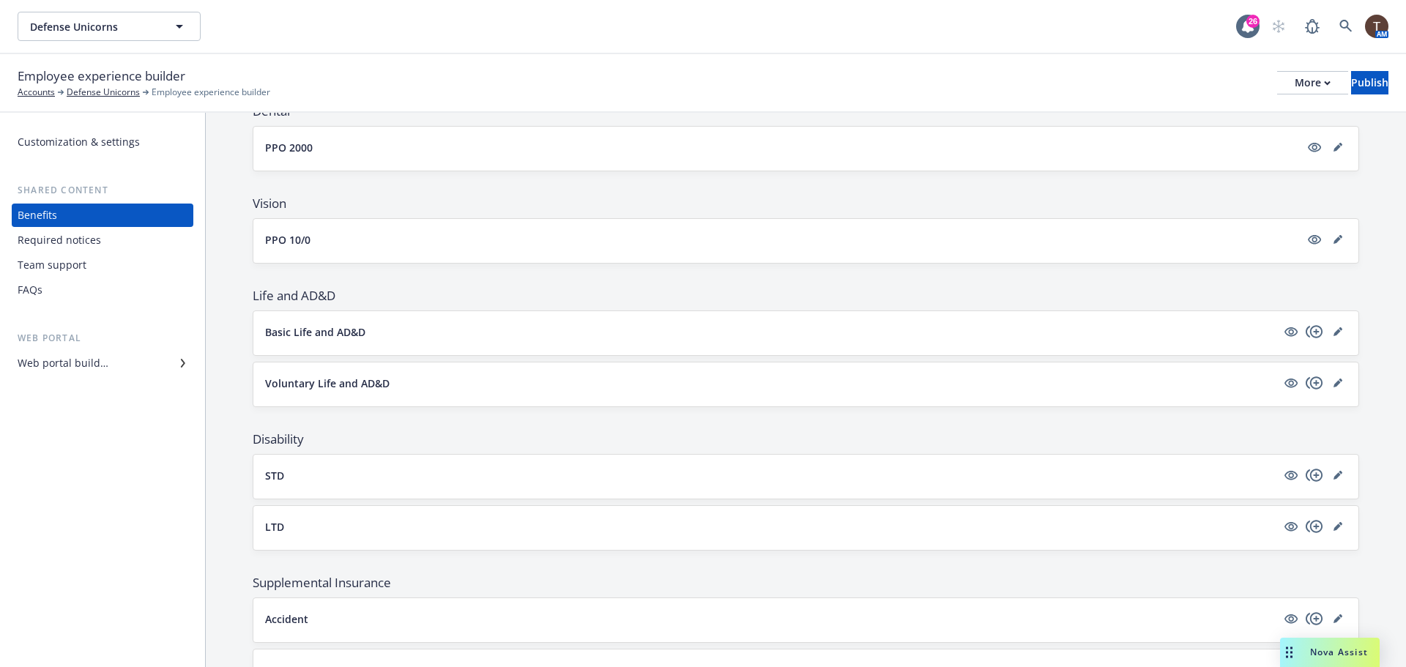
scroll to position [0, 0]
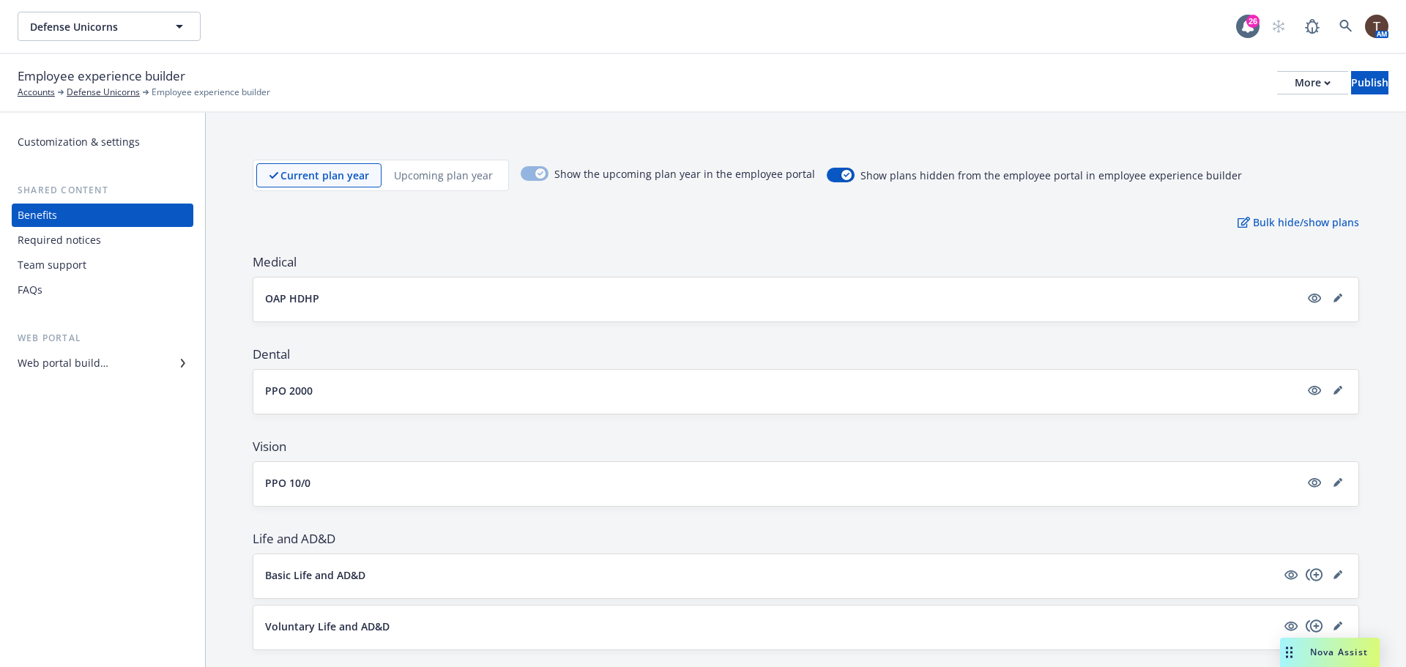
click at [532, 291] on button "OAP HDHP" at bounding box center [782, 298] width 1034 height 15
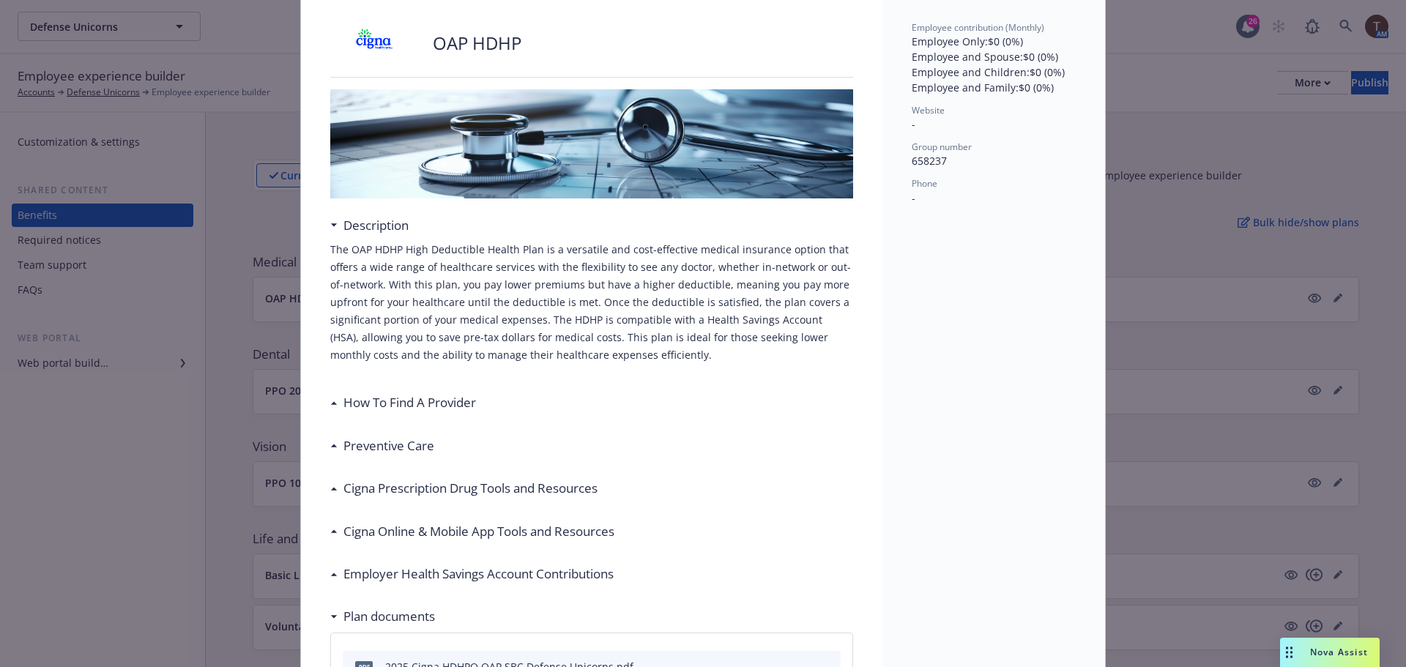
scroll to position [117, 0]
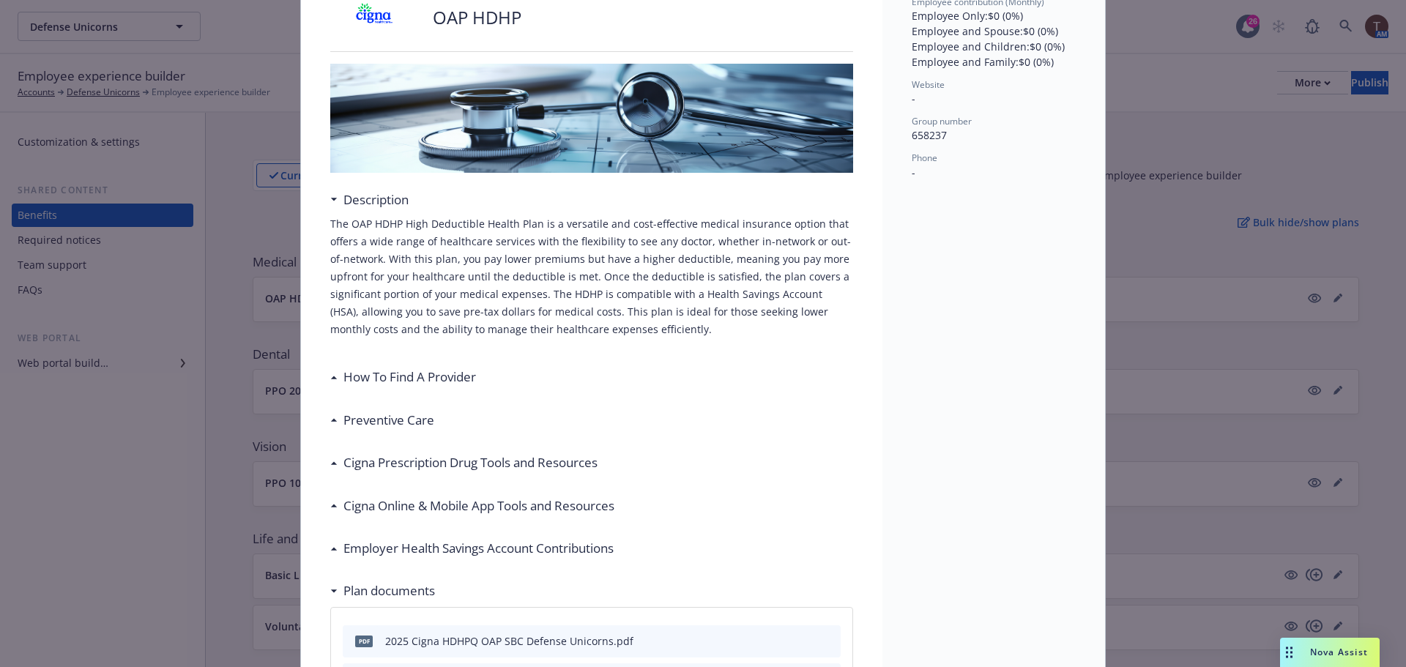
click at [406, 287] on p "The OAP HDHP High Deductible Health Plan is a versatile and cost-effective medi…" at bounding box center [591, 276] width 523 height 123
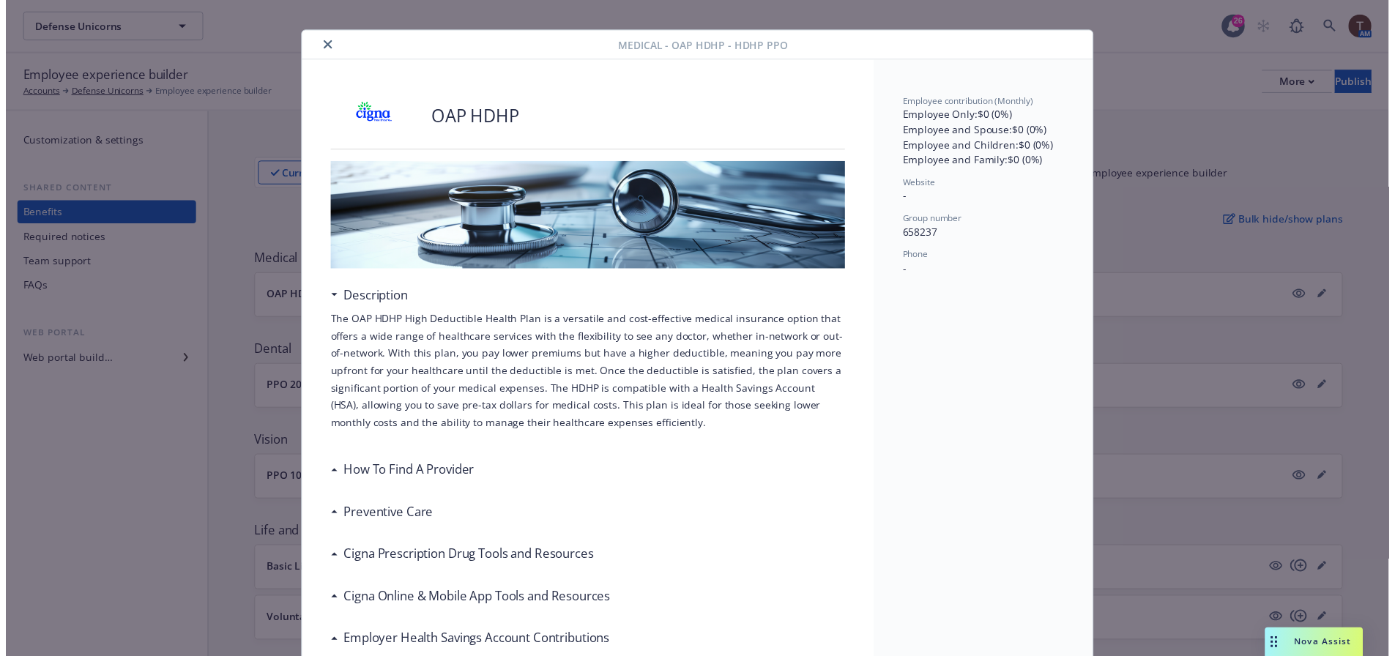
scroll to position [0, 0]
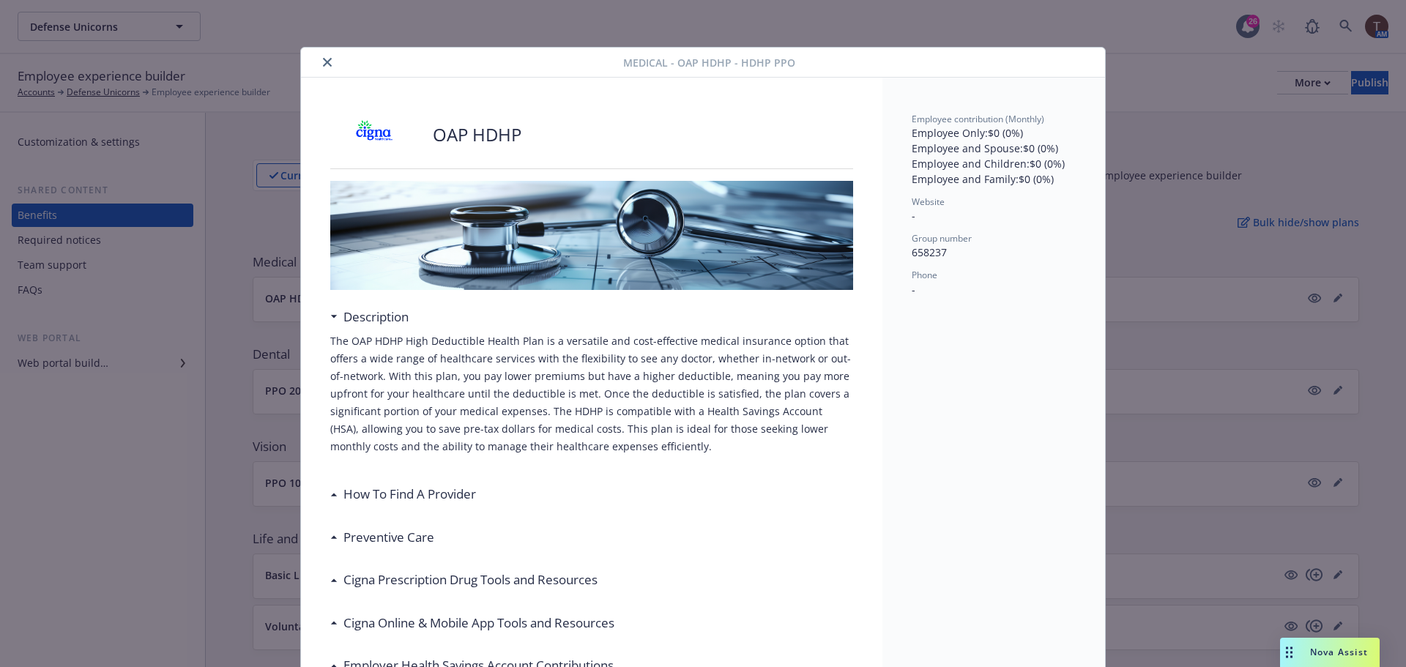
click at [323, 58] on icon "close" at bounding box center [327, 62] width 9 height 9
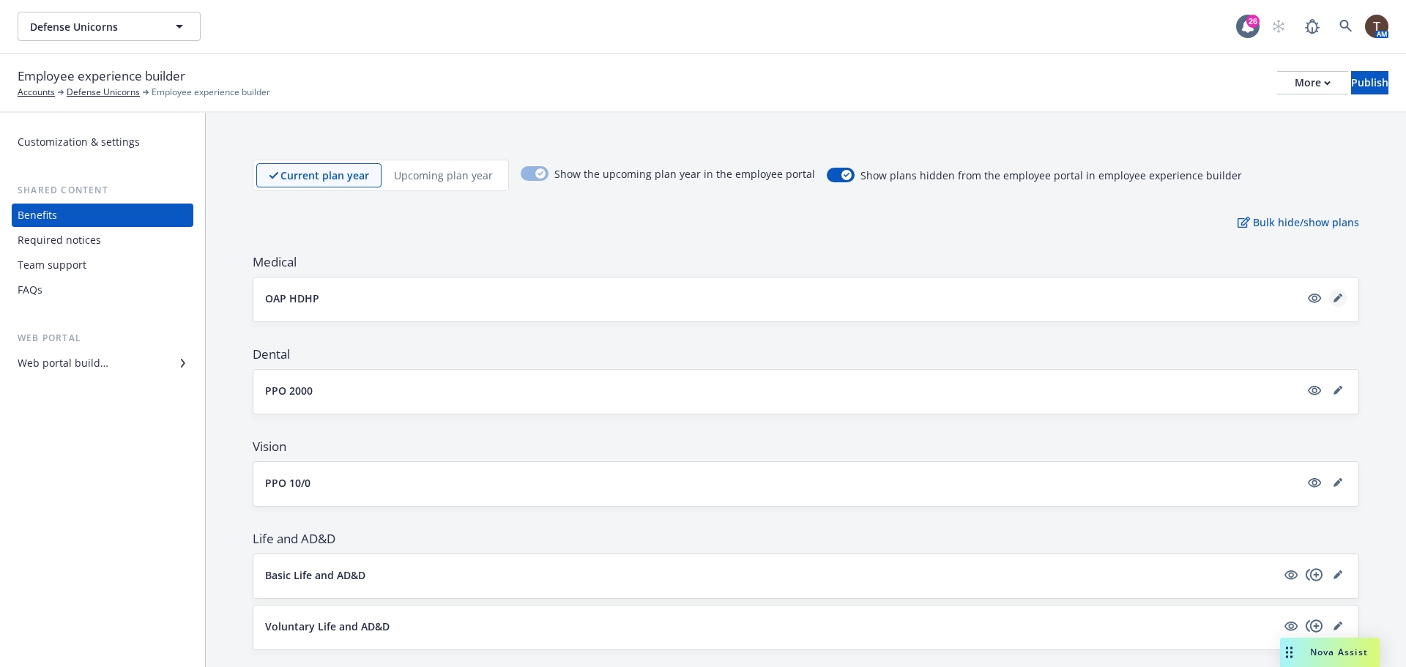
click at [1331, 299] on link "editPencil" at bounding box center [1338, 298] width 18 height 18
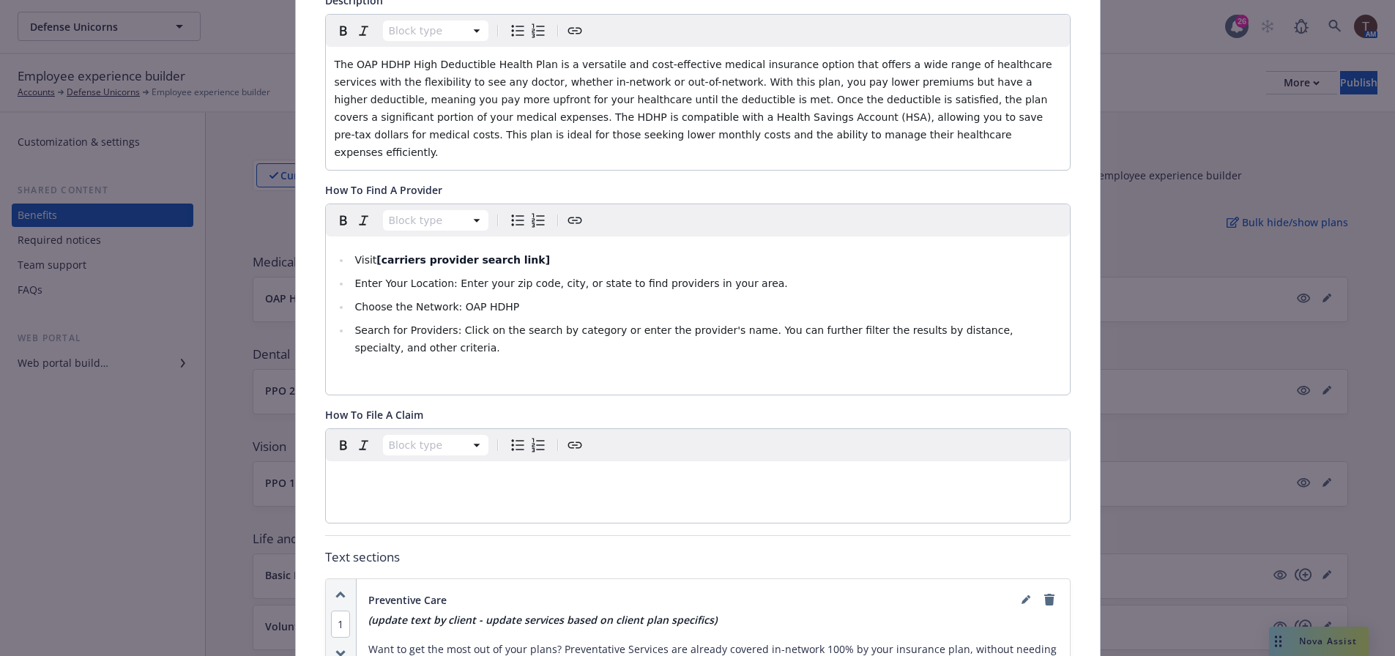
scroll to position [410, 0]
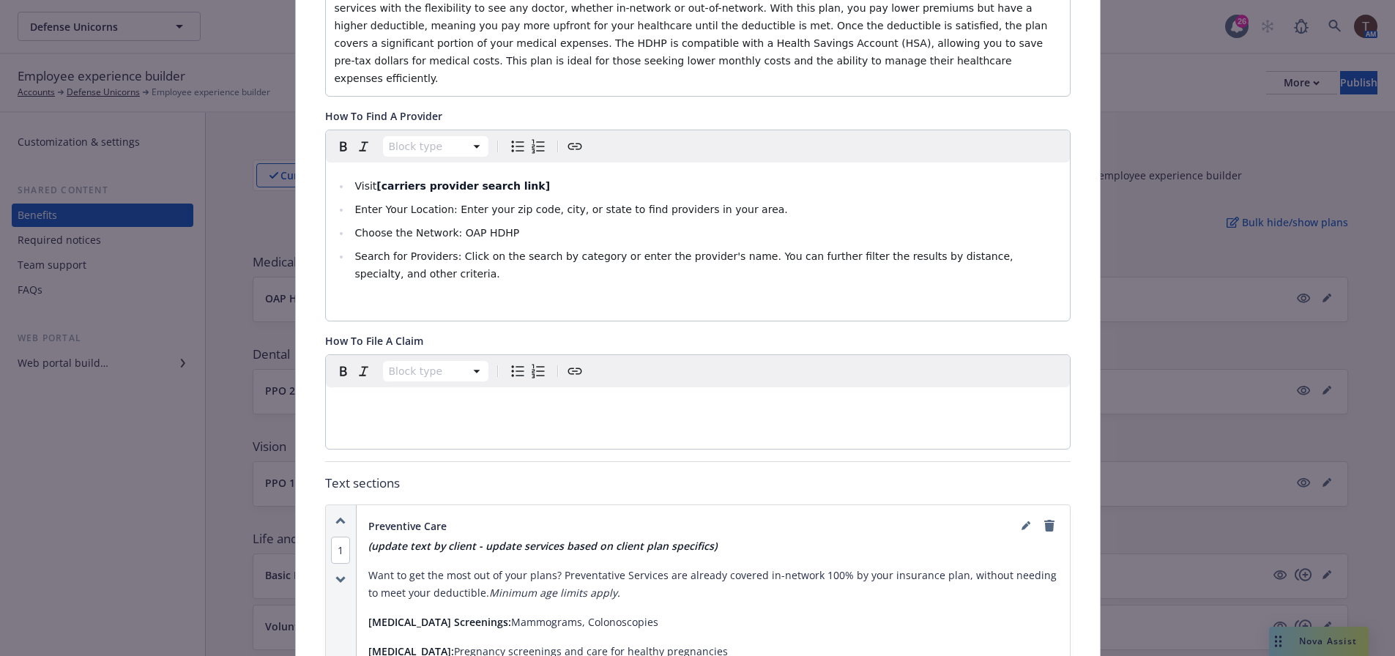
click at [602, 225] on ul "Visit [carriers provider search link] Enter Your Location: Enter your zip code,…" at bounding box center [698, 229] width 726 height 105
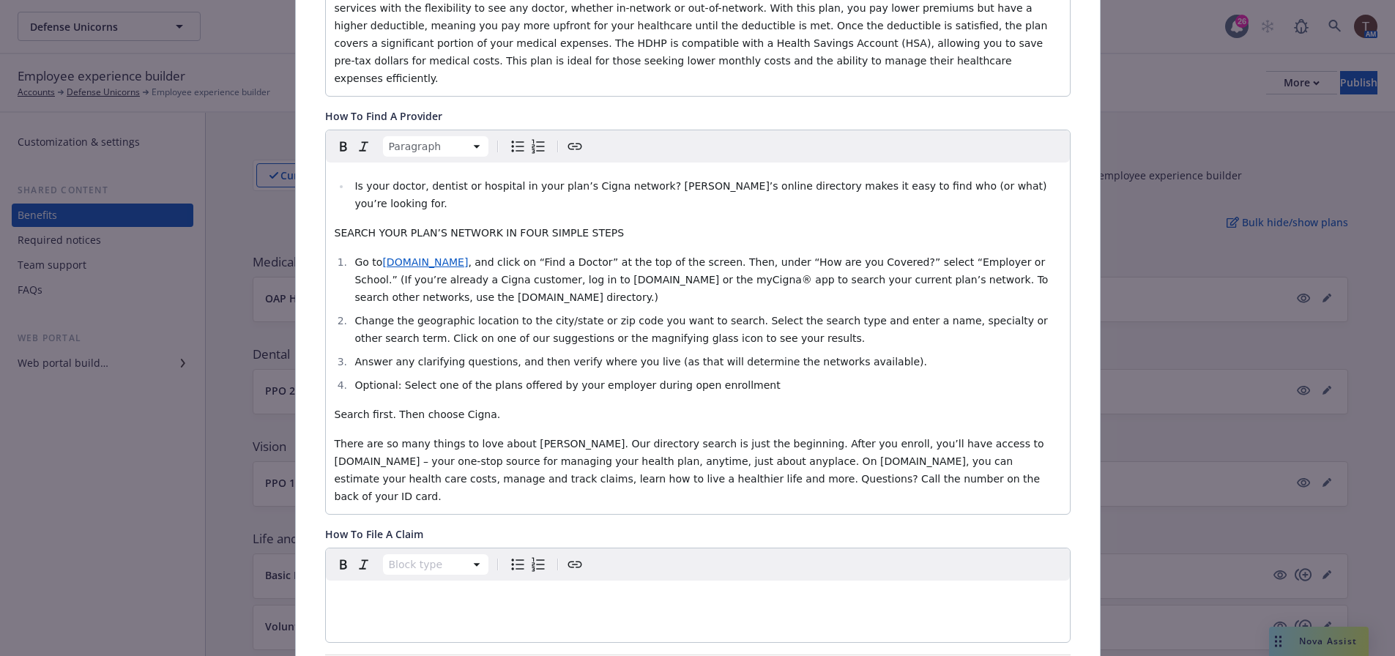
click at [351, 177] on li "Is your doctor, dentist or hospital in your plan’s Cigna network? [PERSON_NAME]…" at bounding box center [706, 194] width 710 height 35
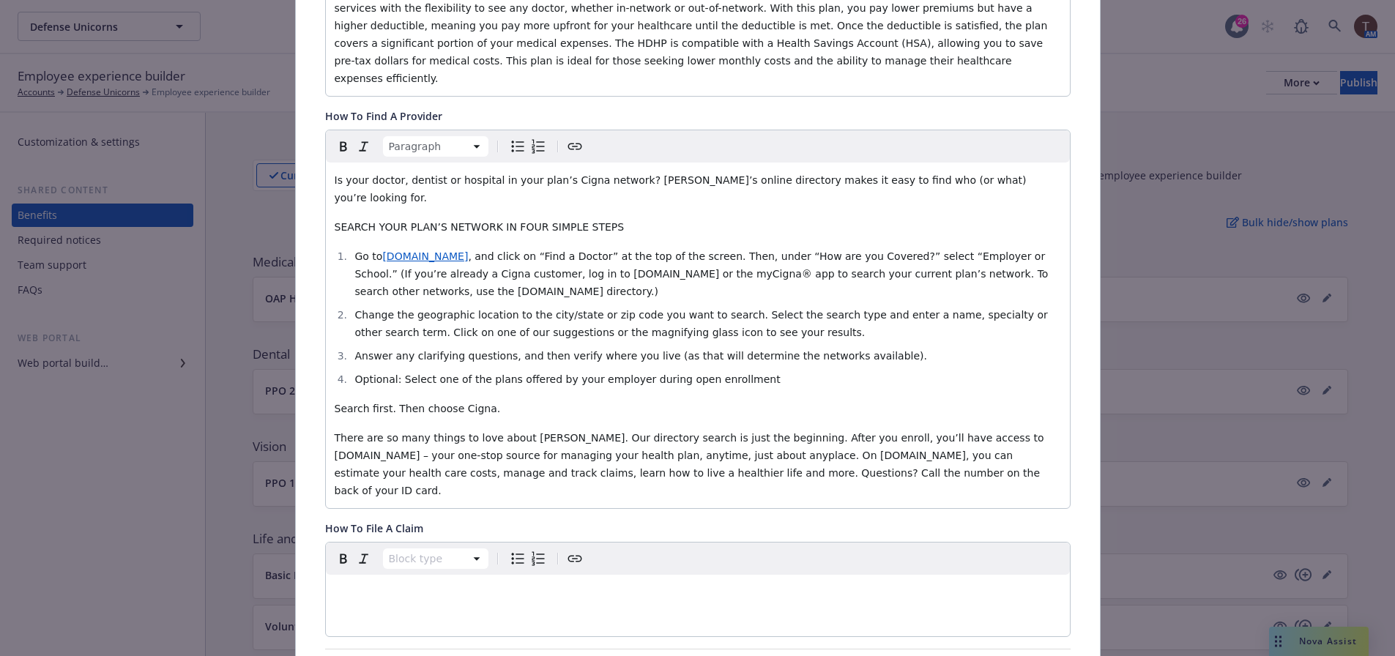
click at [364, 221] on span "SEARCH YOUR PLAN’S NETWORK IN FOUR SIMPLE STEPS" at bounding box center [480, 227] width 290 height 12
click at [419, 211] on div "Is your doctor, dentist or hospital in your plan’s Cigna network? [PERSON_NAME]…" at bounding box center [698, 336] width 744 height 346
click at [507, 250] on span ", and click on “Find a Doctor” at the top of the screen. Then, under “How are y…" at bounding box center [702, 273] width 696 height 47
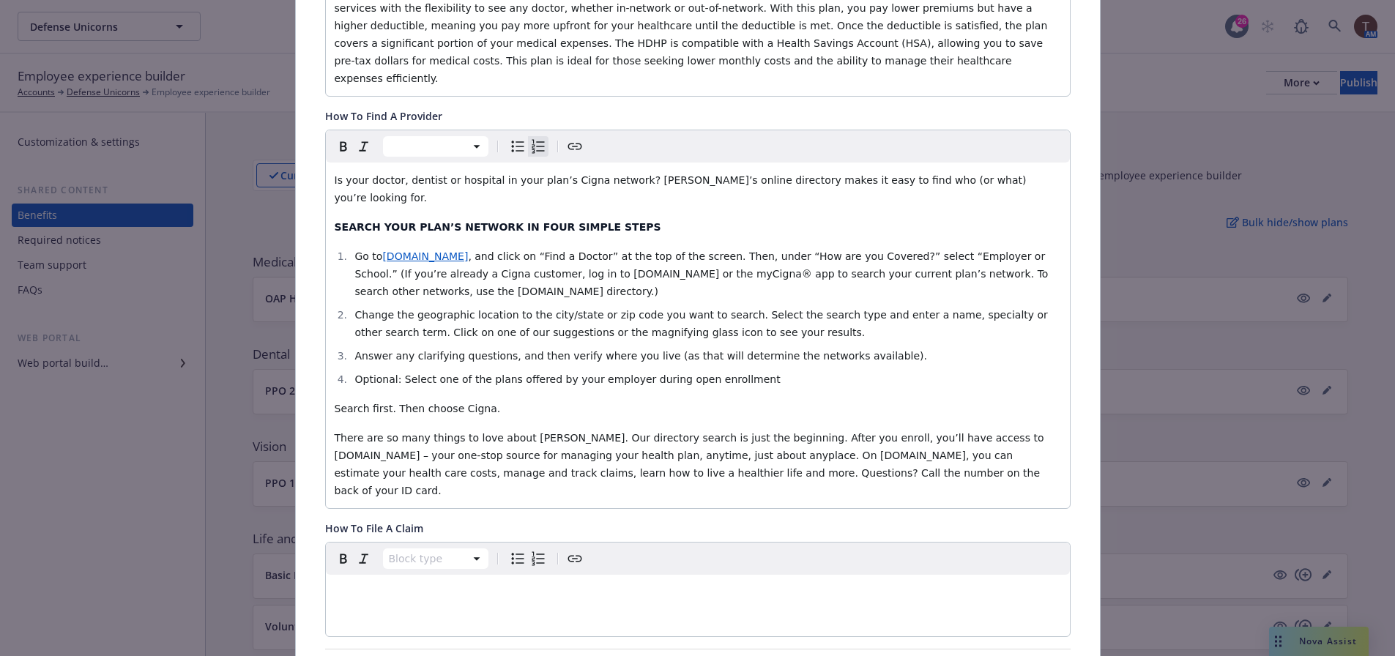
click at [450, 403] on span "Search first. Then choose Cigna." at bounding box center [418, 409] width 166 height 12
click at [513, 373] on span "Optional: Select one of the plans offered by your employer during open enrollme…" at bounding box center [566, 379] width 425 height 12
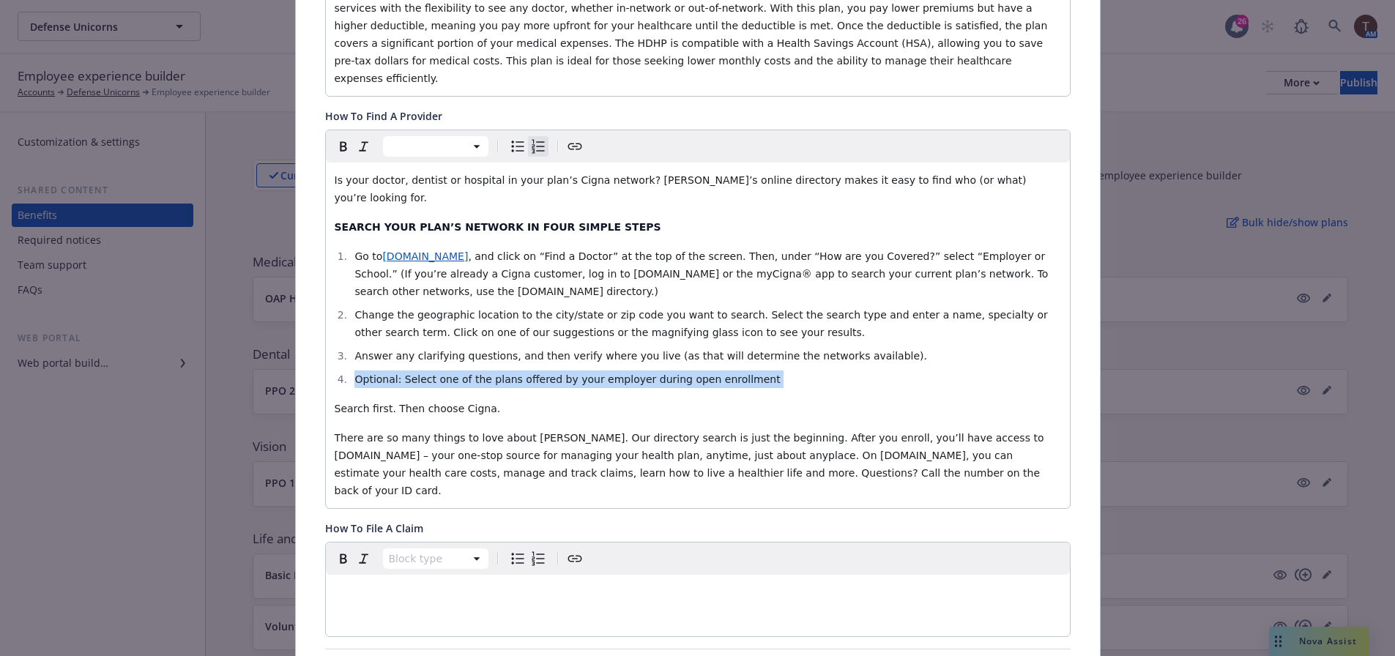
click at [513, 373] on span "Optional: Select one of the plans offered by your employer during open enrollme…" at bounding box center [566, 379] width 425 height 12
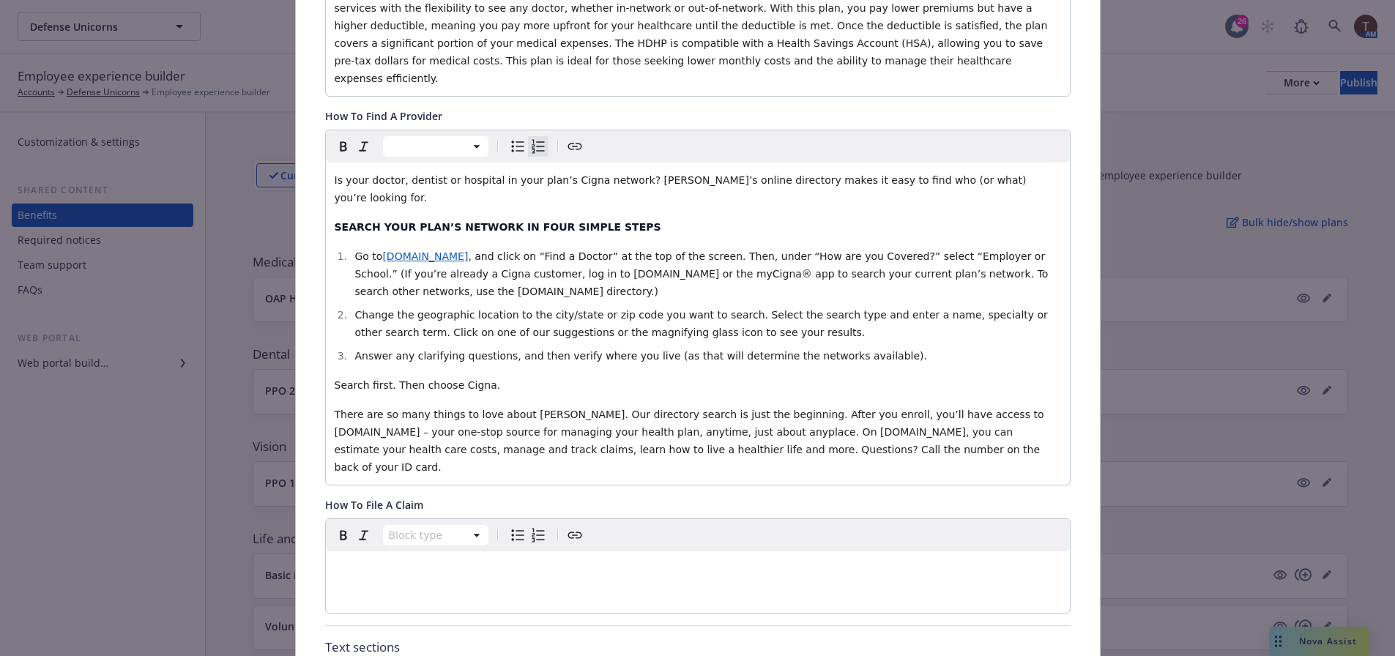
click at [449, 379] on span "Search first. Then choose Cigna." at bounding box center [418, 385] width 166 height 12
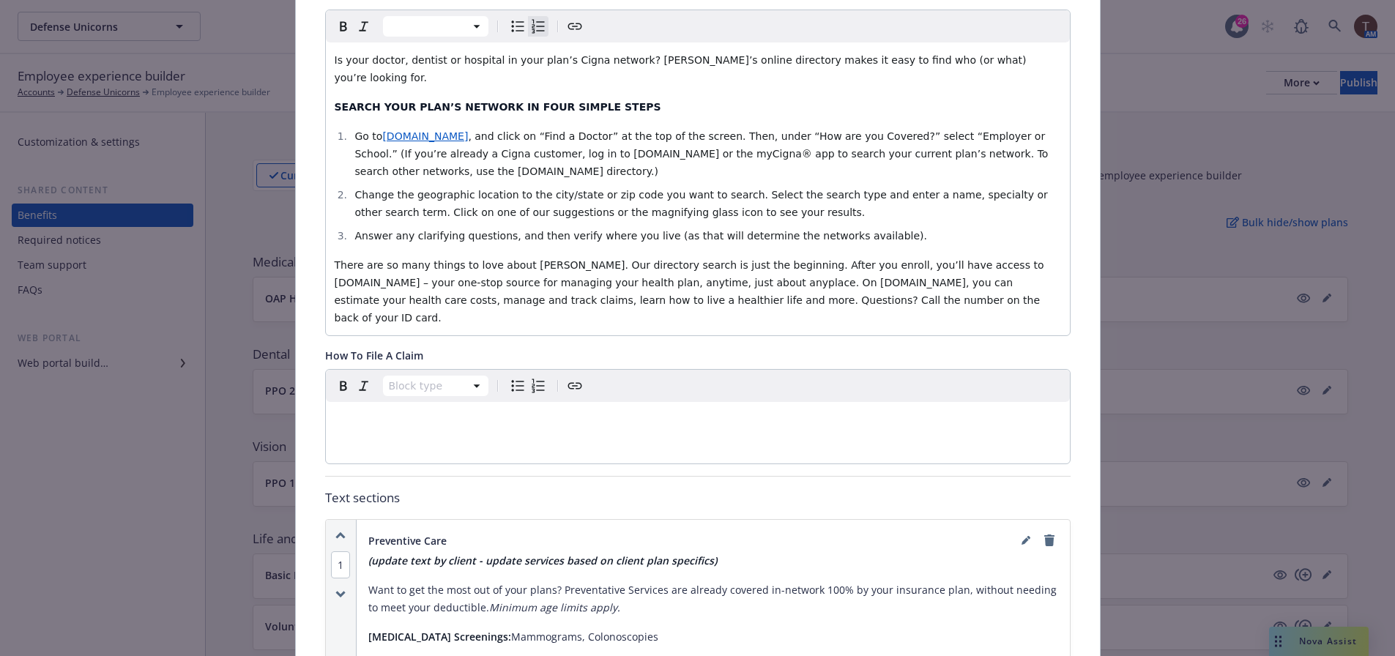
scroll to position [556, 0]
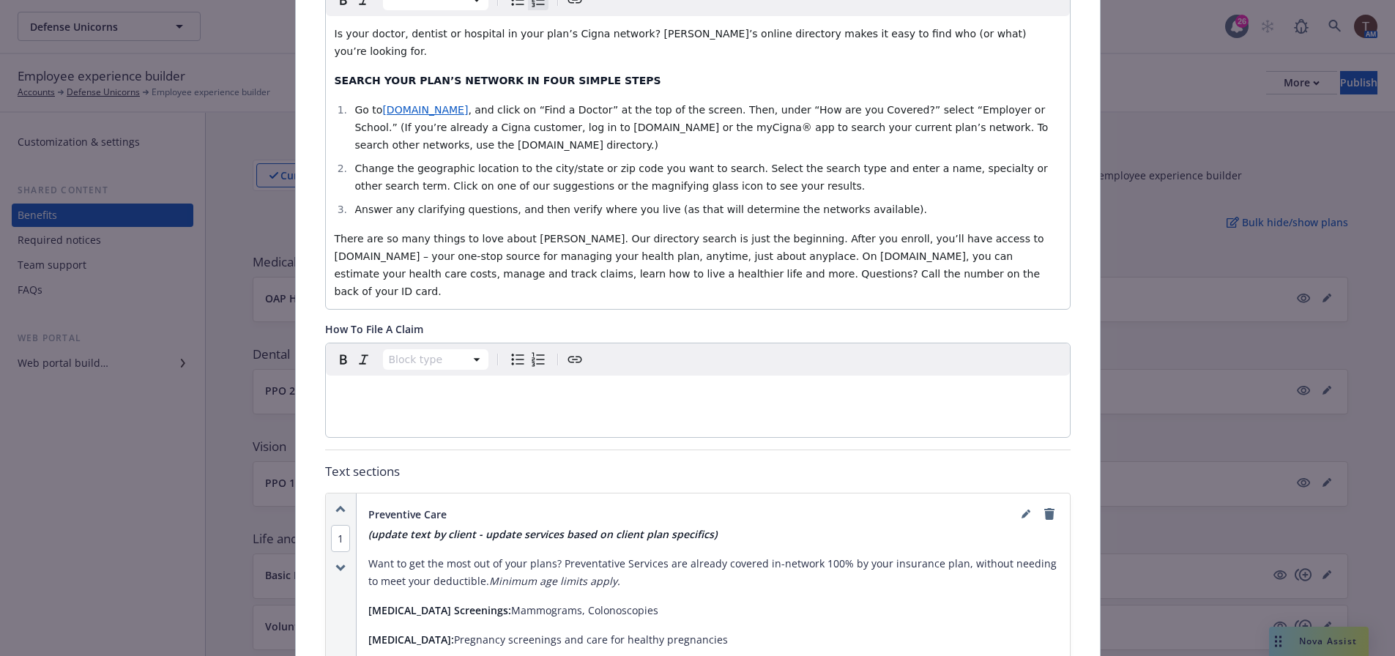
click at [716, 321] on div "How To File A Claim" at bounding box center [697, 328] width 745 height 15
click at [717, 321] on div "How To File A Claim" at bounding box center [697, 328] width 745 height 15
click at [719, 384] on p "editable markdown" at bounding box center [698, 393] width 726 height 18
click at [723, 343] on div "Paragraph" at bounding box center [698, 359] width 744 height 32
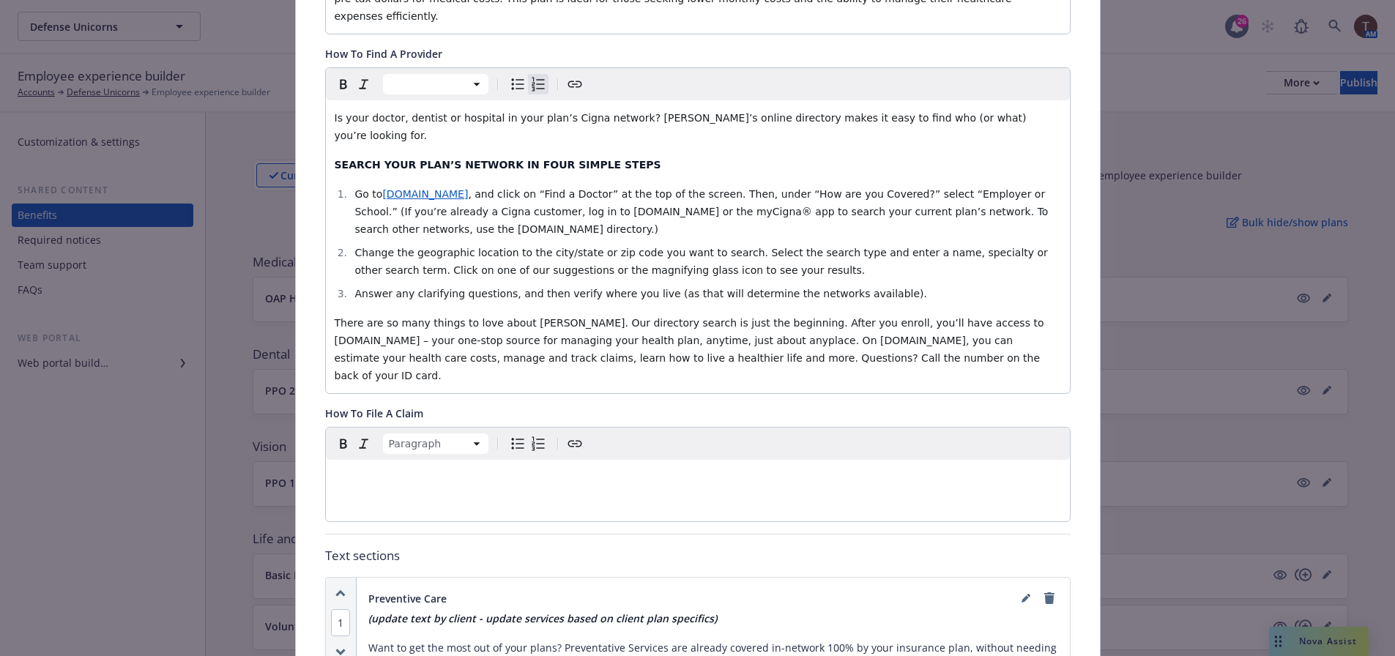
scroll to position [0, 0]
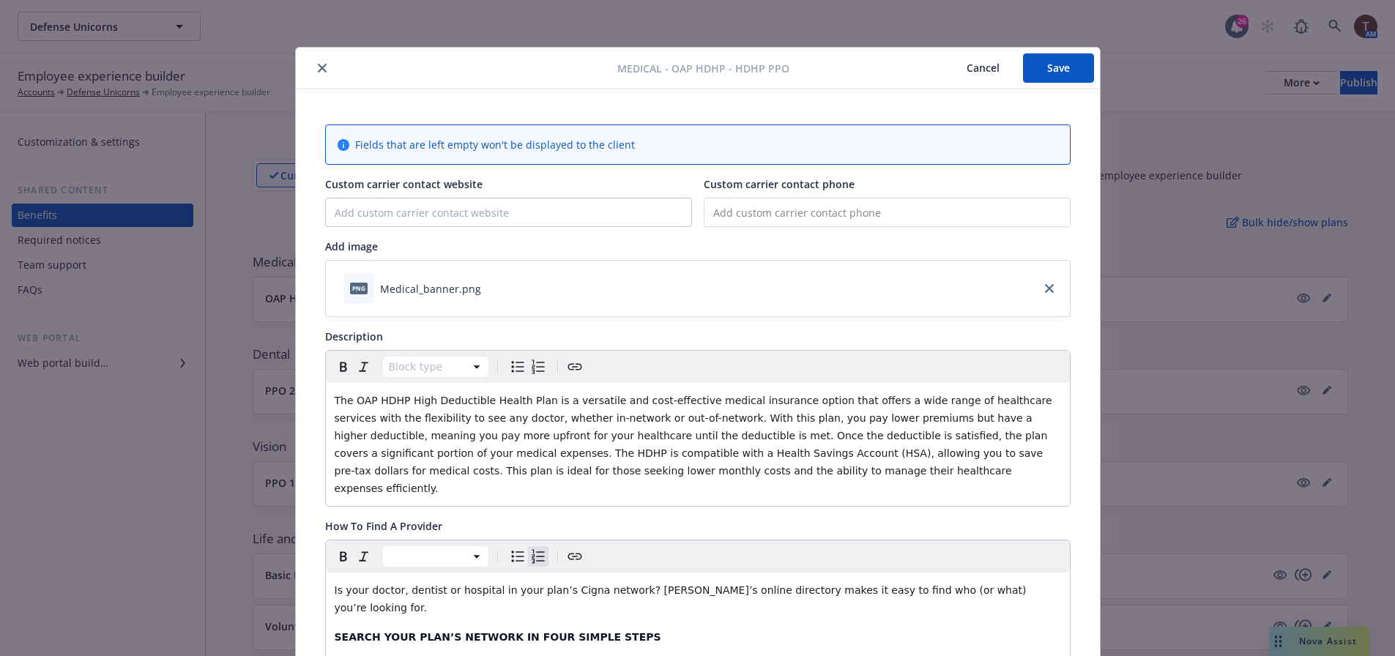
click at [1042, 65] on button "Save" at bounding box center [1058, 67] width 71 height 29
click at [1036, 64] on button "Save" at bounding box center [1058, 67] width 71 height 29
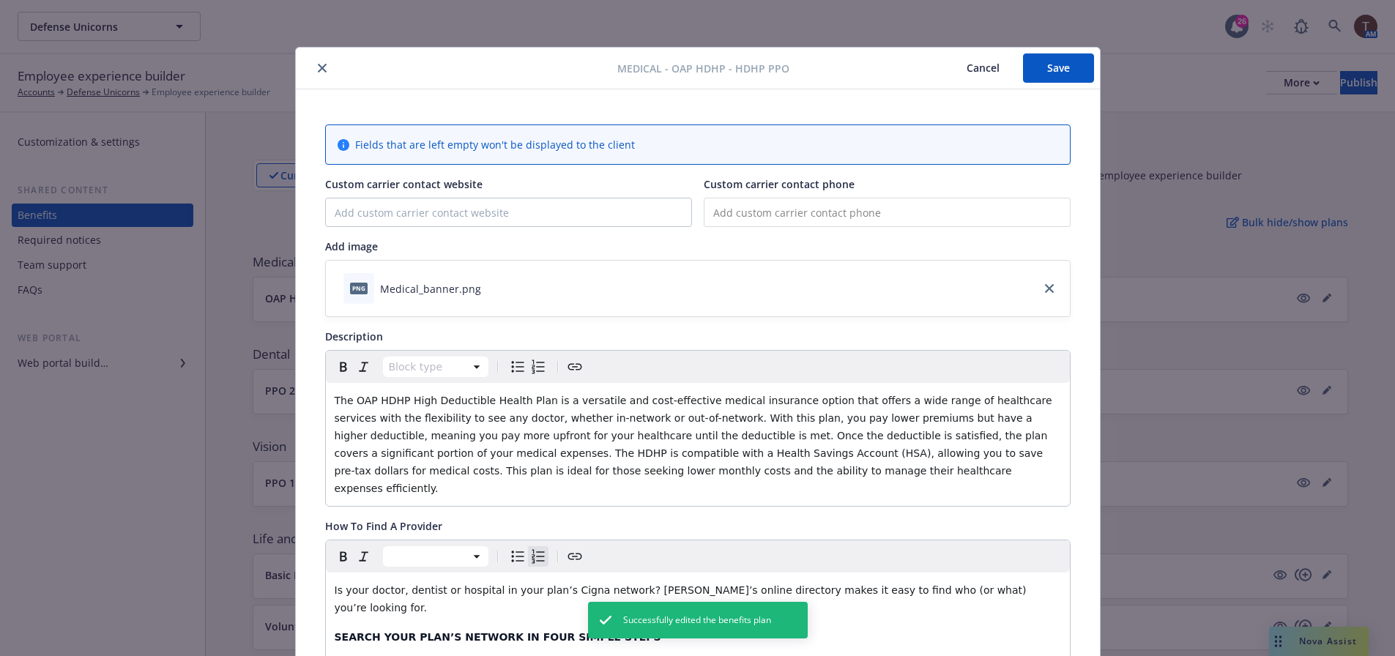
click at [318, 70] on icon "close" at bounding box center [322, 68] width 9 height 9
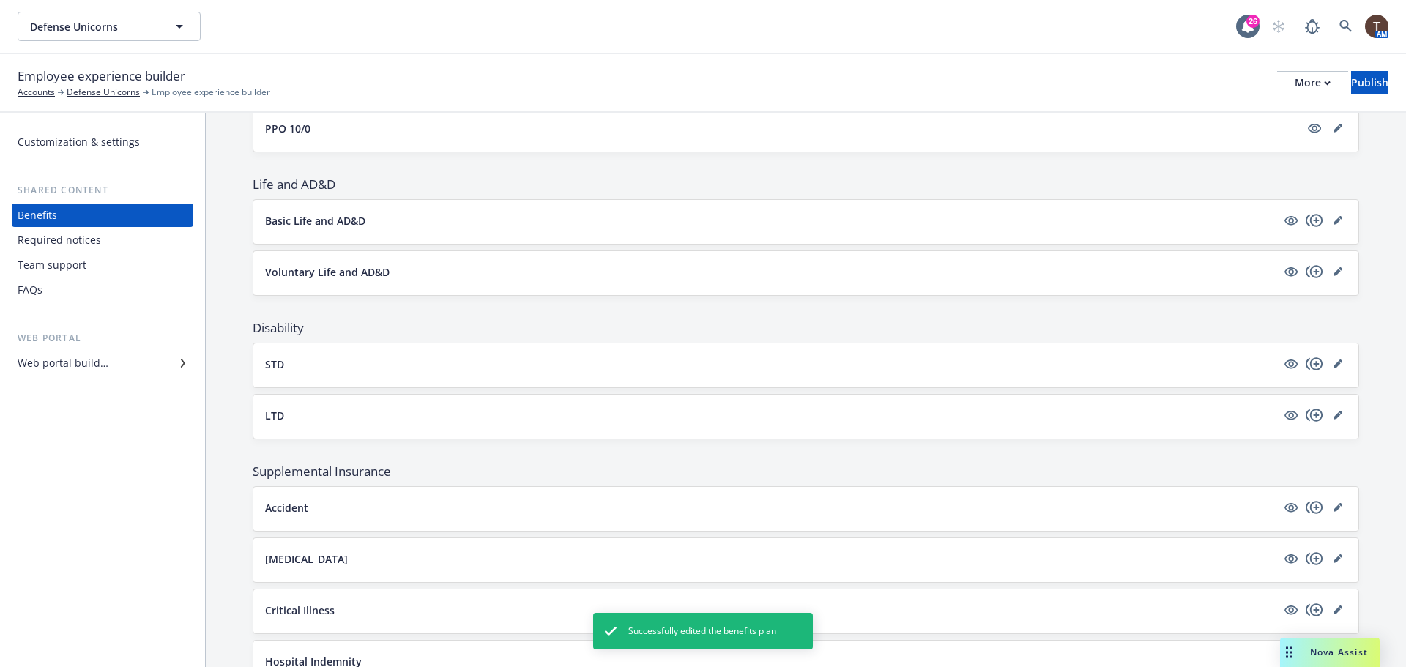
scroll to position [614, 0]
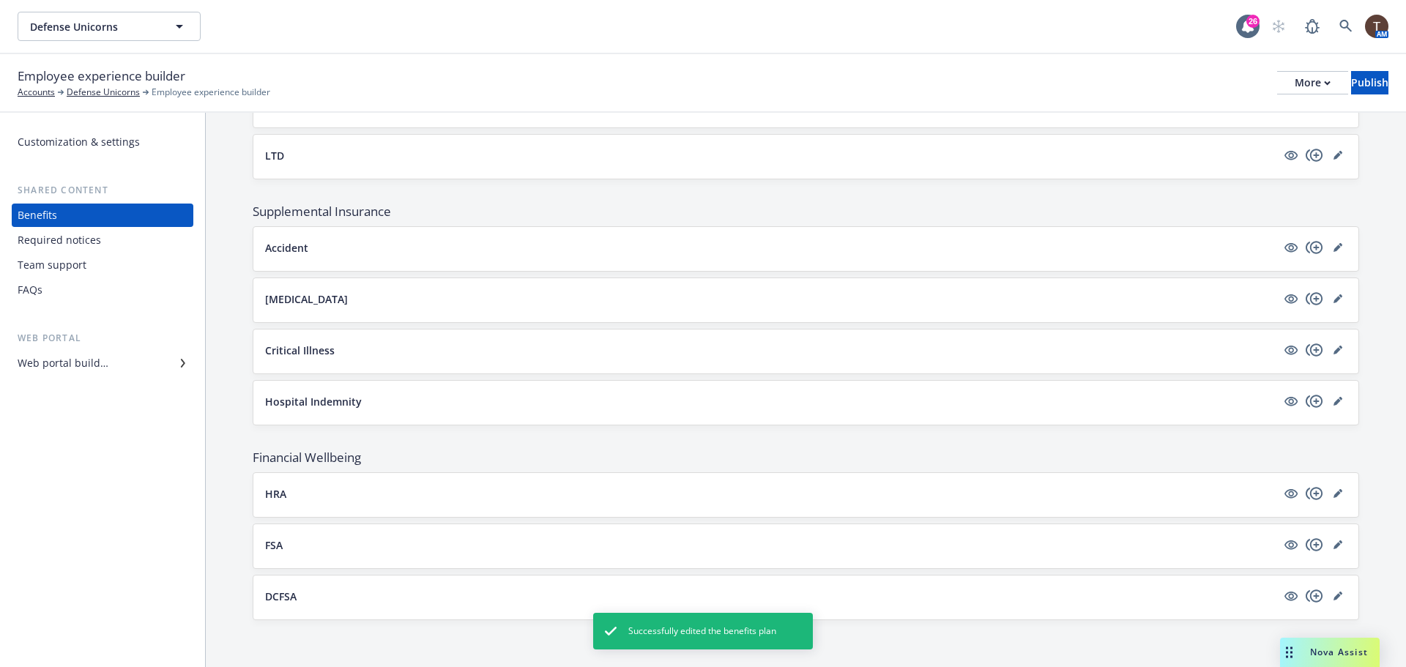
click at [495, 489] on button "HRA" at bounding box center [770, 493] width 1011 height 15
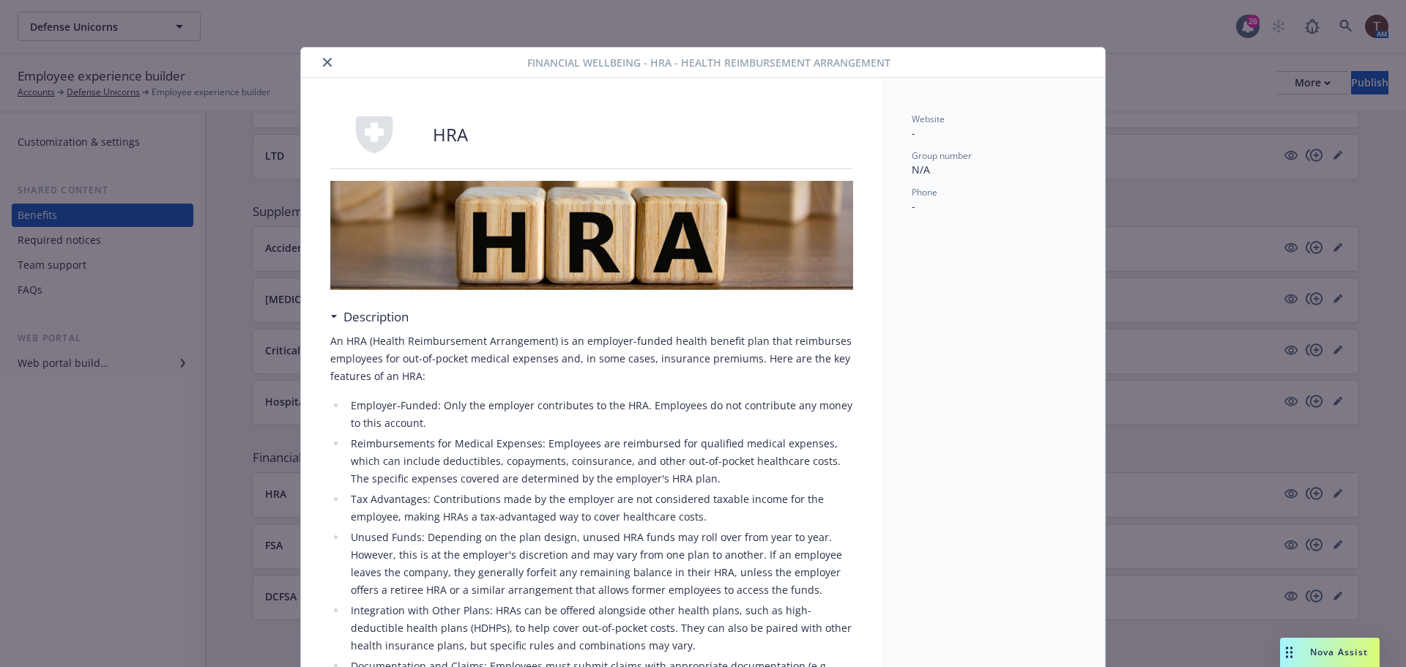
click at [323, 60] on icon "close" at bounding box center [327, 62] width 9 height 9
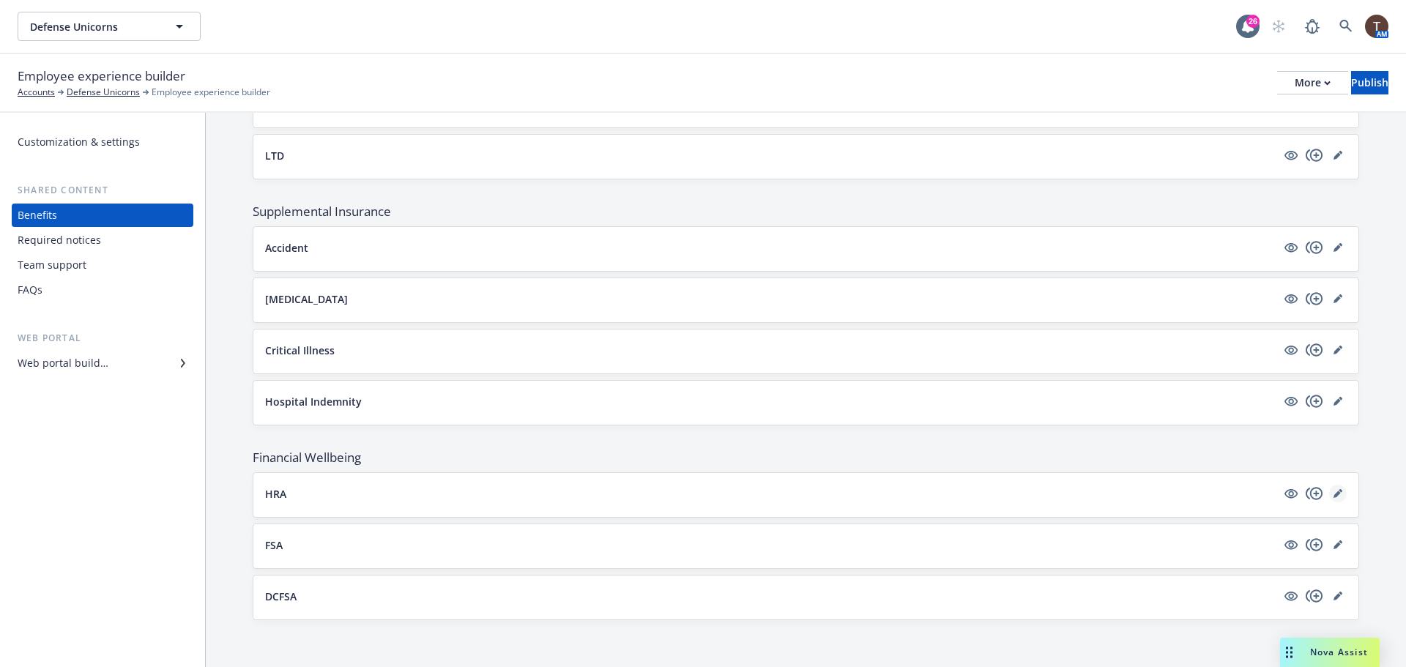
click at [1333, 491] on icon "editPencil" at bounding box center [1336, 493] width 7 height 7
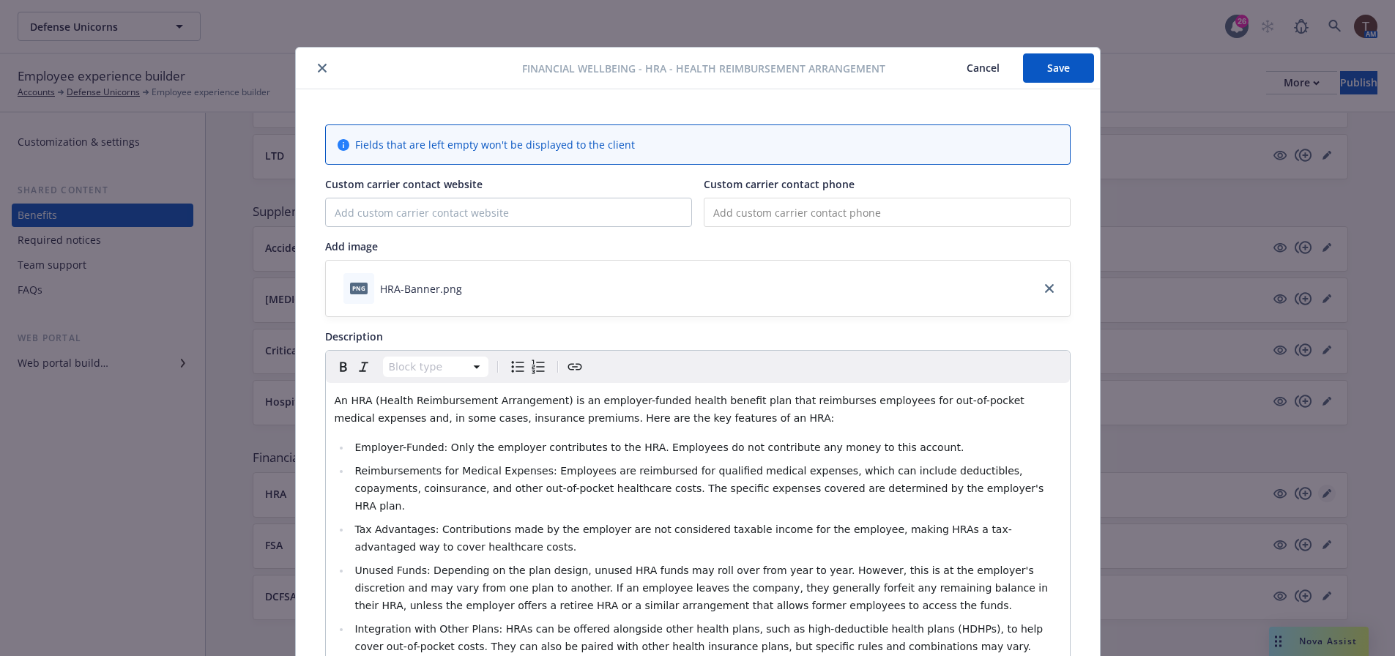
scroll to position [44, 0]
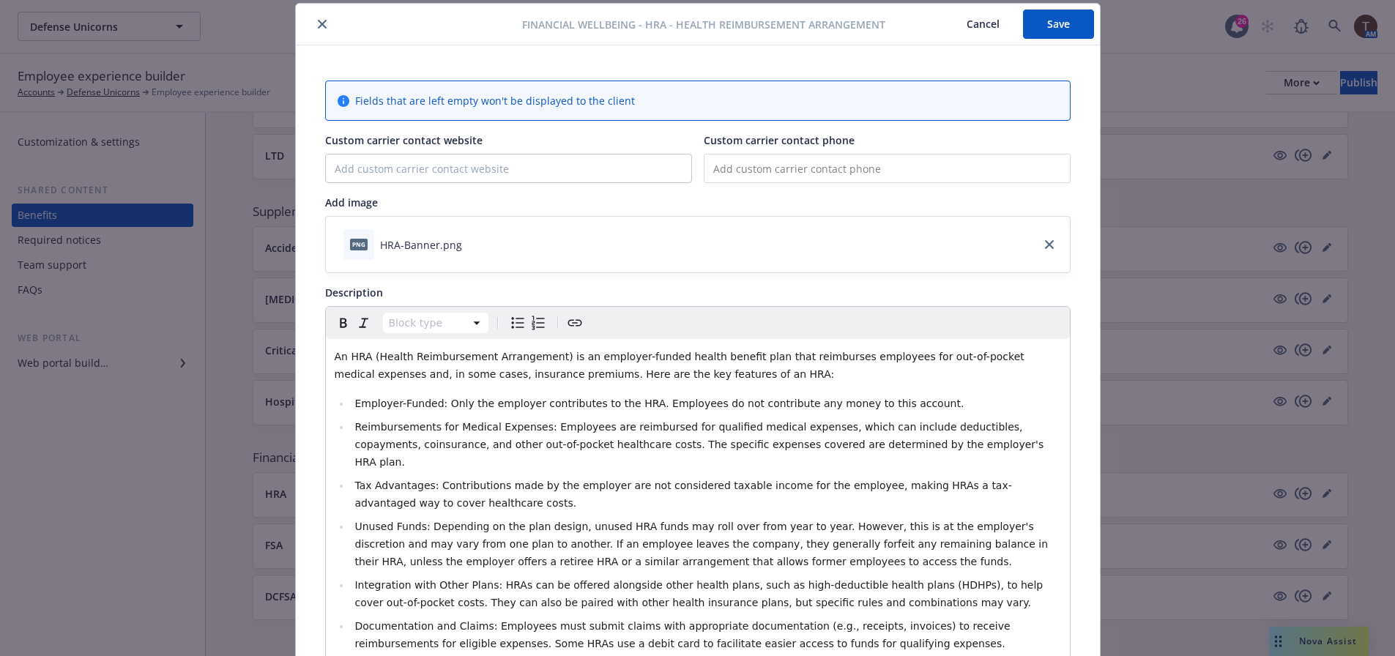
click at [566, 359] on span "An HRA (Health Reimbursement Arrangement) is an employer-funded health benefit …" at bounding box center [681, 365] width 693 height 29
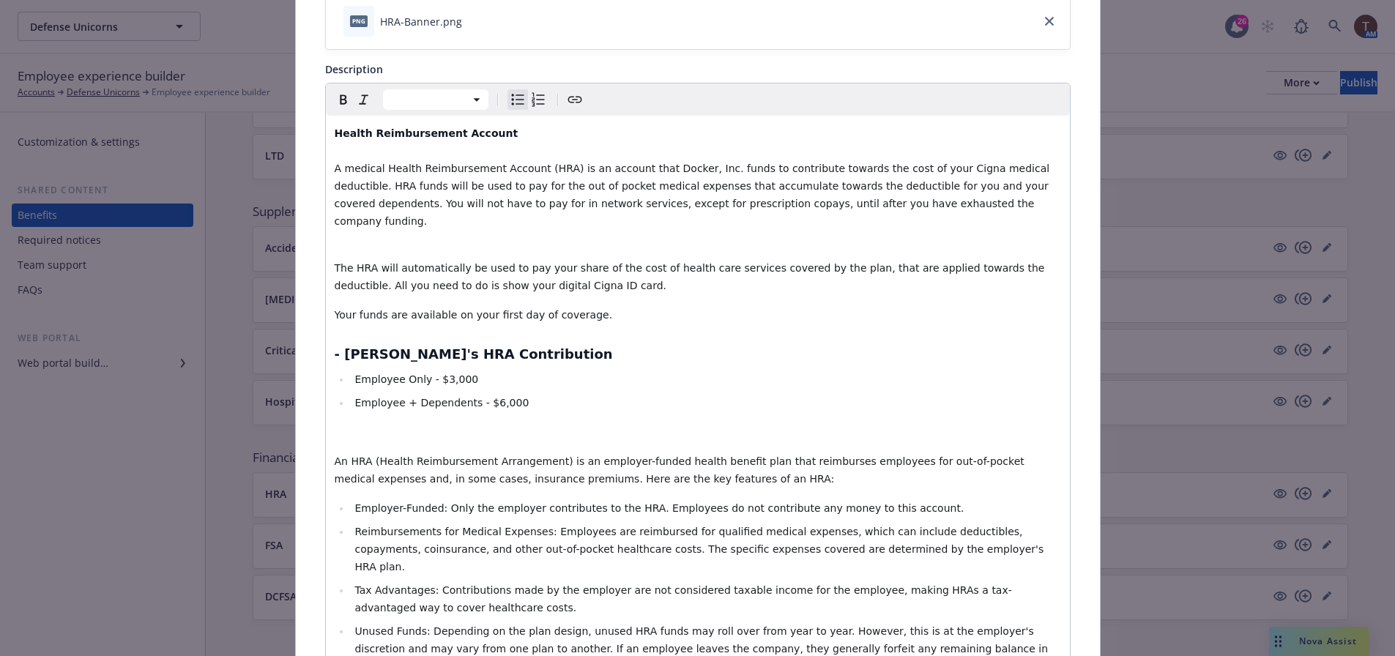
scroll to position [293, 0]
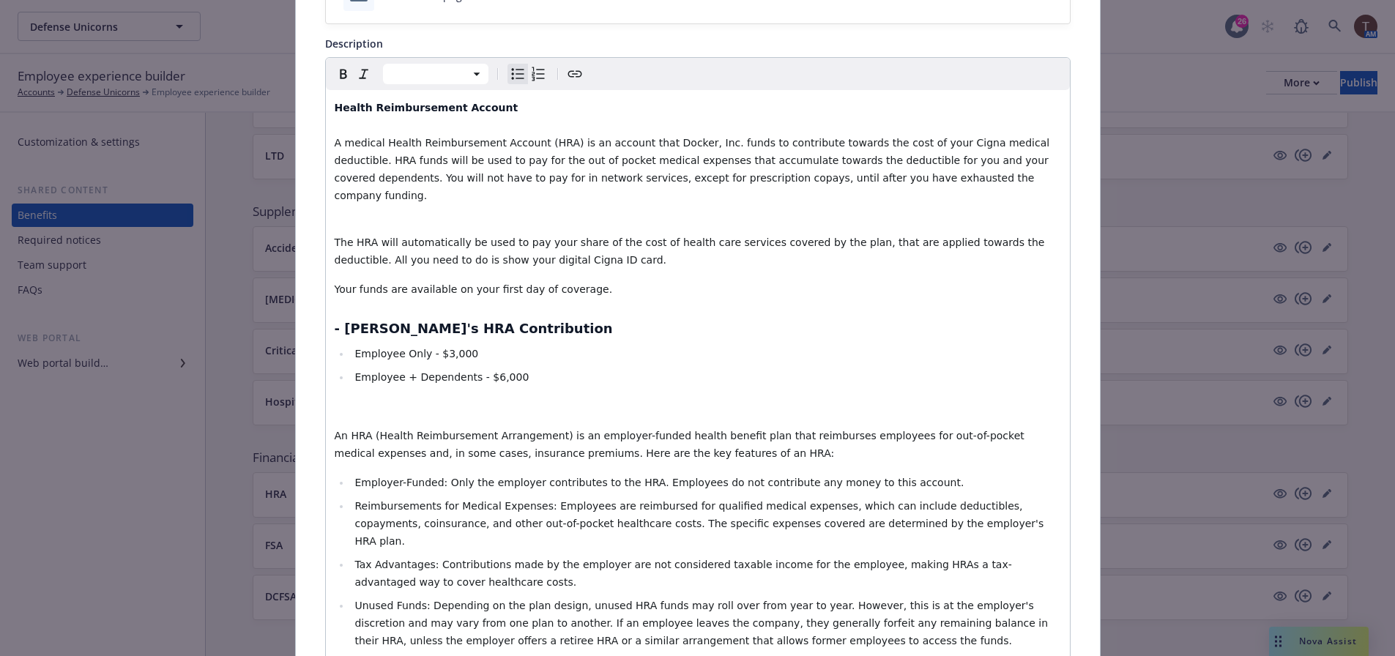
click at [359, 321] on strong "- [PERSON_NAME]'s HRA Contribution" at bounding box center [474, 328] width 278 height 15
click at [564, 159] on span "A medical Health Reimbursement Account (HRA) is an account that Docker, Inc. fu…" at bounding box center [694, 169] width 718 height 64
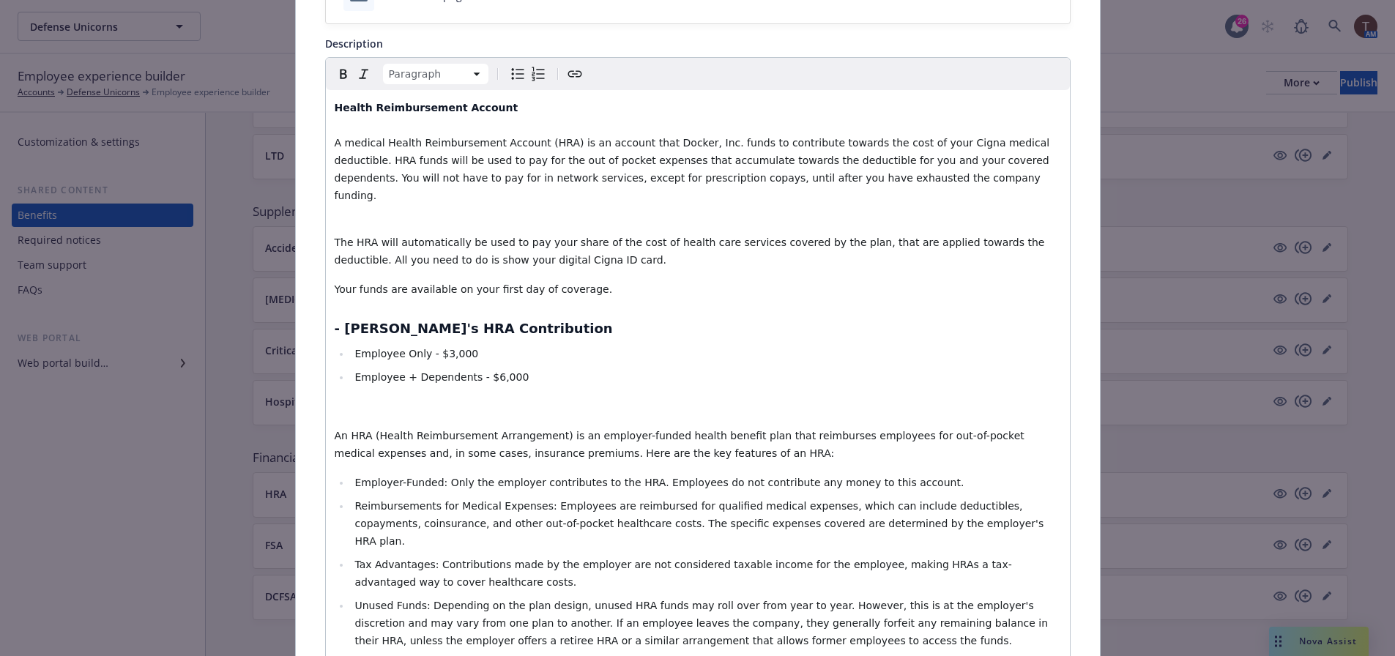
click at [639, 140] on span "A medical Health Reimbursement Account (HRA) is an account that Docker, Inc. fu…" at bounding box center [694, 169] width 718 height 64
click at [433, 195] on p "Health Reimbursement Account A medical Health Reimbursement Account (HRA) is an…" at bounding box center [698, 160] width 726 height 123
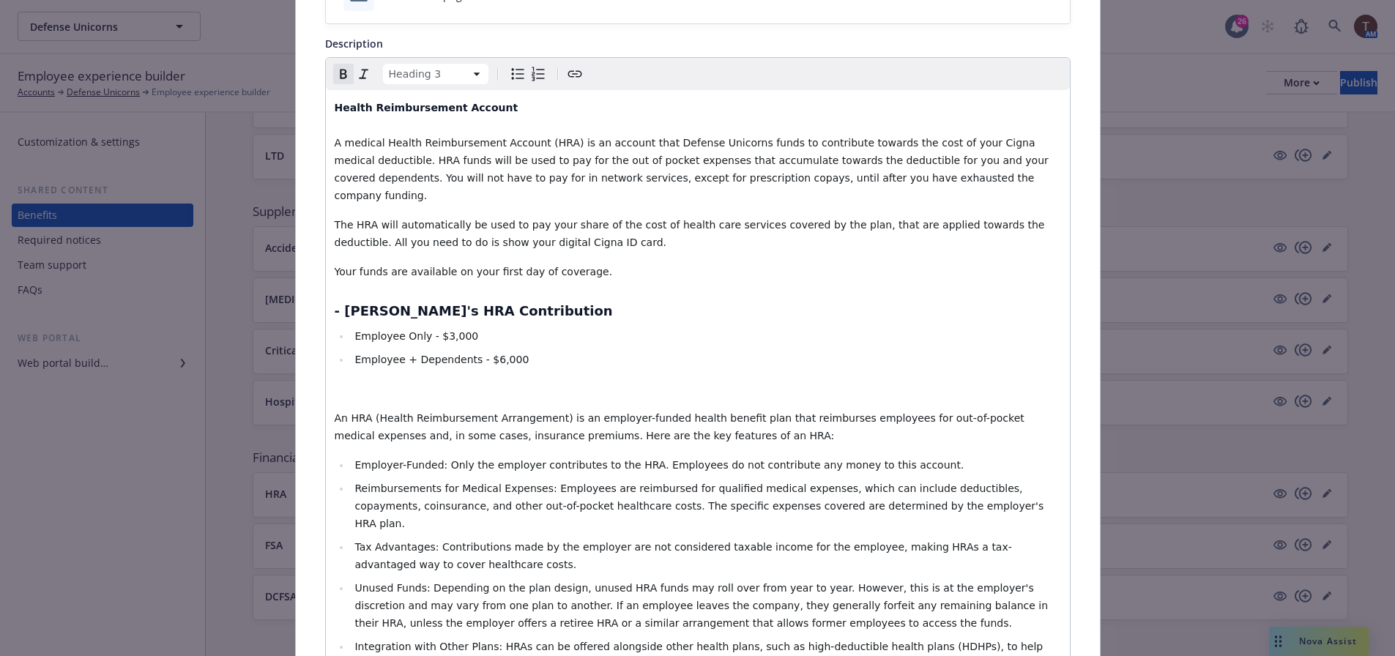
click at [360, 303] on strong "- [PERSON_NAME]'s HRA Contribution" at bounding box center [474, 310] width 278 height 15
click at [444, 330] on span "Employee Only - $3,000" at bounding box center [416, 336] width 124 height 12
click at [489, 354] on span "Employee + Dependents - $6,000" at bounding box center [441, 360] width 174 height 12
click at [530, 327] on li "Employee Only - $3,300" at bounding box center [706, 336] width 710 height 18
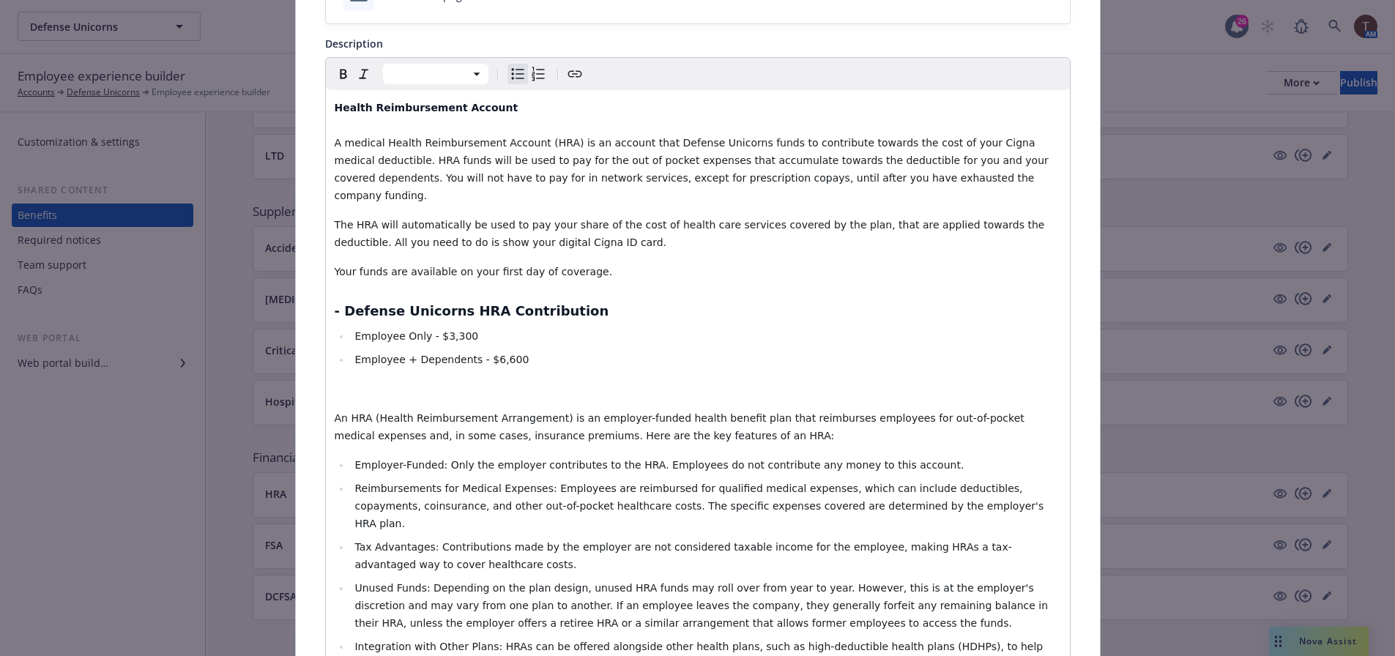
click at [354, 358] on div "Health Reimbursement Account A medical Health Reimbursement Account (HRA) is an…" at bounding box center [698, 421] width 744 height 662
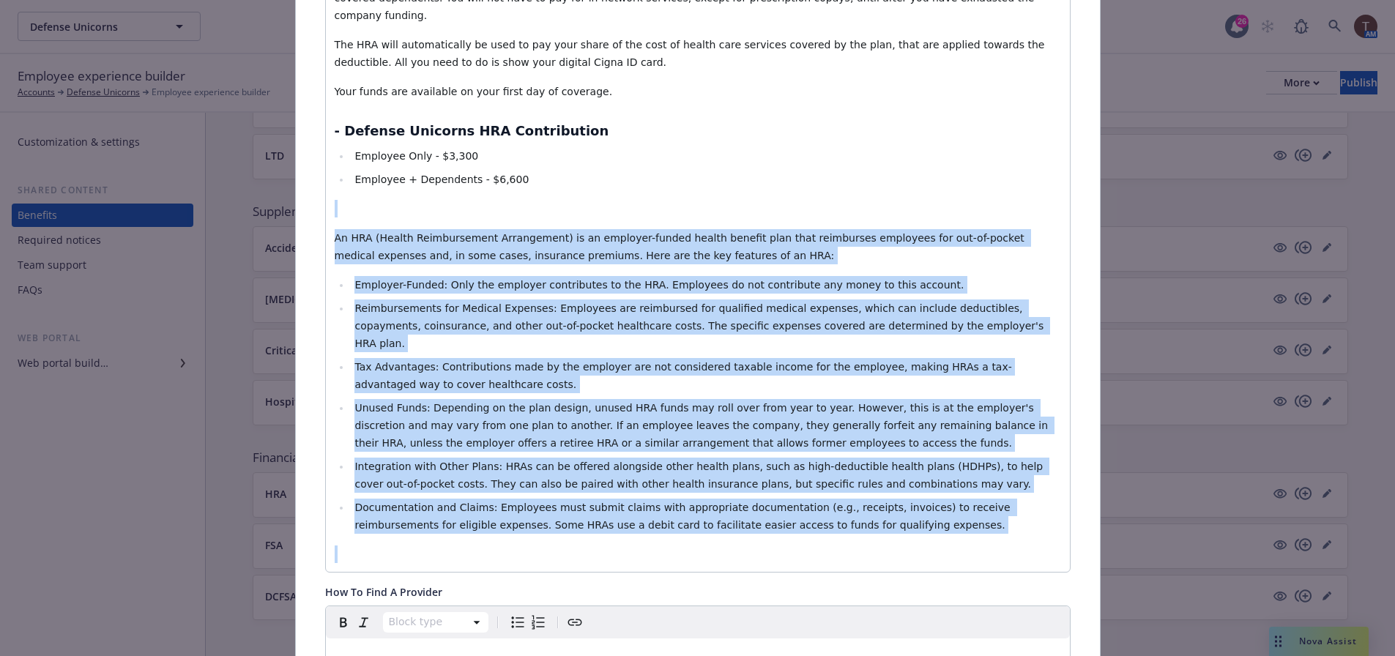
scroll to position [499, 0]
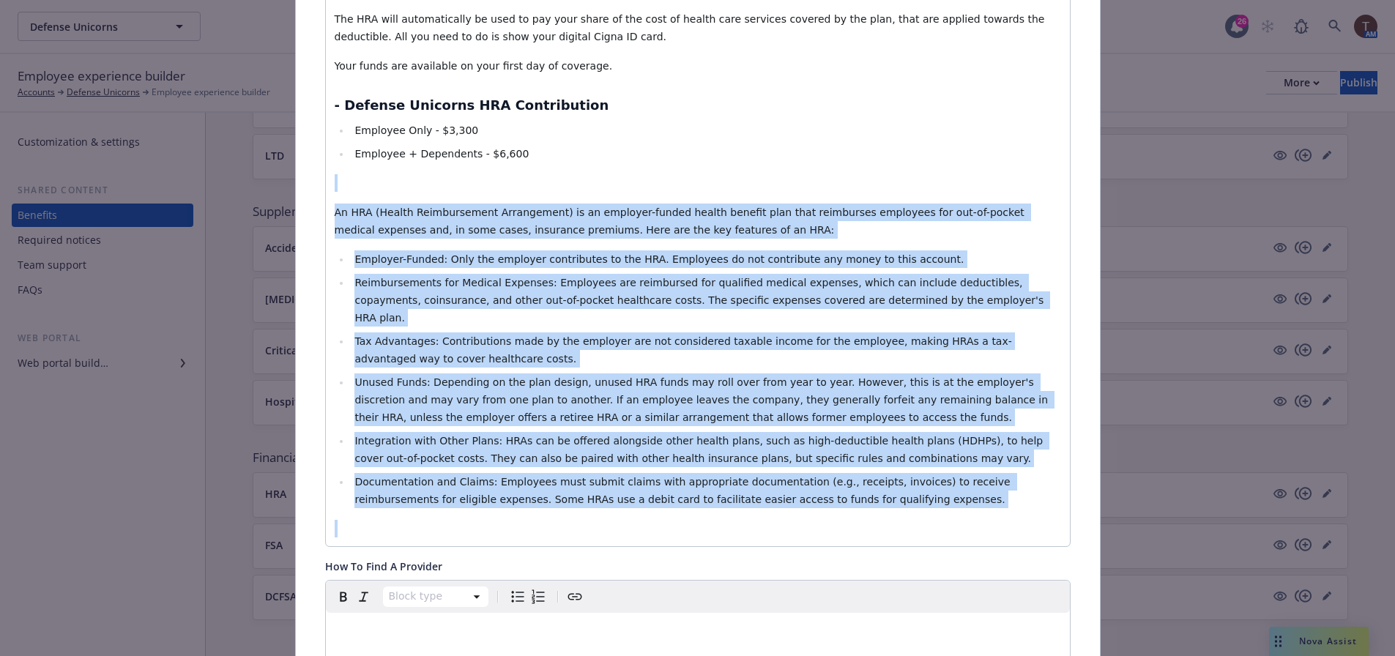
drag, startPoint x: 335, startPoint y: 302, endPoint x: 852, endPoint y: 499, distance: 553.1
click at [852, 499] on div "Health Reimbursement Account A medical Health Reimbursement Account (HRA) is an…" at bounding box center [698, 215] width 744 height 662
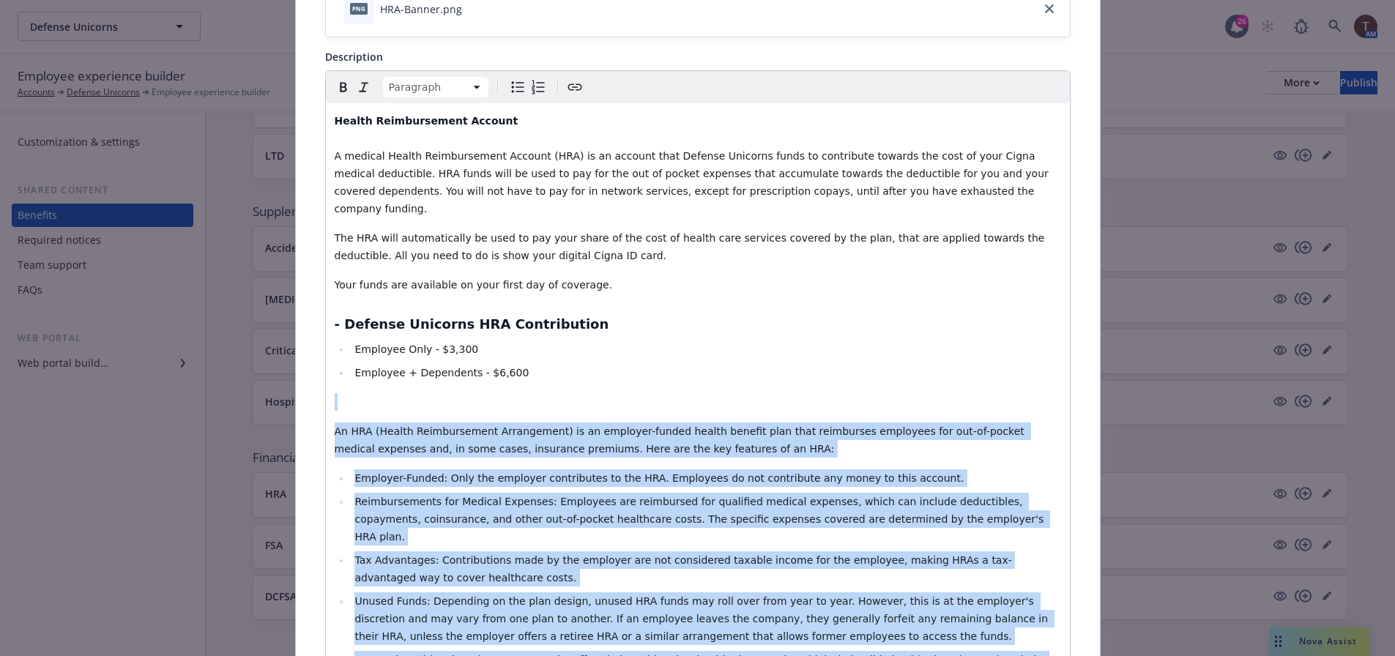
scroll to position [279, 0]
click at [398, 394] on p "editable markdown" at bounding box center [698, 403] width 726 height 18
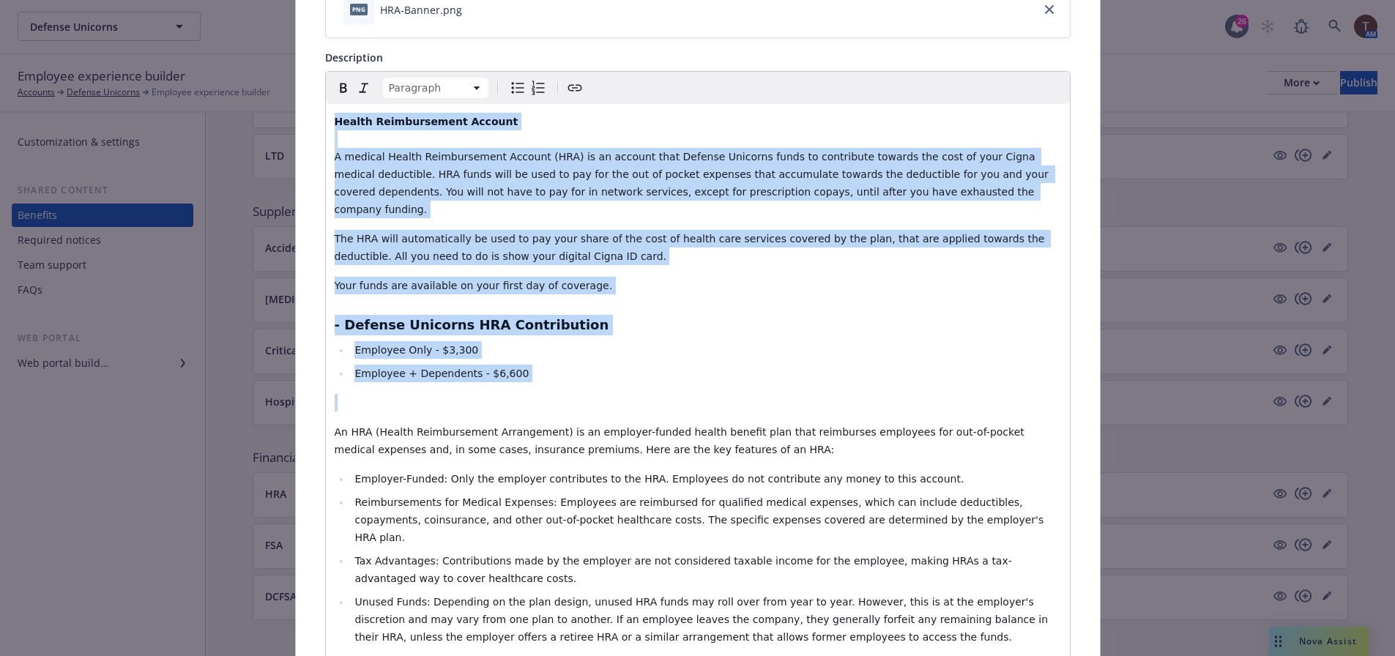
drag, startPoint x: 354, startPoint y: 384, endPoint x: 223, endPoint y: 114, distance: 299.6
click at [223, 114] on div "Financial Wellbeing - HRA - Health Reimbursement Arrangement Cancel Save Fields…" at bounding box center [697, 328] width 1395 height 656
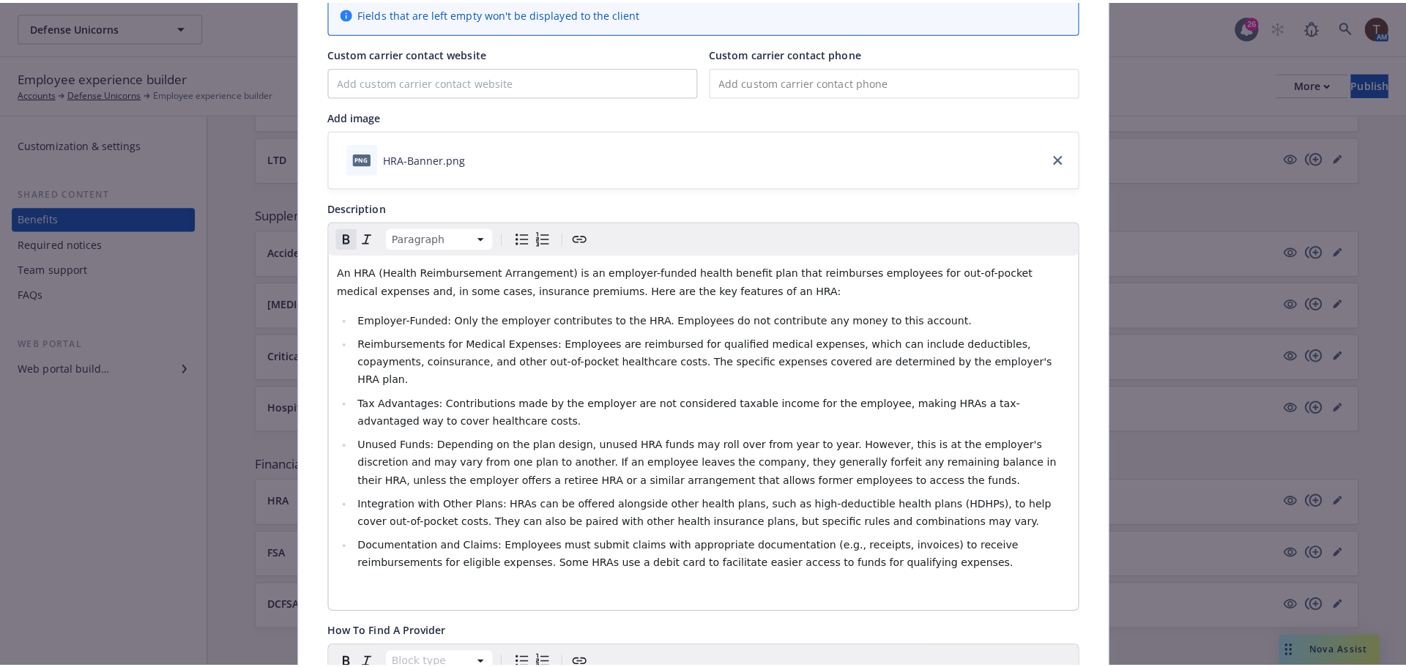
scroll to position [0, 0]
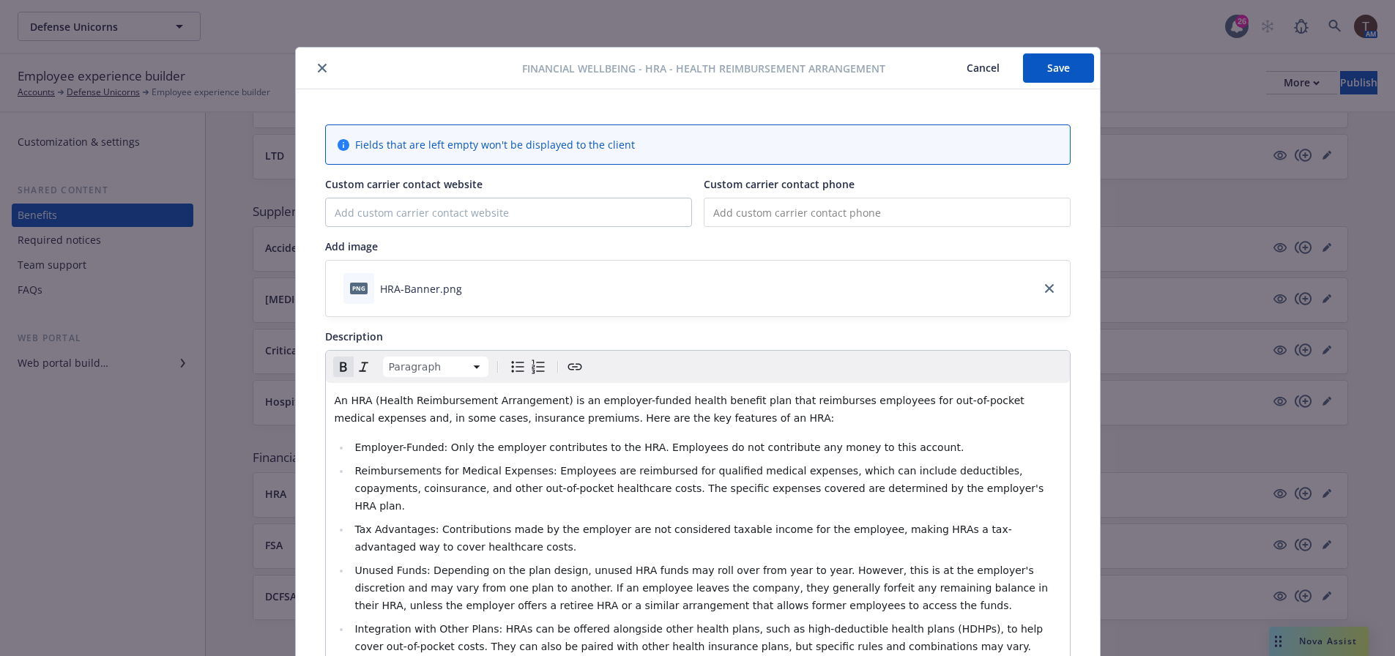
click at [1047, 62] on button "Save" at bounding box center [1058, 67] width 71 height 29
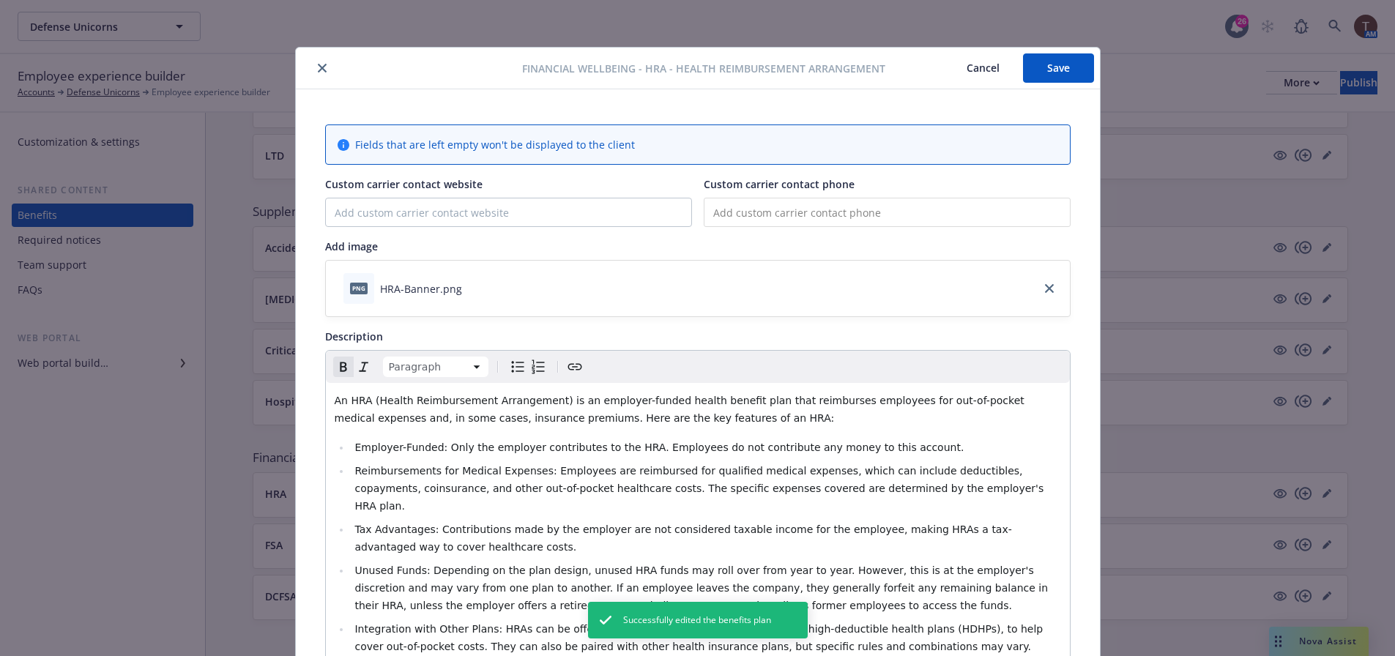
click at [313, 63] on button "close" at bounding box center [322, 68] width 18 height 18
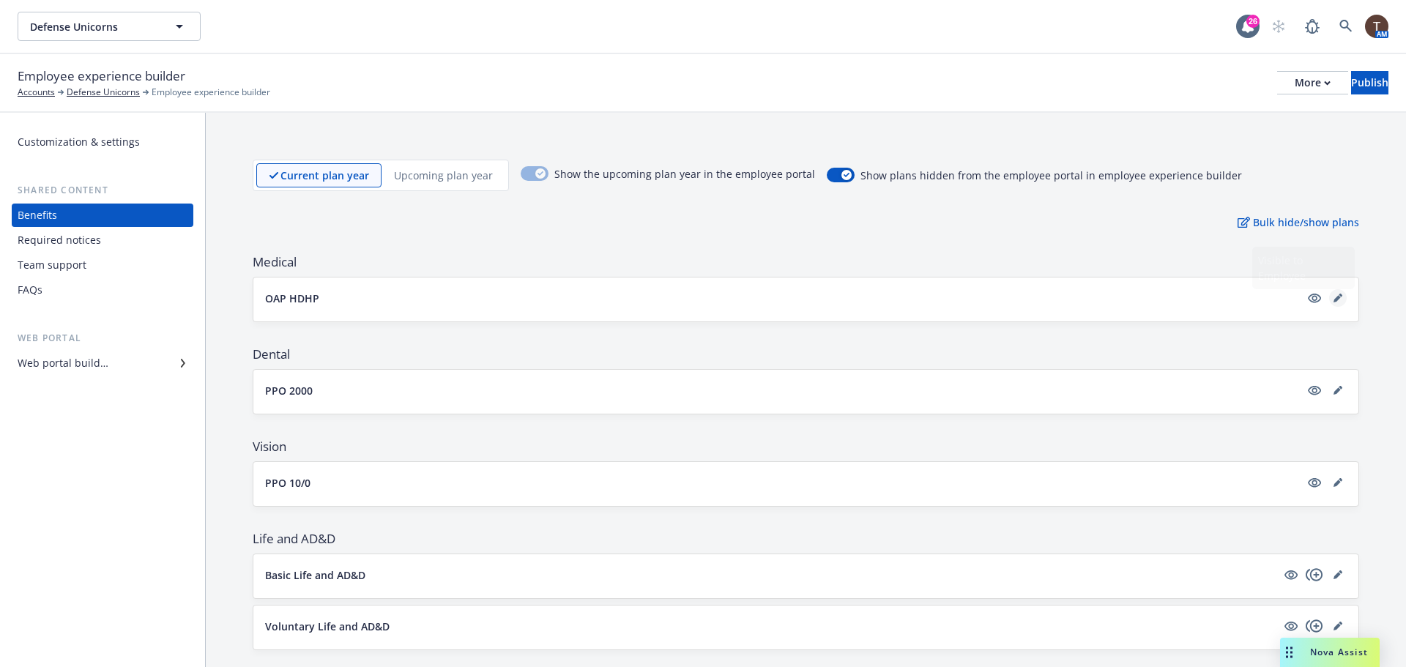
click at [1333, 297] on icon "editPencil" at bounding box center [1337, 298] width 9 height 9
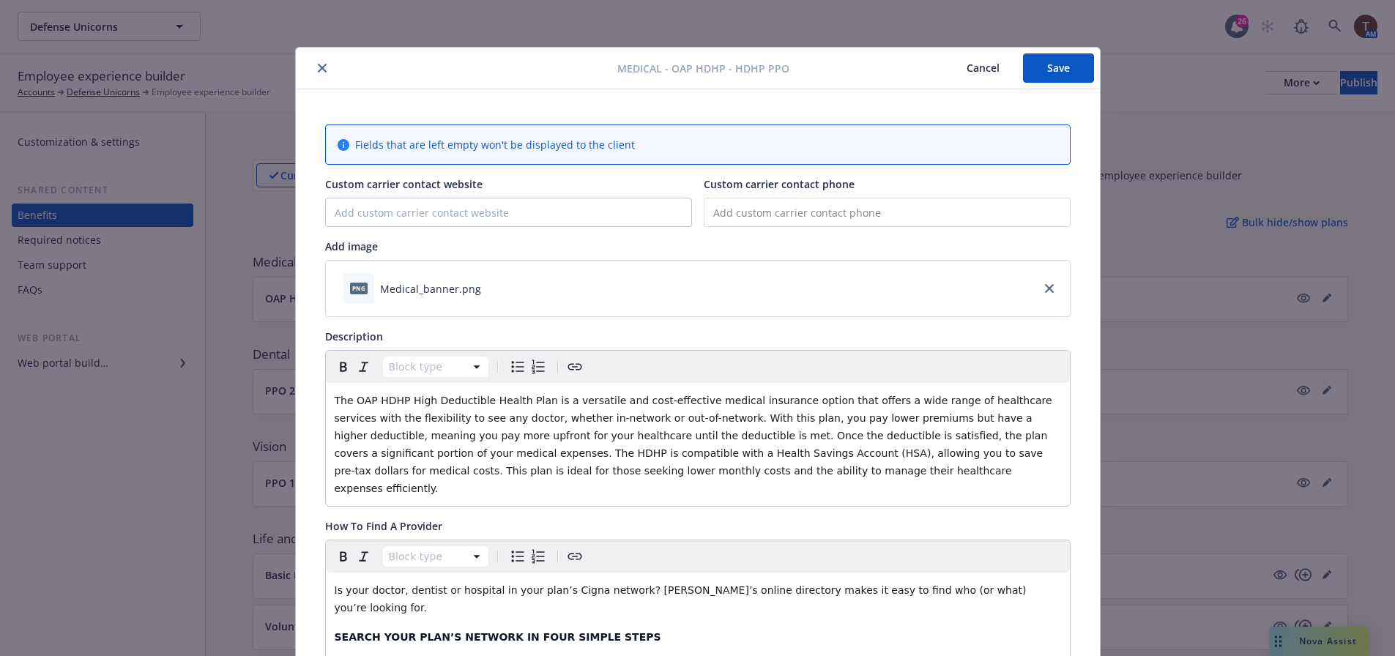
scroll to position [44, 0]
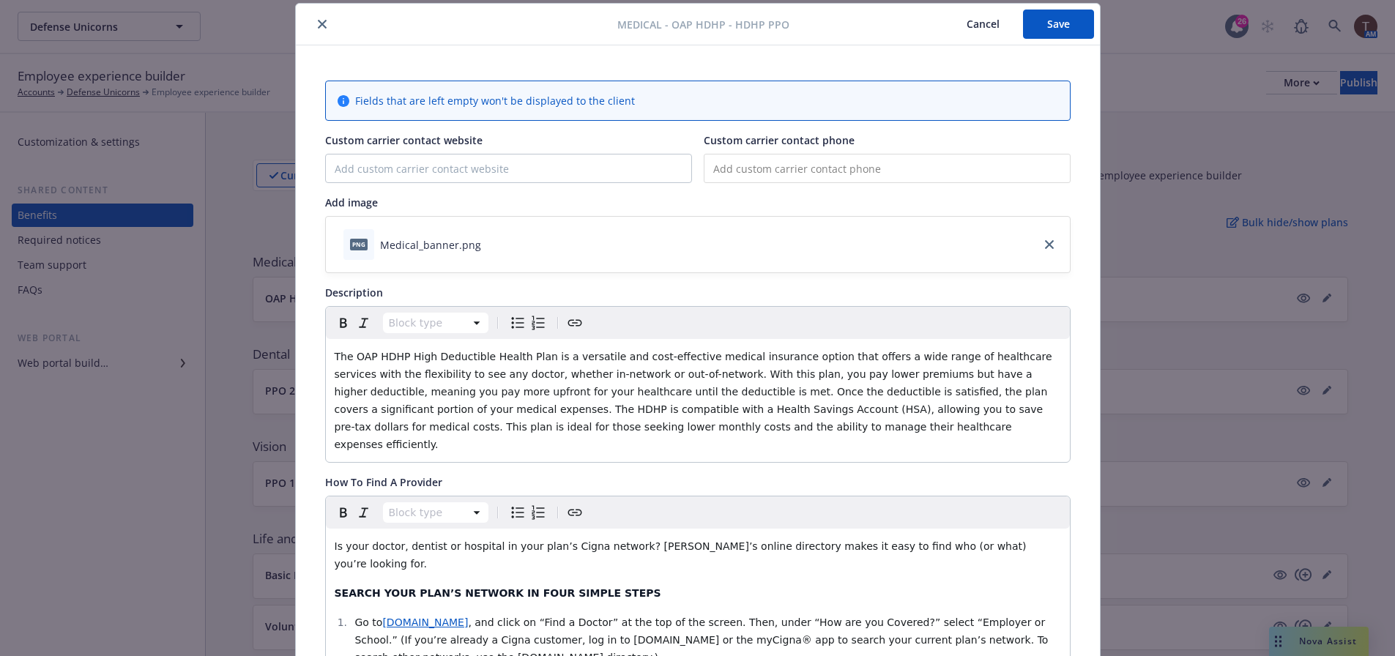
click at [541, 385] on span "The OAP HDHP High Deductible Health Plan is a versatile and cost-effective medi…" at bounding box center [695, 401] width 721 height 100
click at [627, 371] on span "The OAP HDHP High Deductible Health Plan is a versatile and cost-effective medi…" at bounding box center [695, 401] width 721 height 100
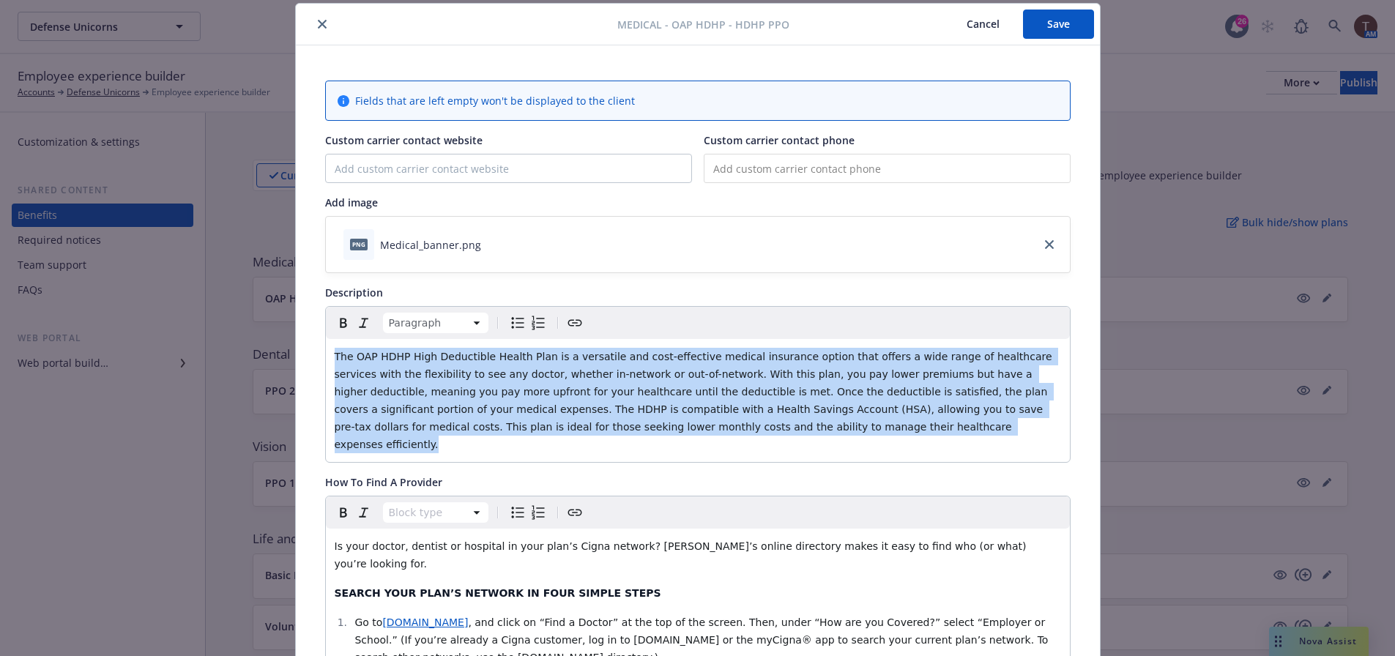
click at [627, 371] on span "The OAP HDHP High Deductible Health Plan is a versatile and cost-effective medi…" at bounding box center [695, 401] width 721 height 100
paste div "editable markdown"
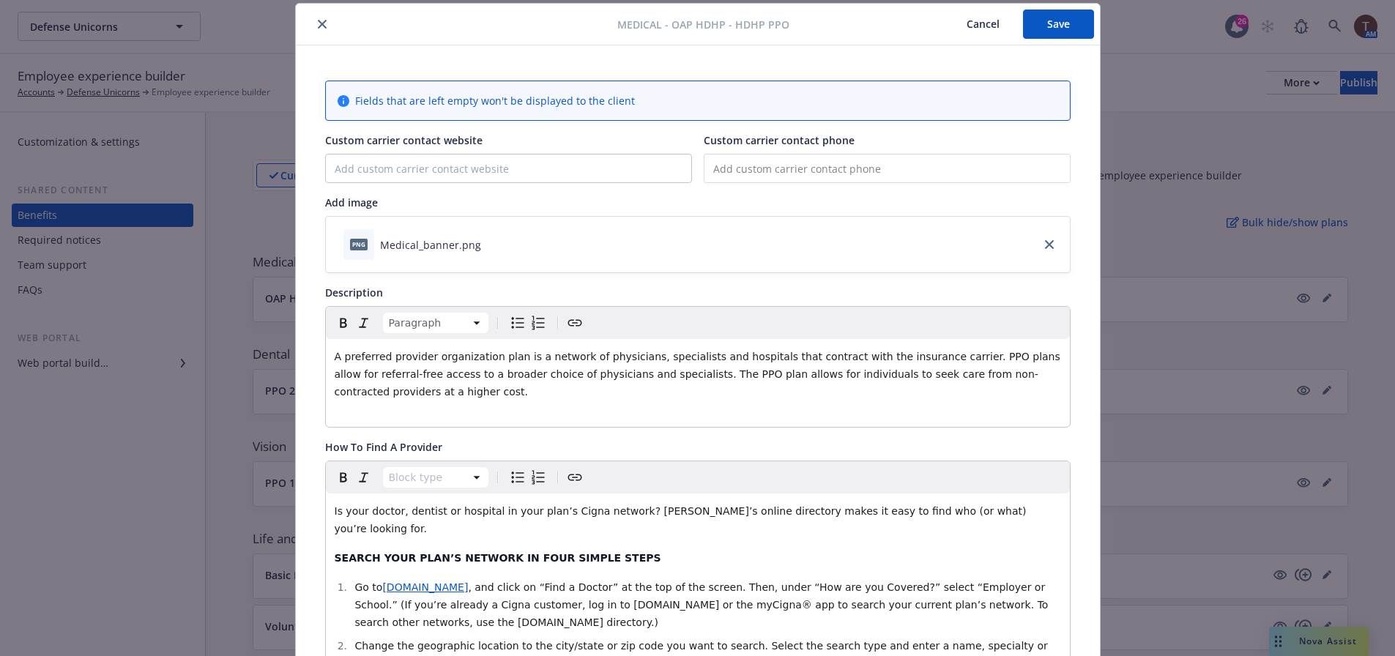
click at [326, 362] on div "A preferred provider organization plan is a network of physicians, specialists …" at bounding box center [698, 383] width 744 height 88
click at [891, 357] on span "Your Cigna medical plan provides a network of physicians, specialists and hospi…" at bounding box center [696, 374] width 722 height 47
click at [607, 376] on span "Your Cigna medical plan provides a network of physicians, specialists and hospi…" at bounding box center [696, 374] width 723 height 47
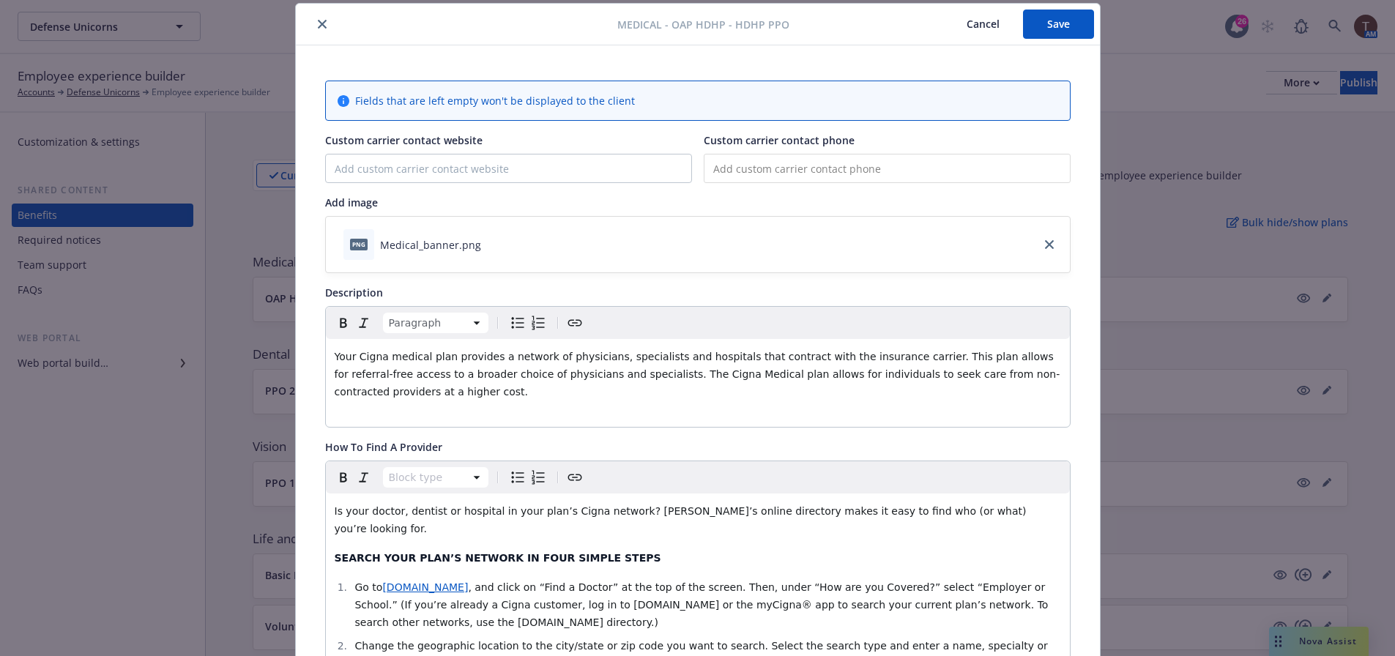
click at [592, 388] on p "Your Cigna medical plan provides a network of physicians, specialists and hospi…" at bounding box center [698, 383] width 726 height 70
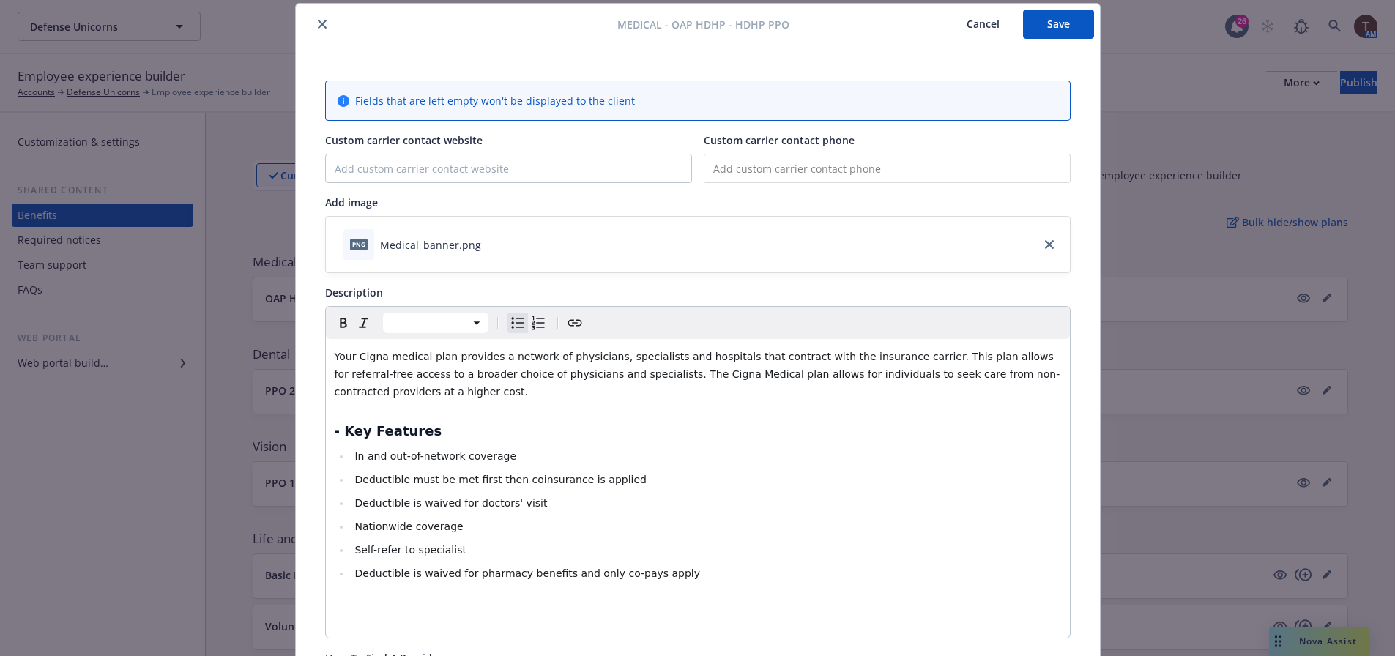
click at [335, 436] on strong "- Key Features" at bounding box center [389, 430] width 108 height 15
click at [365, 414] on div "Your Cigna medical plan provides a network of physicians, specialists and hospi…" at bounding box center [698, 488] width 744 height 299
click at [365, 408] on div "Your Cigna medical plan provides a network of physicians, specialists and hospi…" at bounding box center [698, 488] width 744 height 299
click at [365, 406] on div "Your Cigna medical plan provides a network of physicians, specialists and hospi…" at bounding box center [698, 488] width 744 height 299
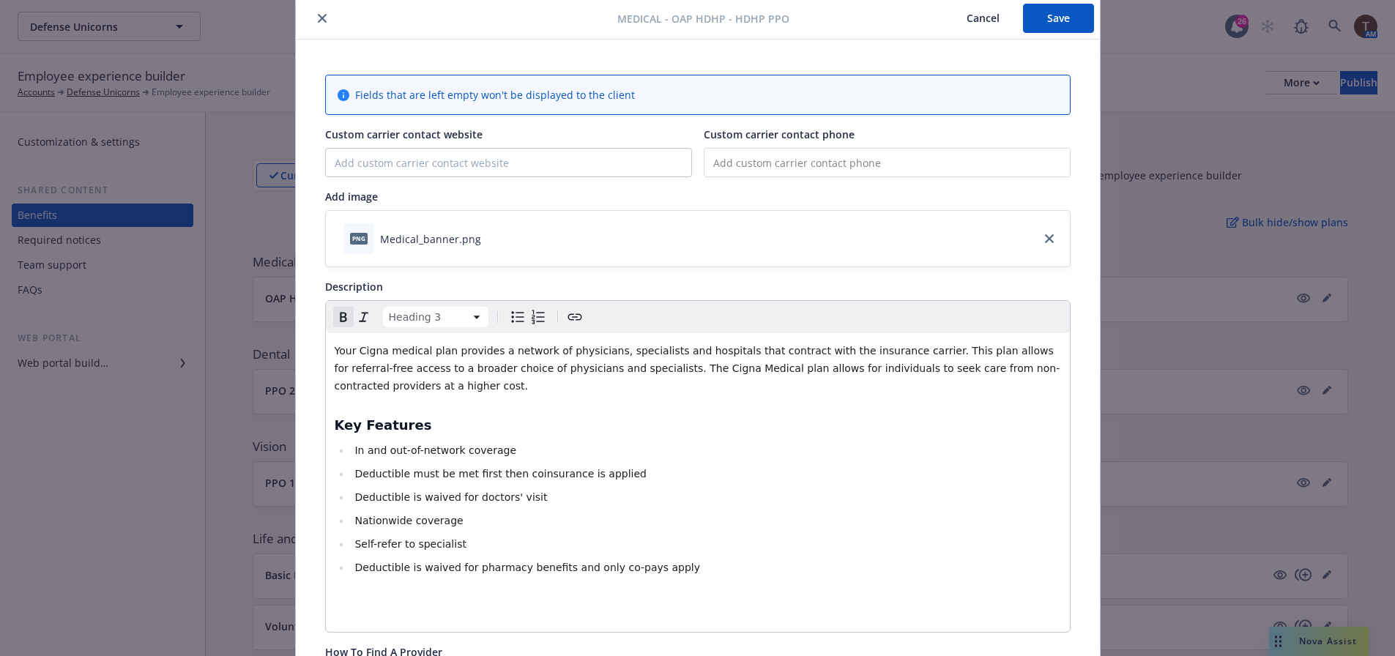
scroll to position [0, 0]
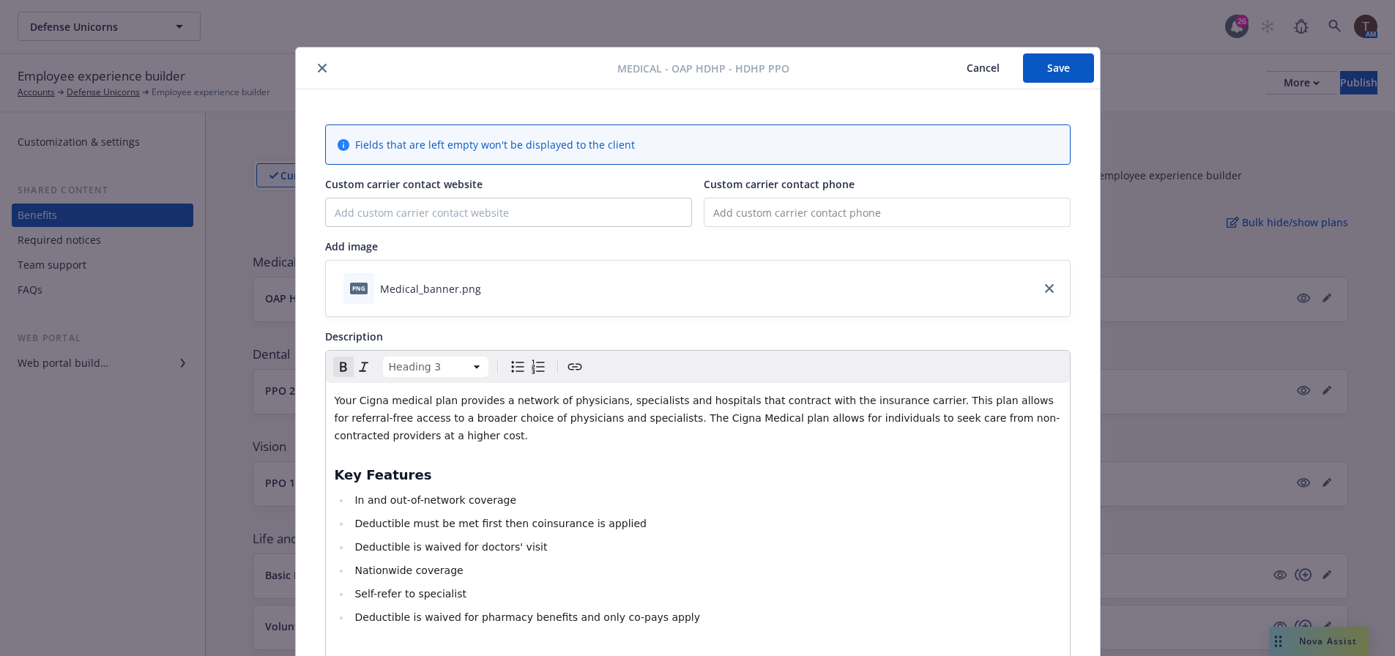
click at [1048, 61] on button "Save" at bounding box center [1058, 67] width 71 height 29
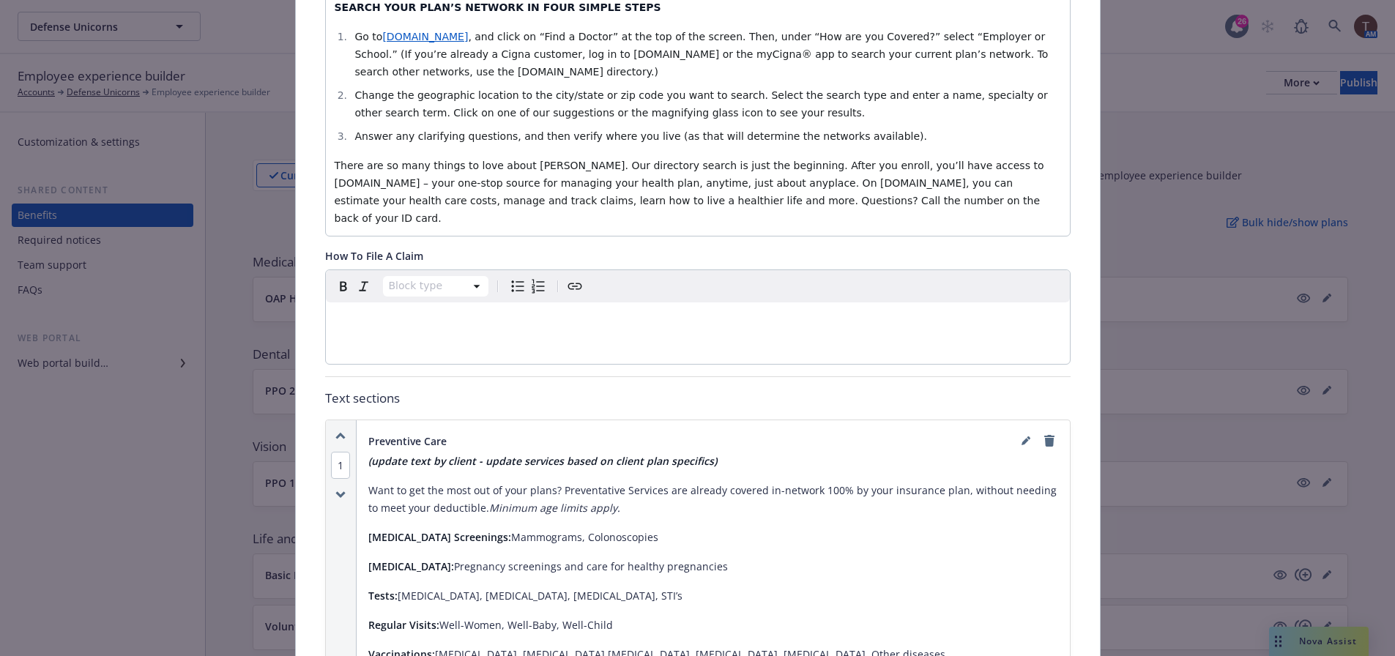
scroll to position [878, 0]
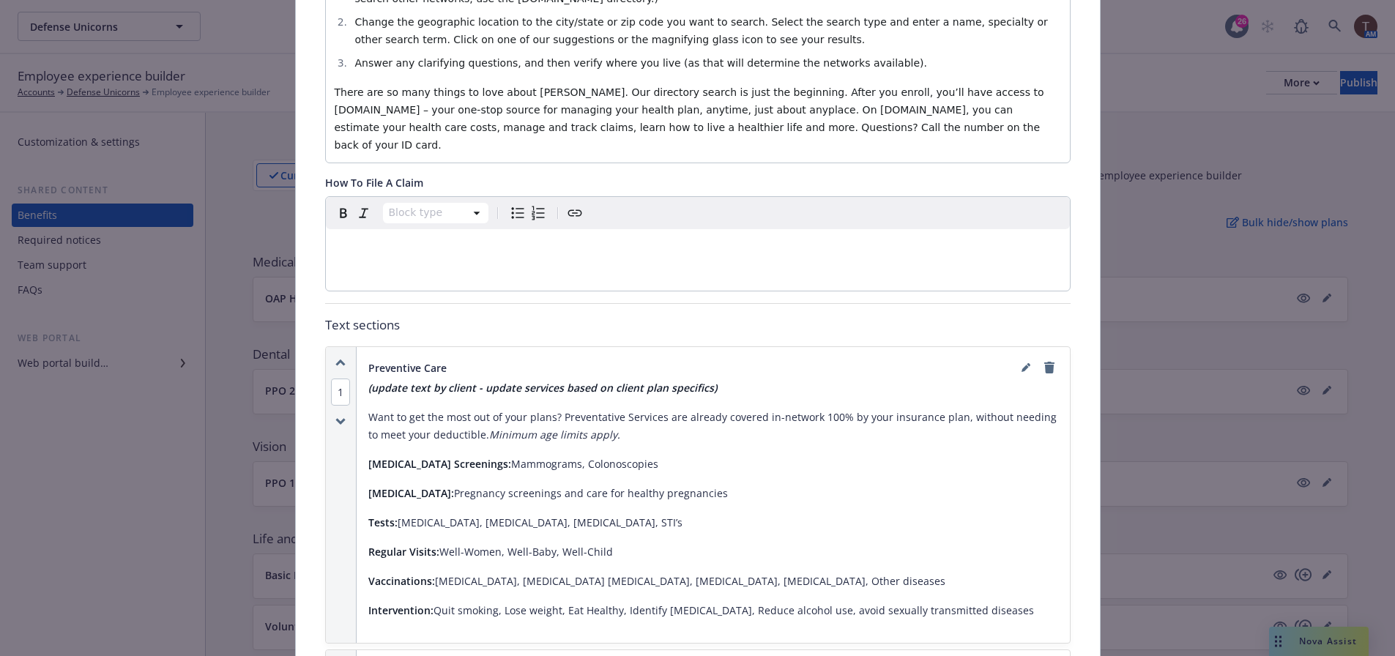
click at [570, 381] on strong "(update text by client - update services based on client plan specifics)" at bounding box center [542, 388] width 348 height 14
click at [1040, 359] on link "remove" at bounding box center [1049, 368] width 18 height 18
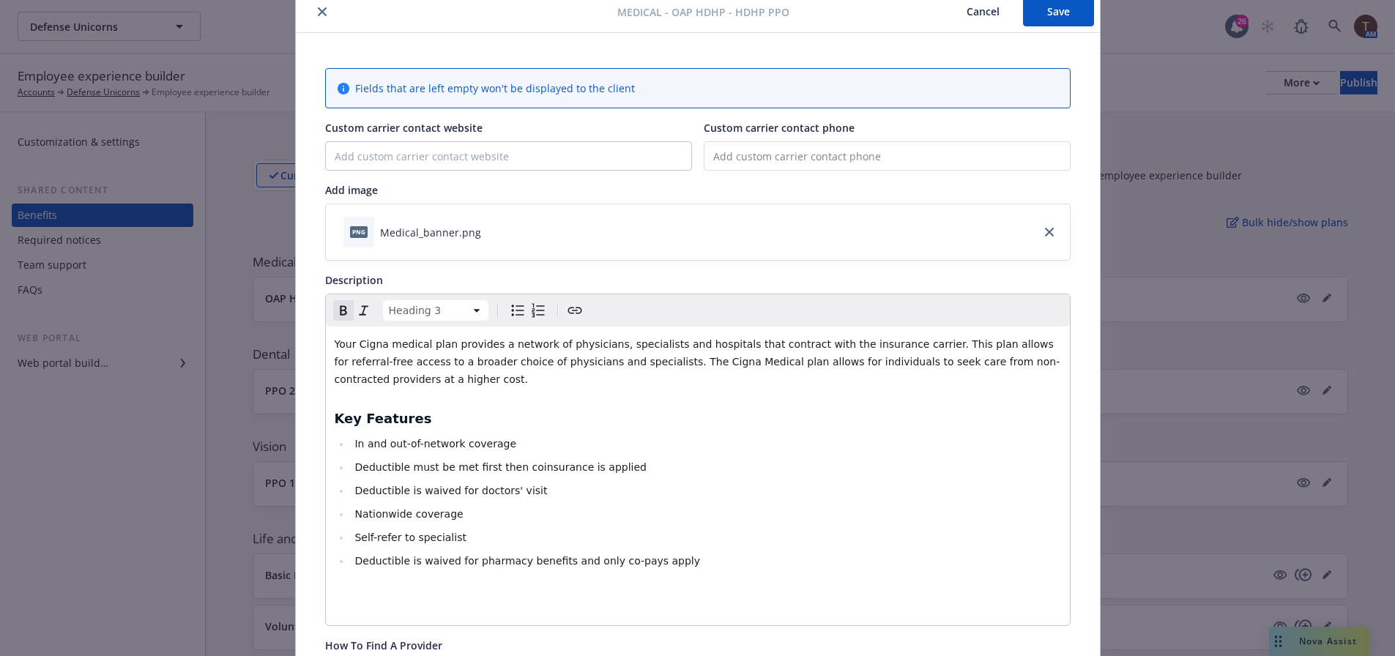
scroll to position [0, 0]
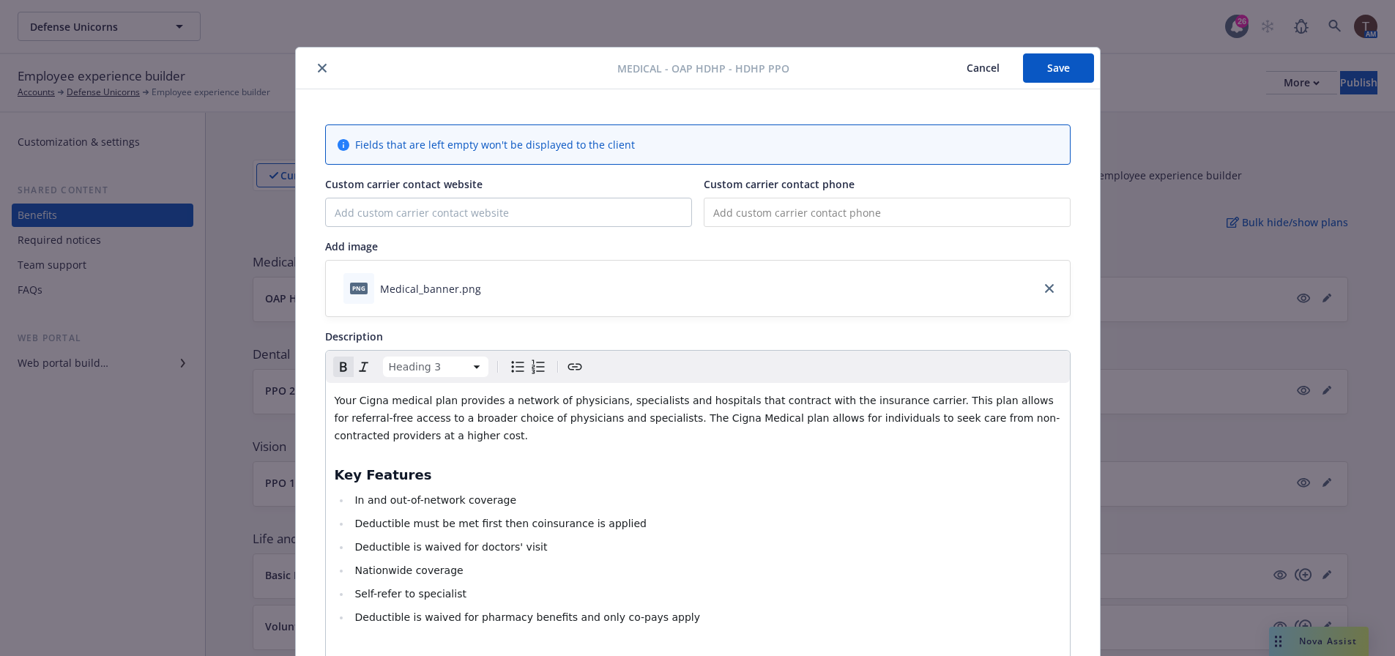
click at [960, 76] on button "Cancel" at bounding box center [983, 67] width 80 height 29
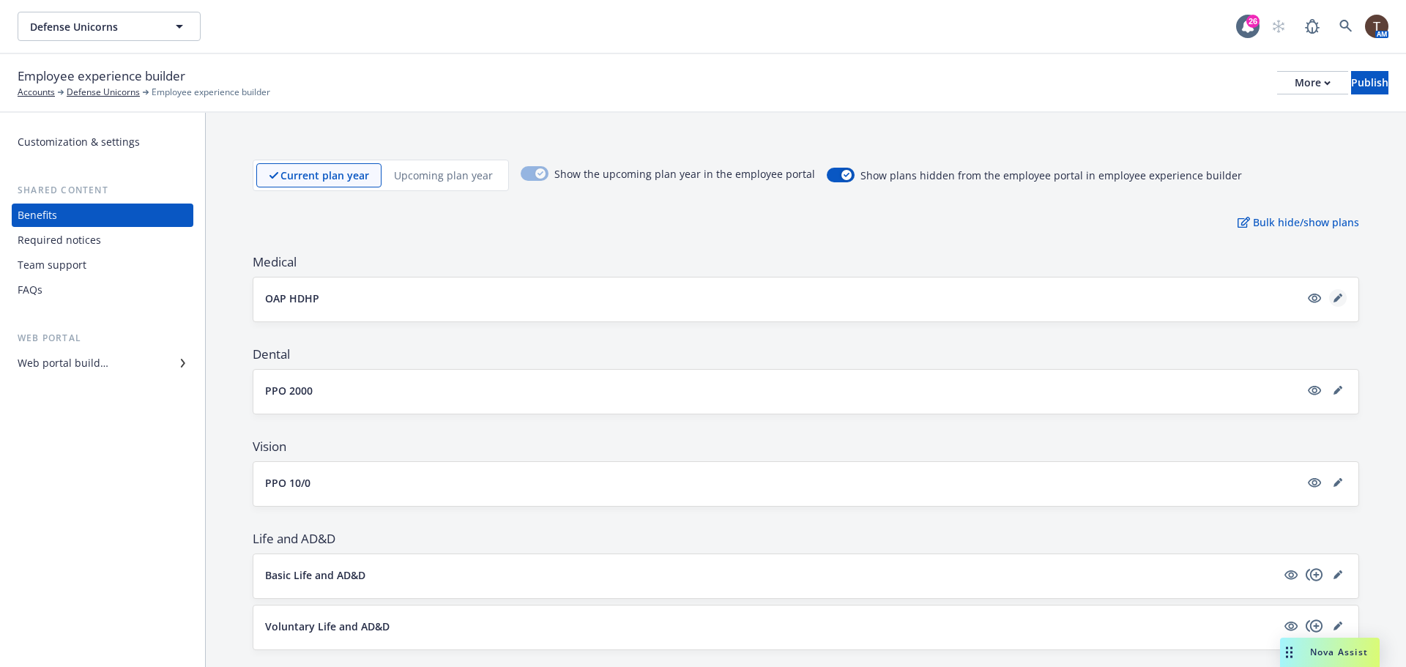
click at [1333, 300] on icon "editPencil" at bounding box center [1337, 298] width 9 height 9
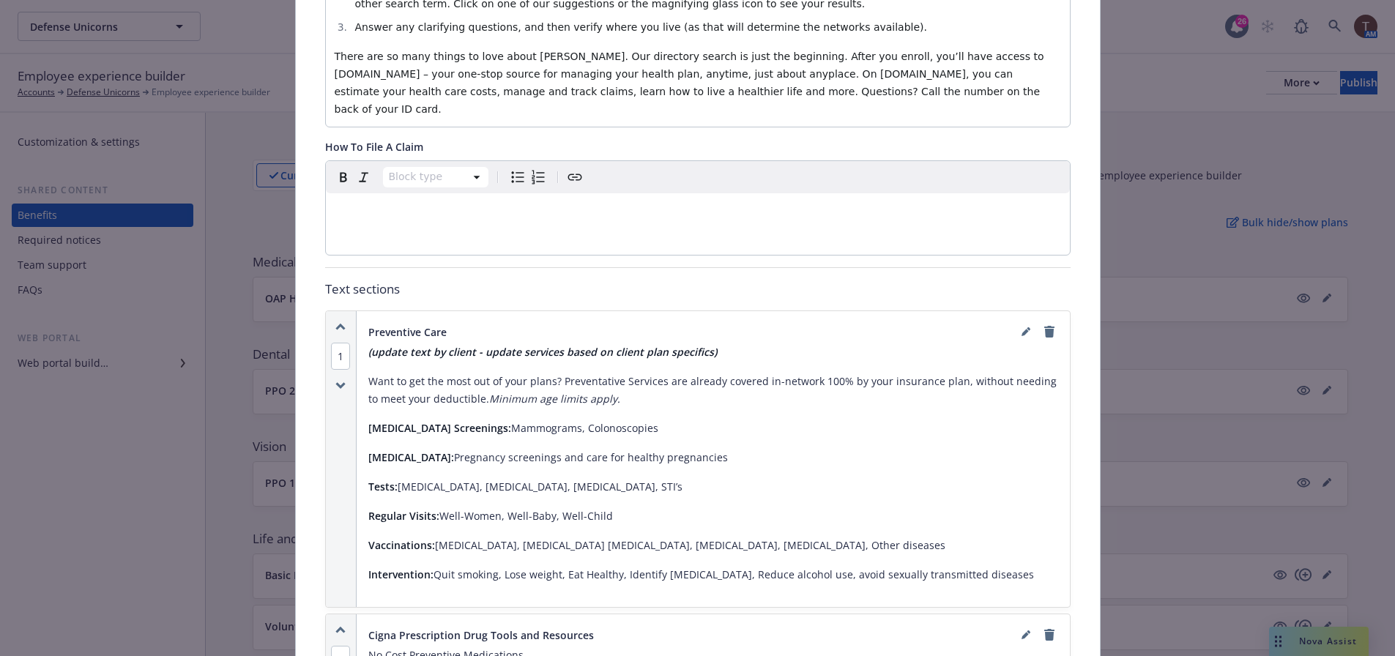
scroll to position [922, 0]
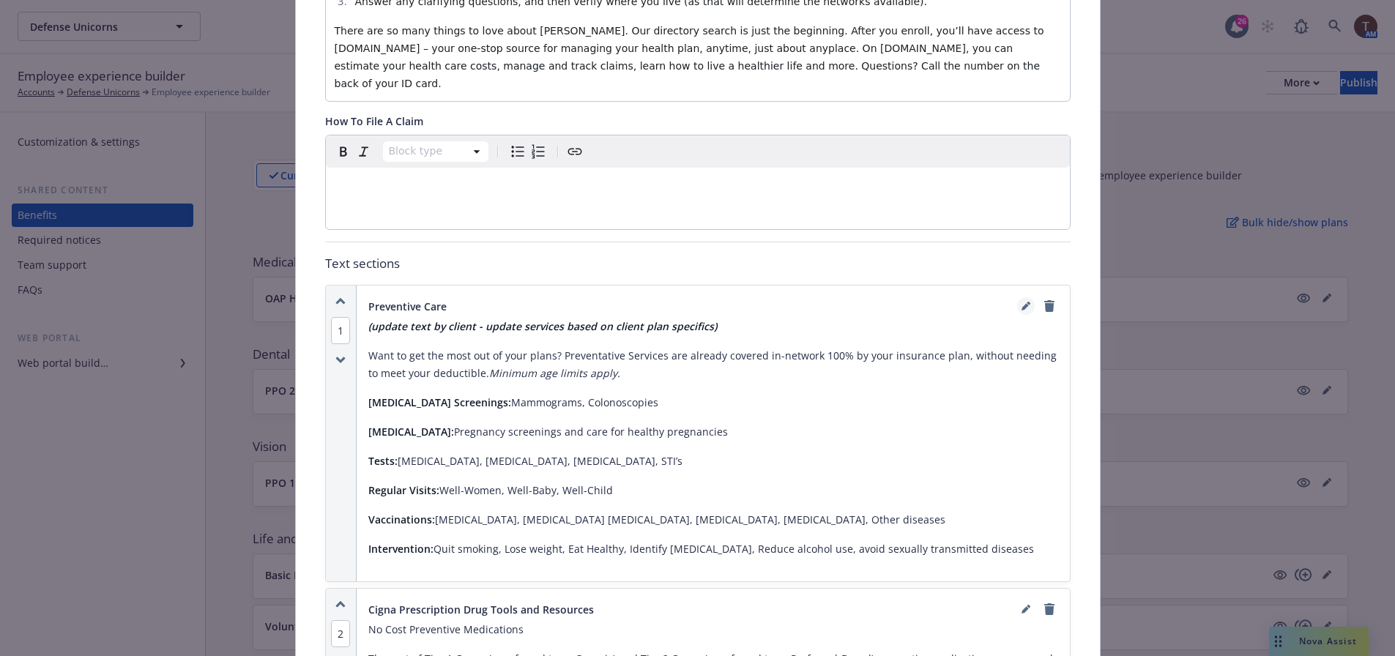
click at [1021, 302] on icon "editPencil" at bounding box center [1025, 306] width 9 height 9
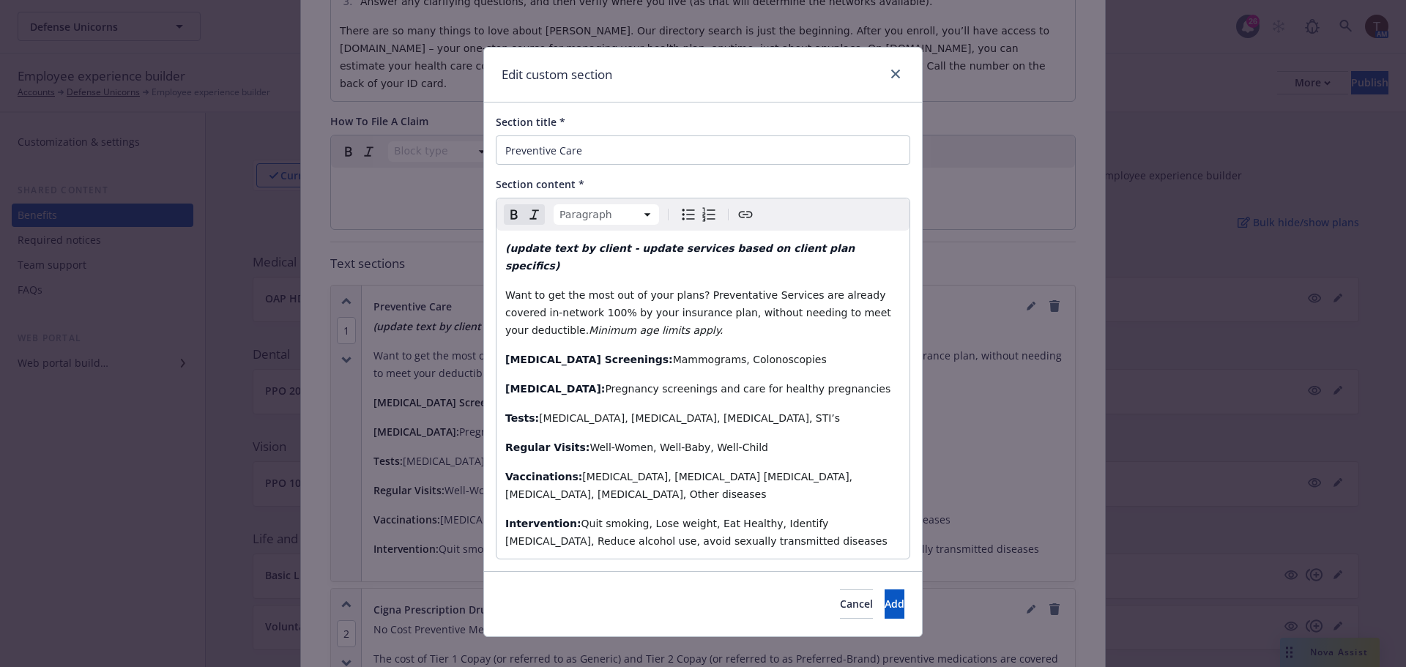
click at [723, 244] on strong "(update text by client - update services based on client plan specifics)" at bounding box center [681, 256] width 353 height 29
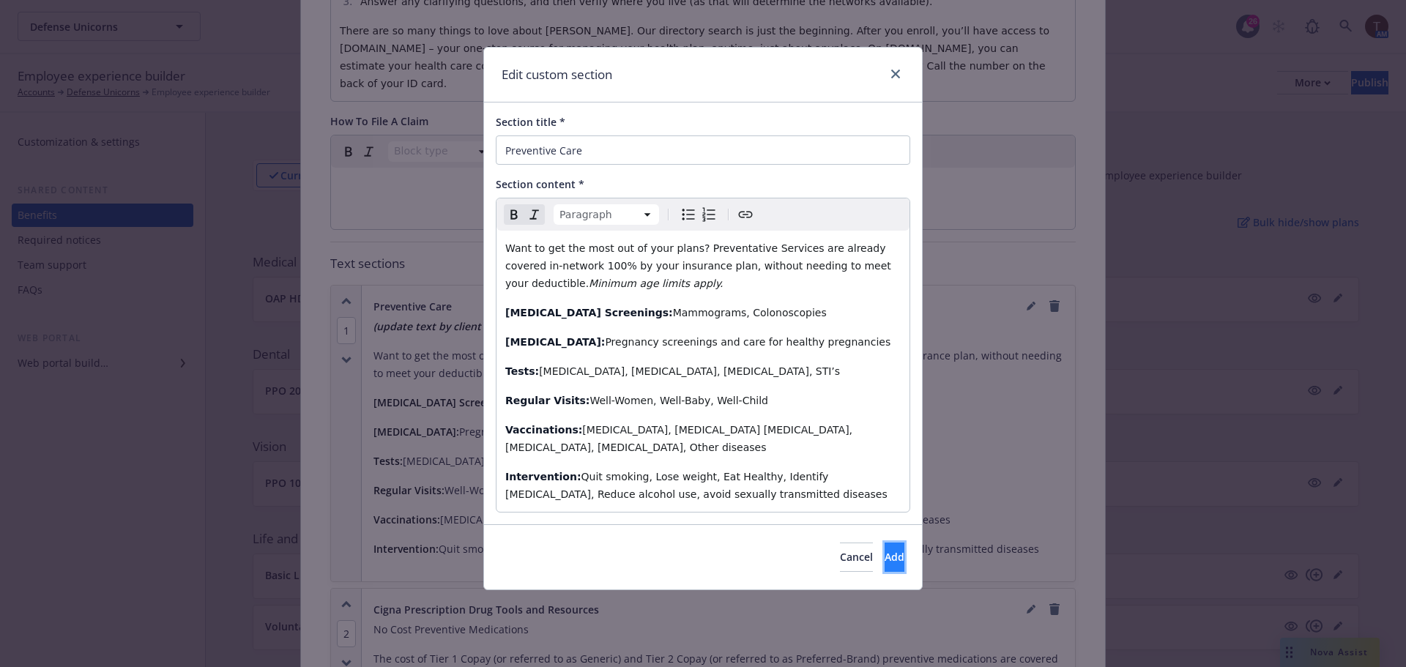
click at [884, 550] on span "Add" at bounding box center [894, 557] width 20 height 14
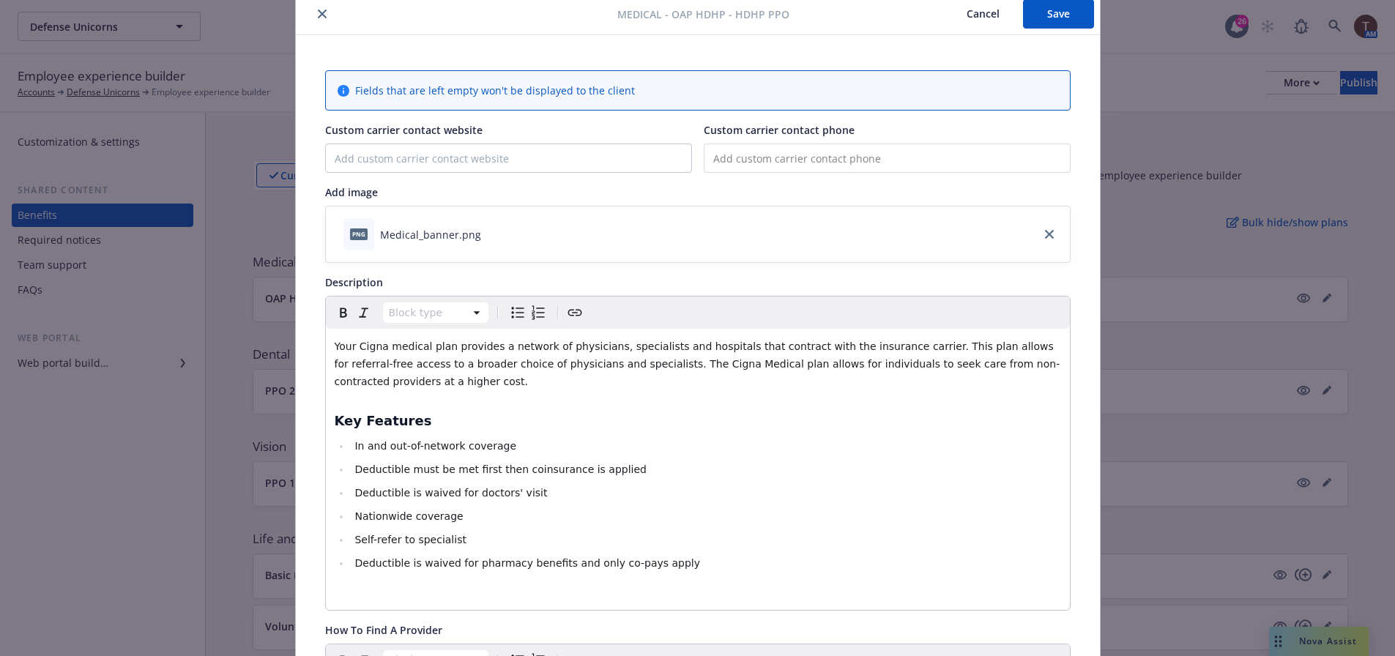
scroll to position [0, 0]
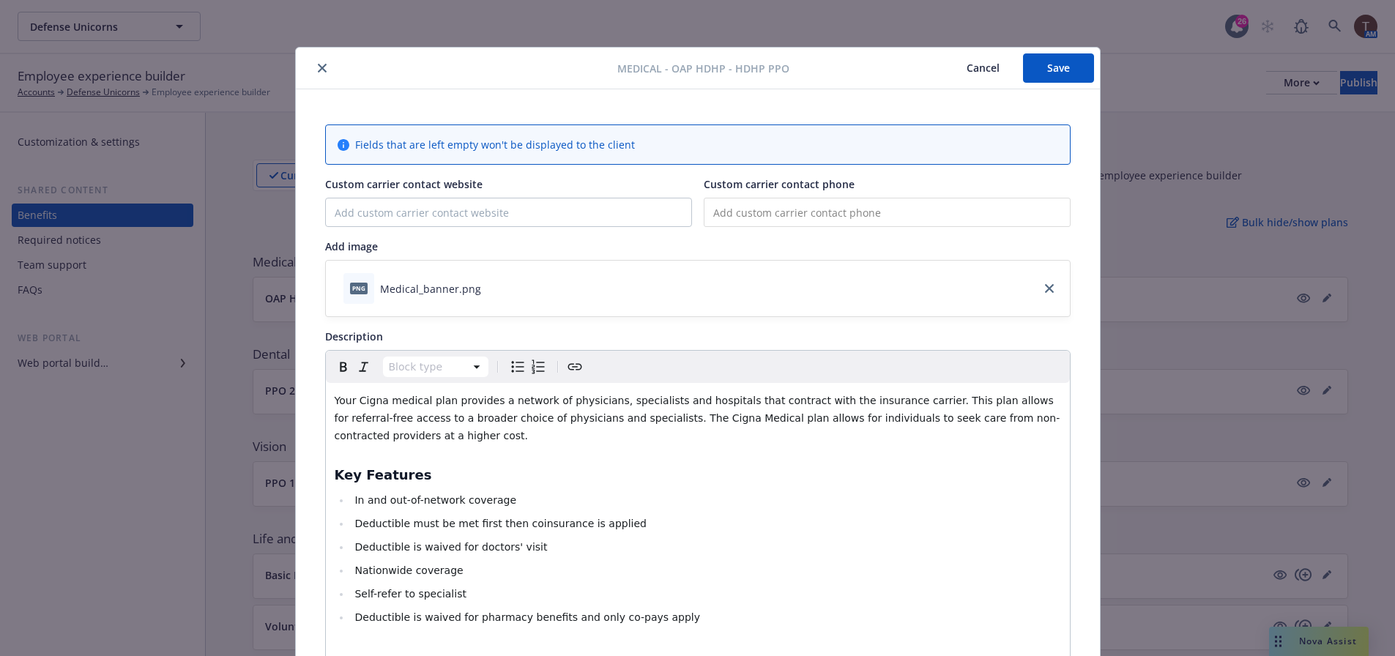
click at [1045, 78] on button "Save" at bounding box center [1058, 67] width 71 height 29
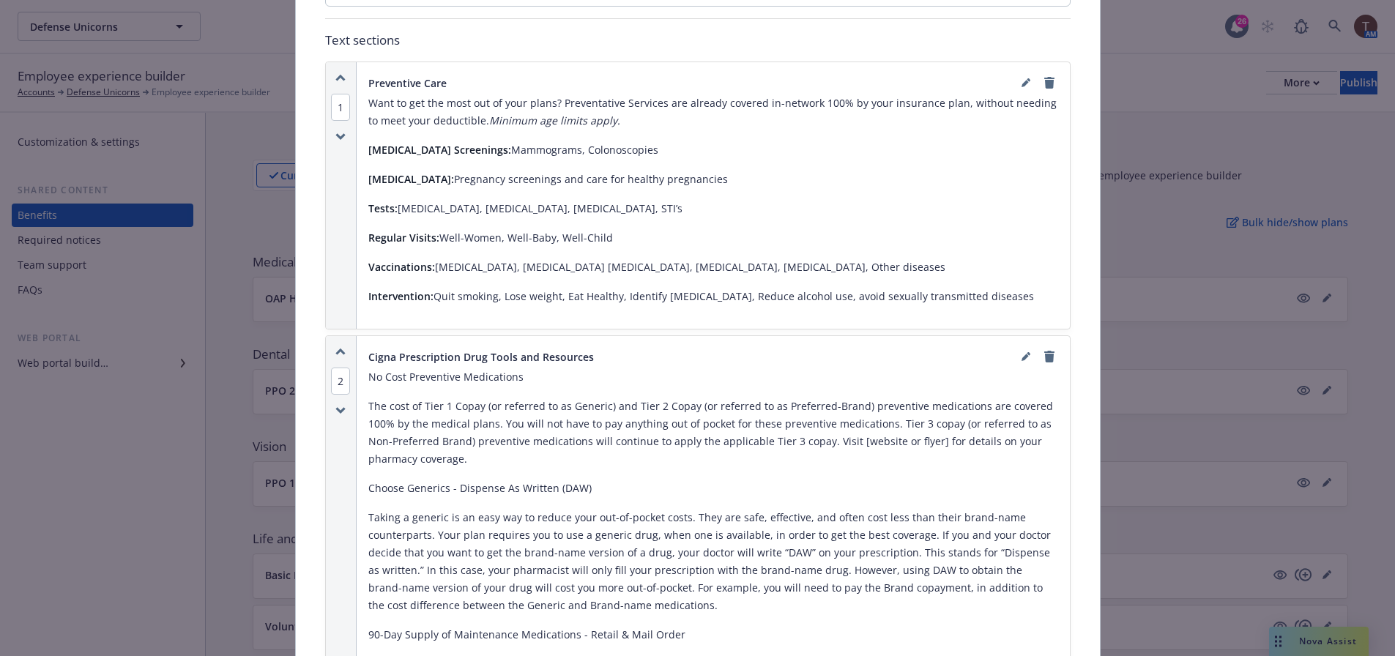
scroll to position [1171, 0]
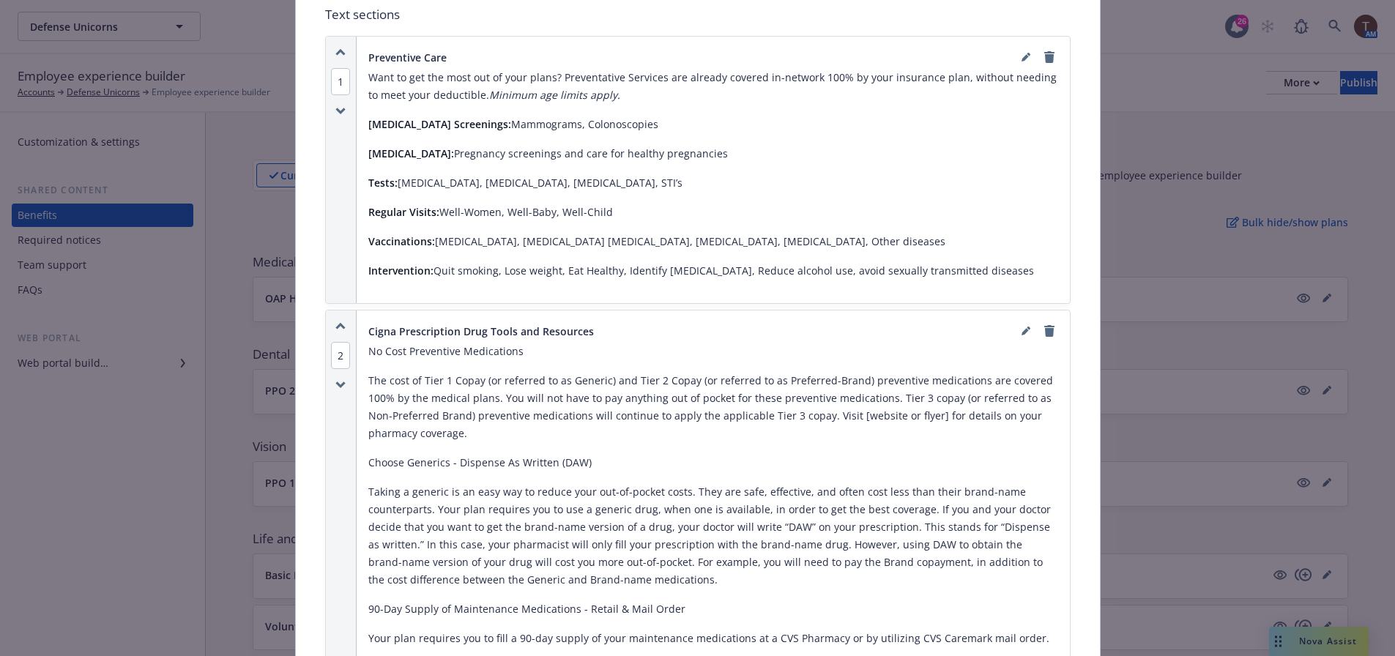
click at [1043, 325] on icon "remove" at bounding box center [1049, 331] width 12 height 12
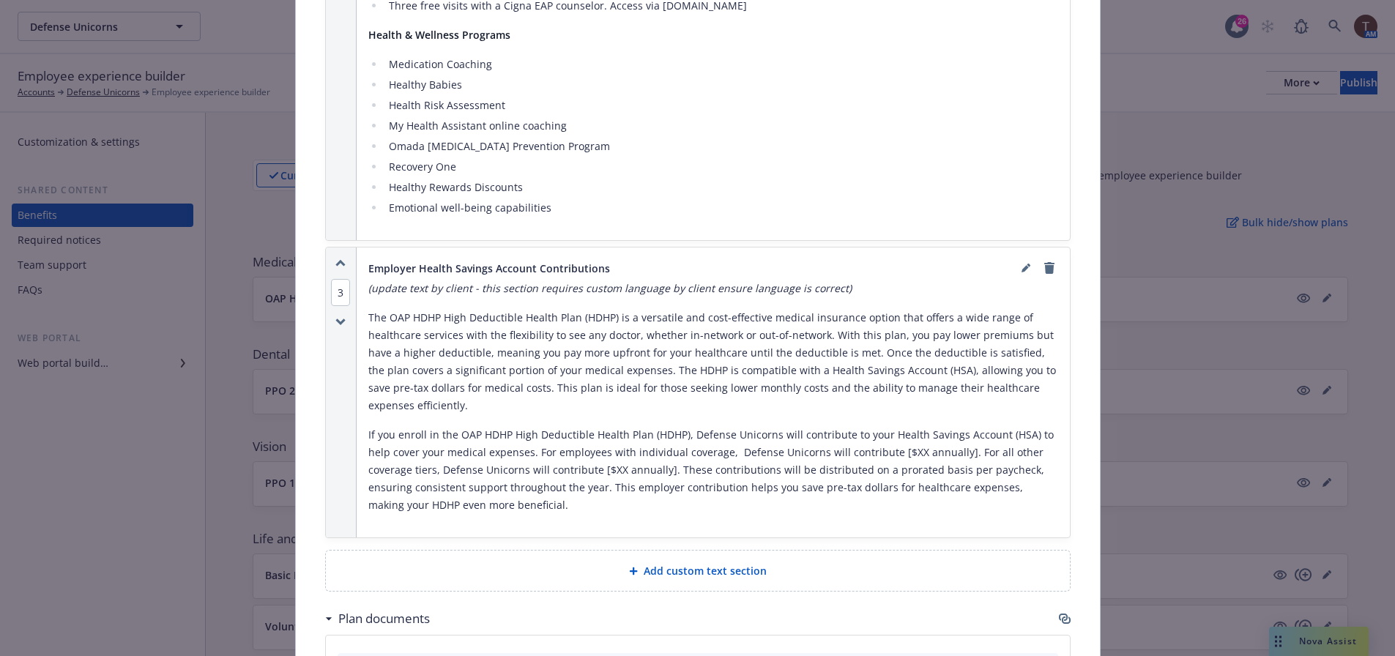
scroll to position [1903, 0]
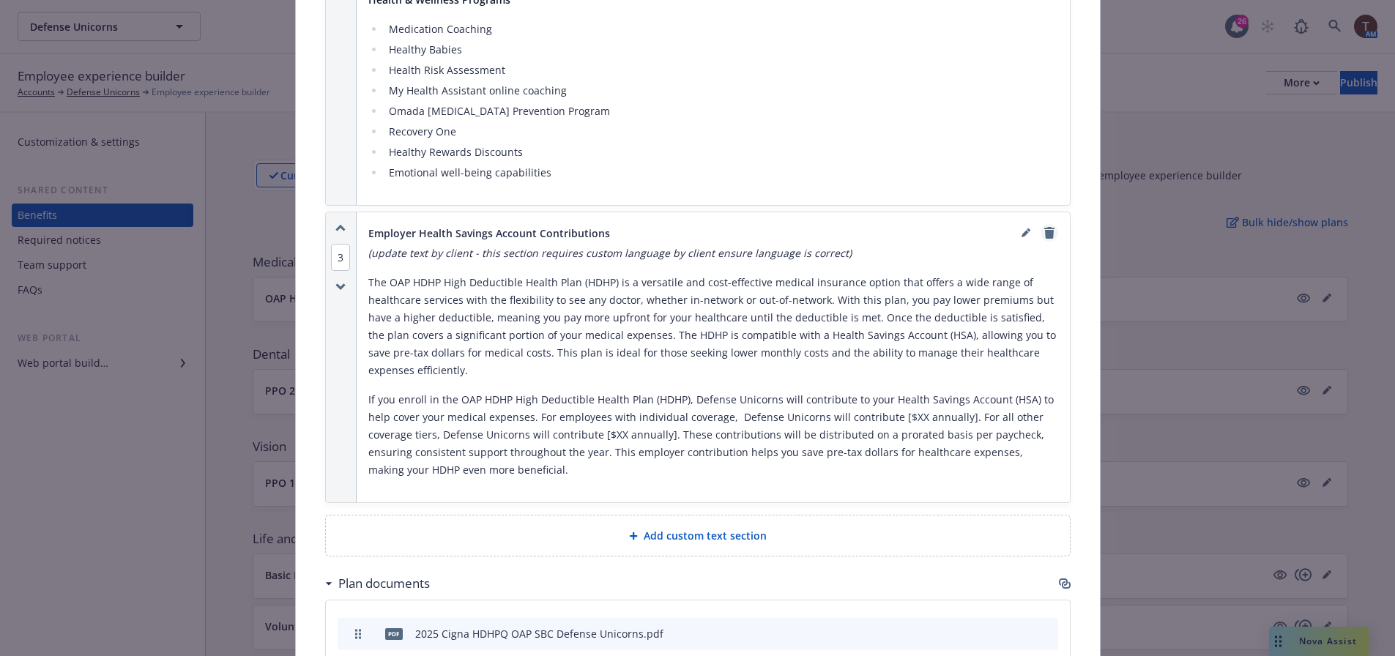
click at [1044, 227] on icon "remove" at bounding box center [1049, 233] width 10 height 12
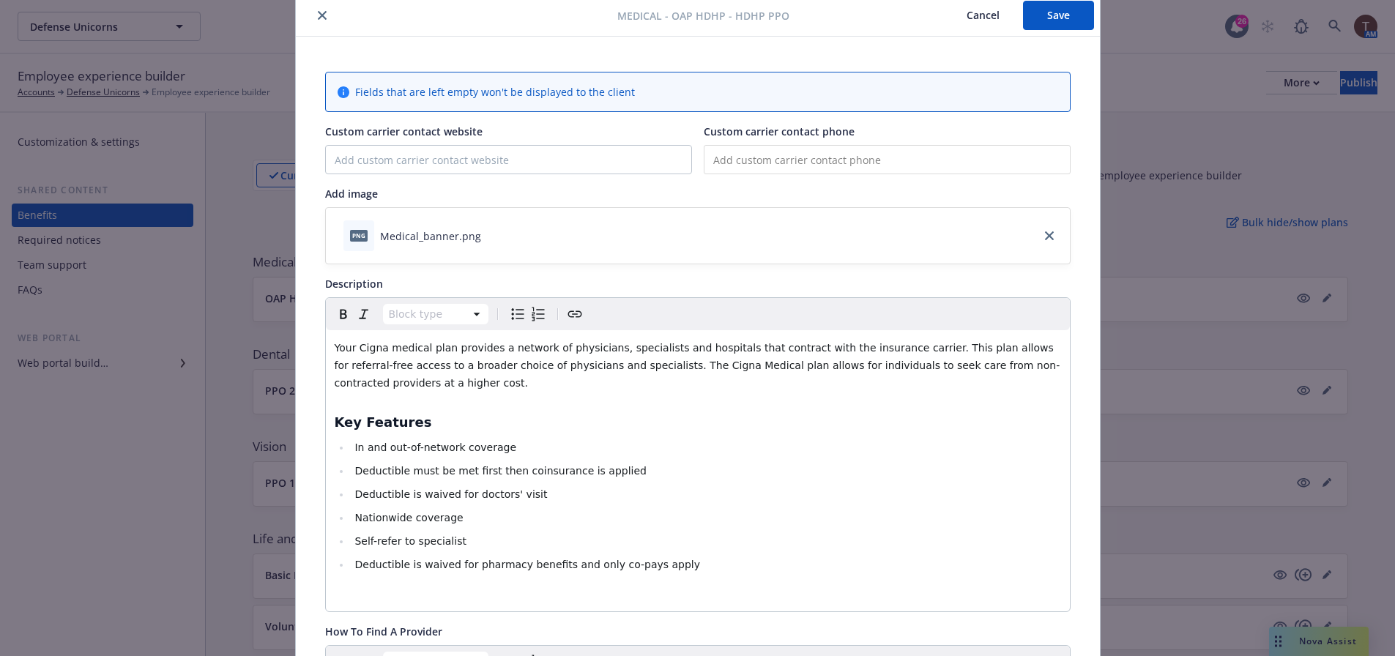
scroll to position [0, 0]
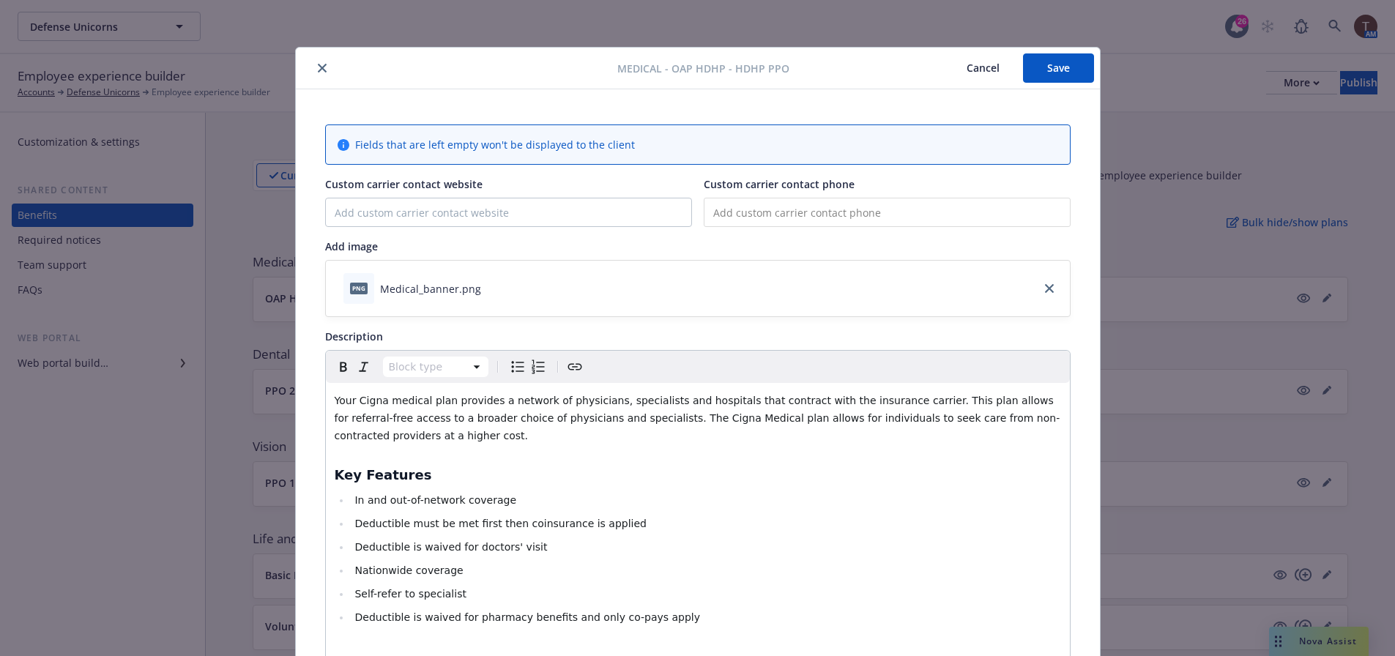
click at [1048, 61] on button "Save" at bounding box center [1058, 67] width 71 height 29
